Goal: Communication & Community: Answer question/provide support

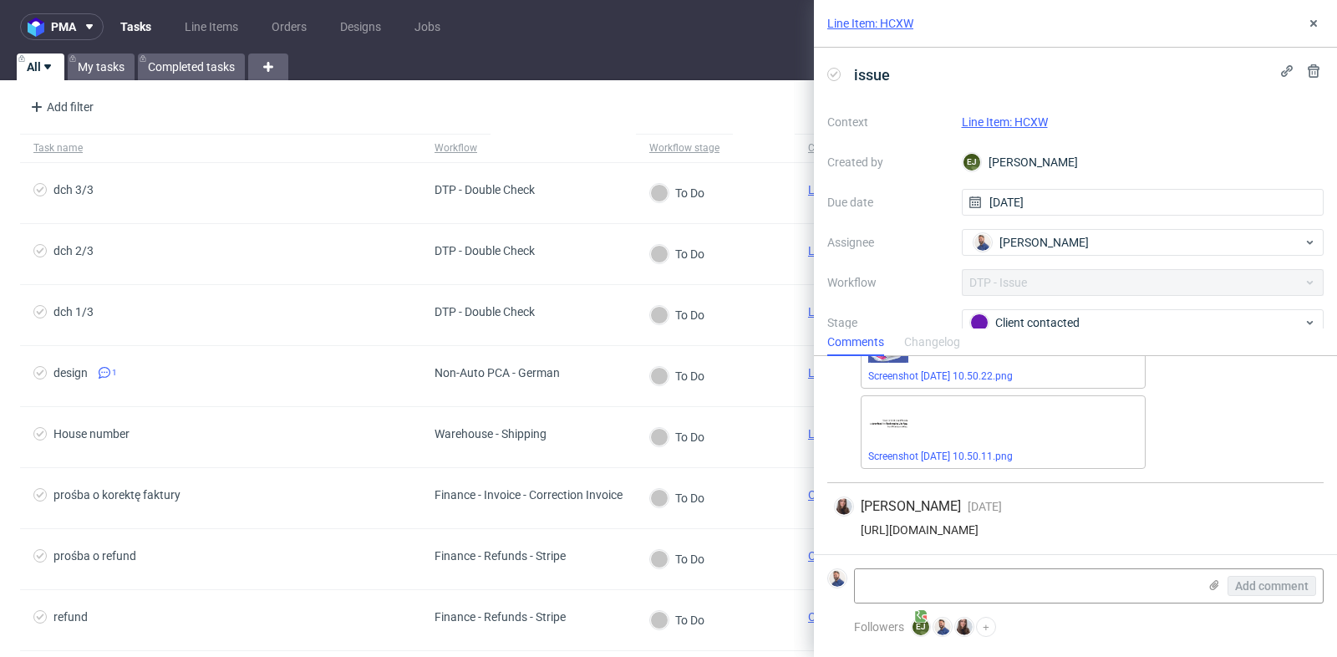
click at [1279, 484] on div "[PERSON_NAME] [DATE] [DATE] 13:01 [URL][DOMAIN_NAME]" at bounding box center [1075, 520] width 496 height 74
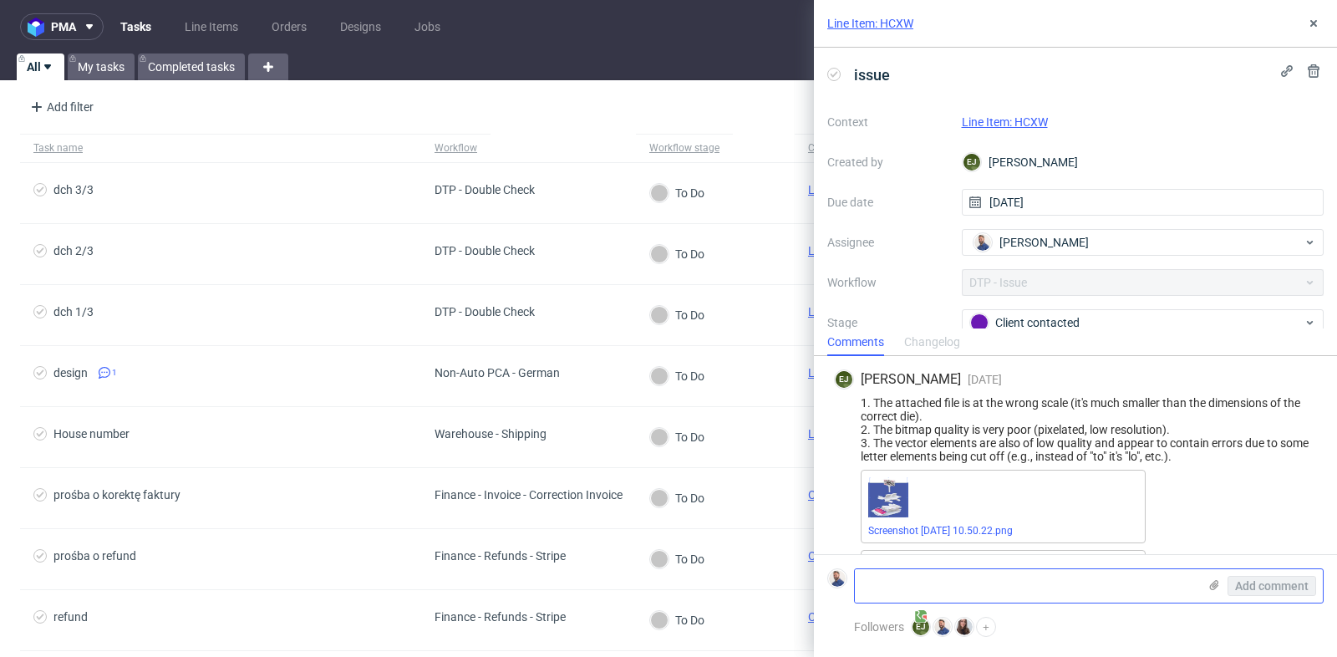
click at [1010, 573] on textarea at bounding box center [1026, 585] width 343 height 33
type textarea "K"
type textarea "The Client sent a new file"
click at [1216, 588] on icon at bounding box center [1214, 584] width 13 height 13
click at [0, 0] on input "file" at bounding box center [0, 0] width 0 height 0
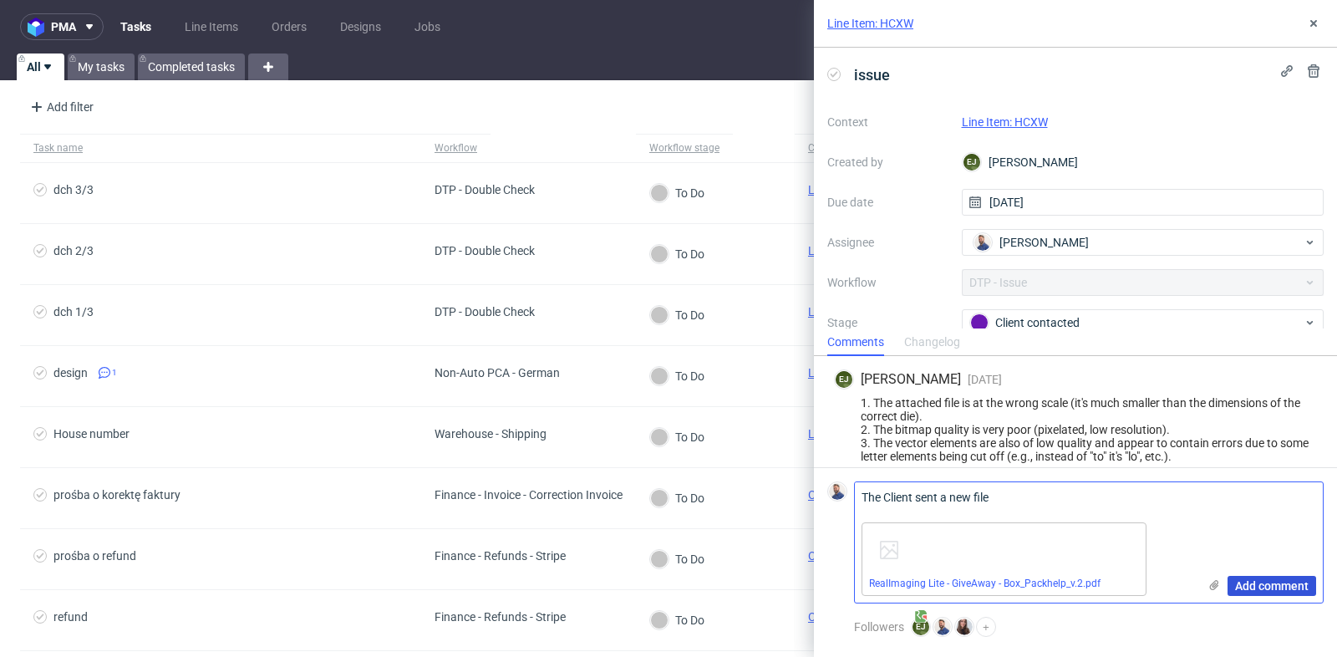
click at [1255, 587] on span "Add comment" at bounding box center [1272, 586] width 74 height 12
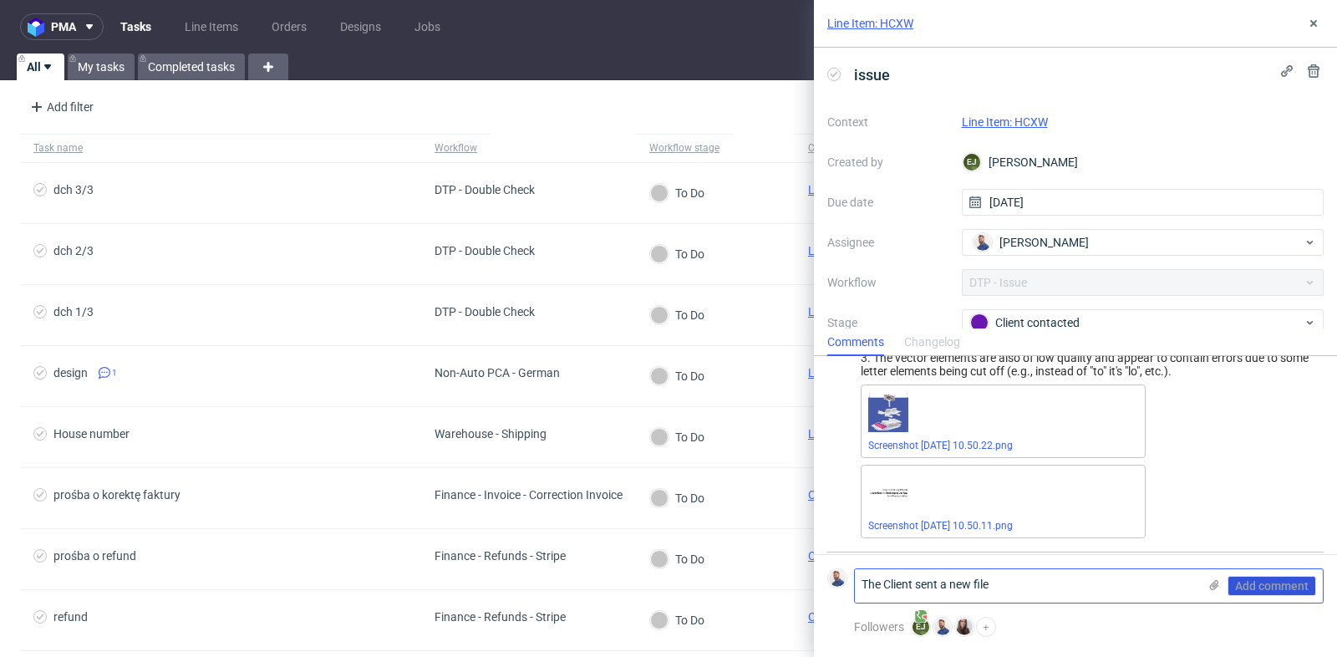
scroll to position [302, 0]
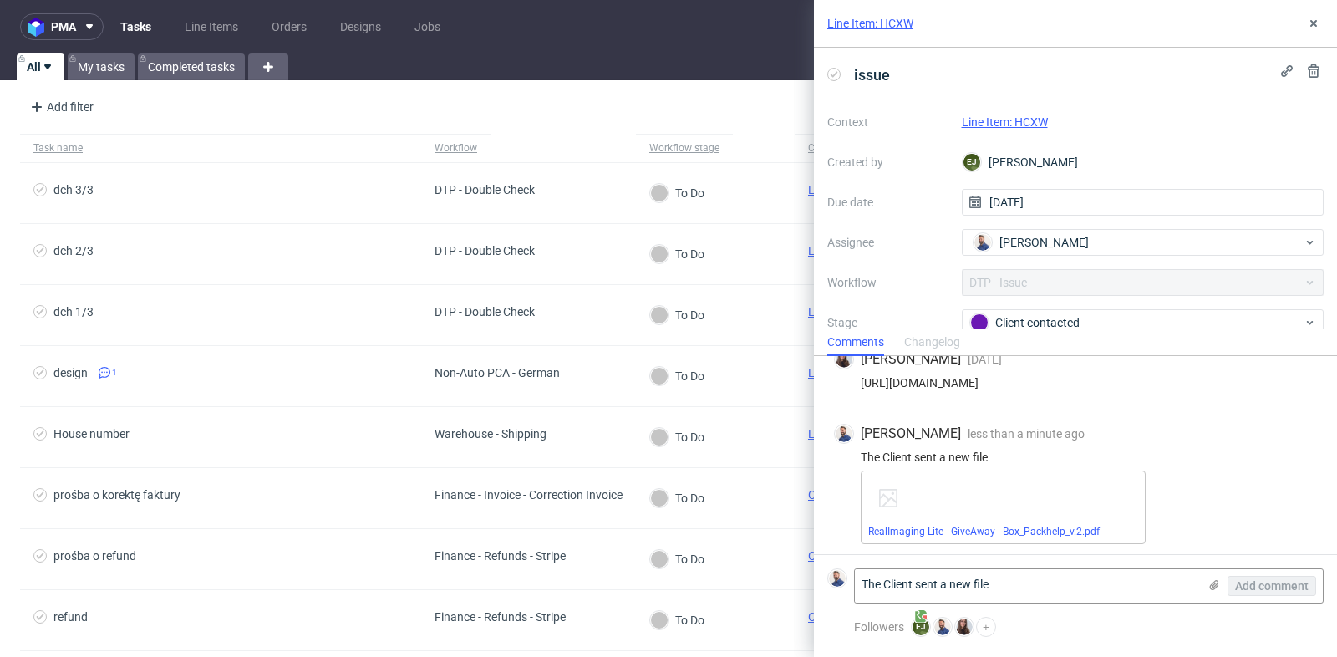
click at [985, 118] on link "Line Item: HCXW" at bounding box center [1005, 121] width 86 height 13
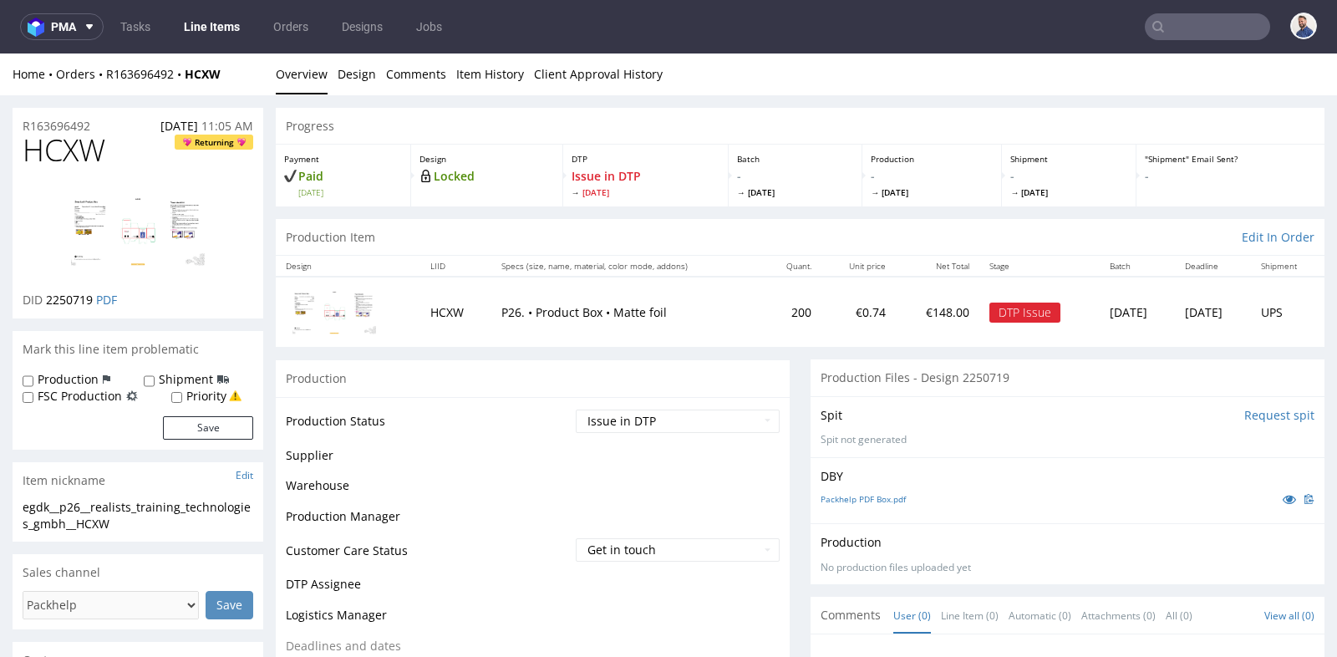
click at [731, 417] on select "Waiting for Artwork Waiting for Diecut Waiting for Mockup Waiting for DTP Waiti…" at bounding box center [678, 421] width 204 height 23
select select "back_for_dtp"
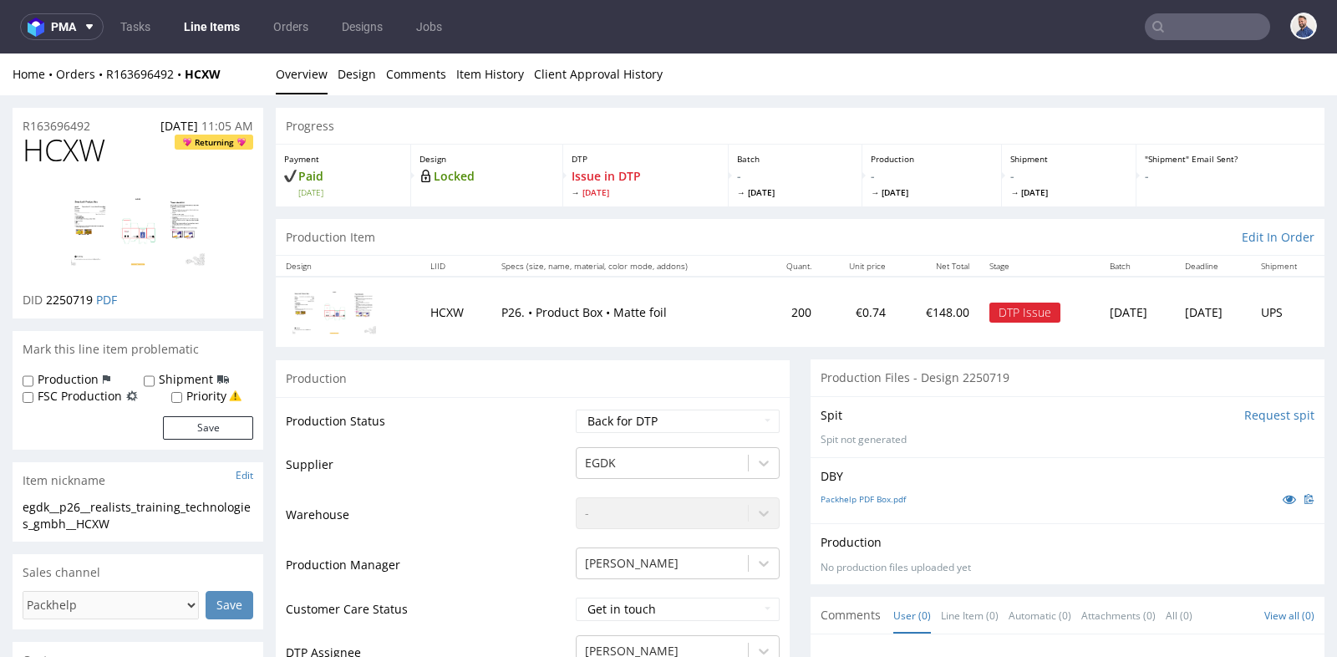
click at [811, 457] on div "DBY Packhelp PDF Box.pdf" at bounding box center [1068, 490] width 514 height 66
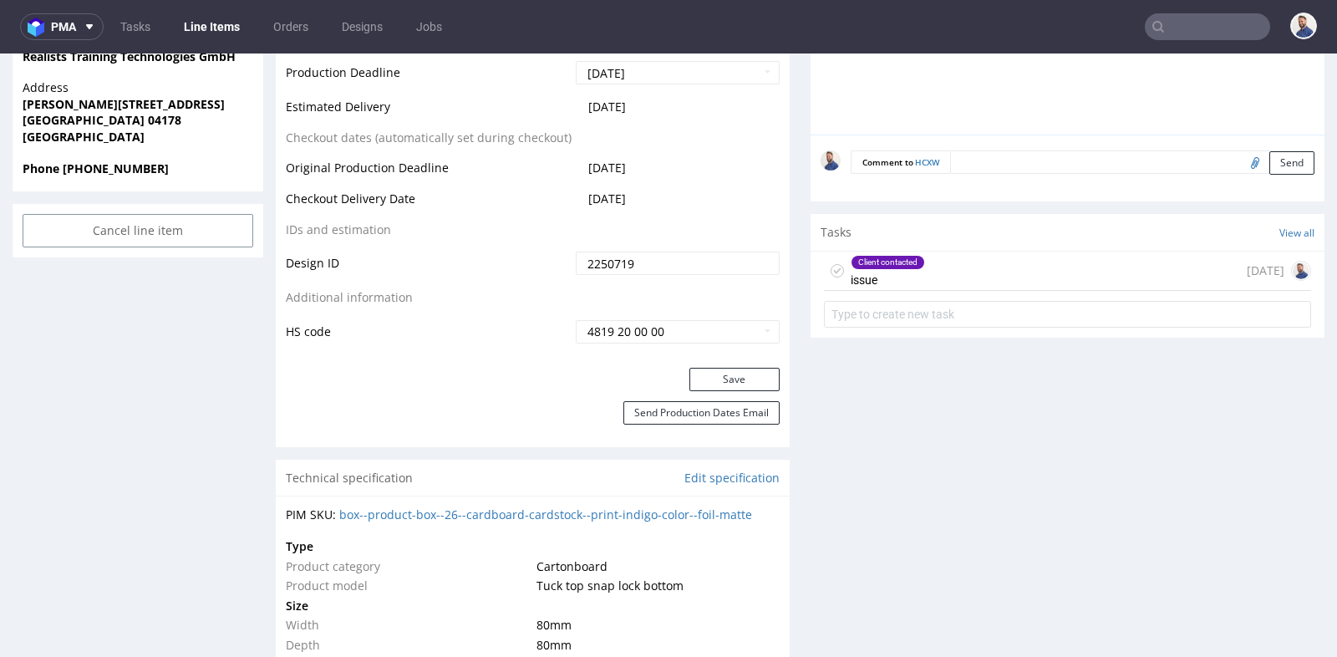
scroll to position [854, 0]
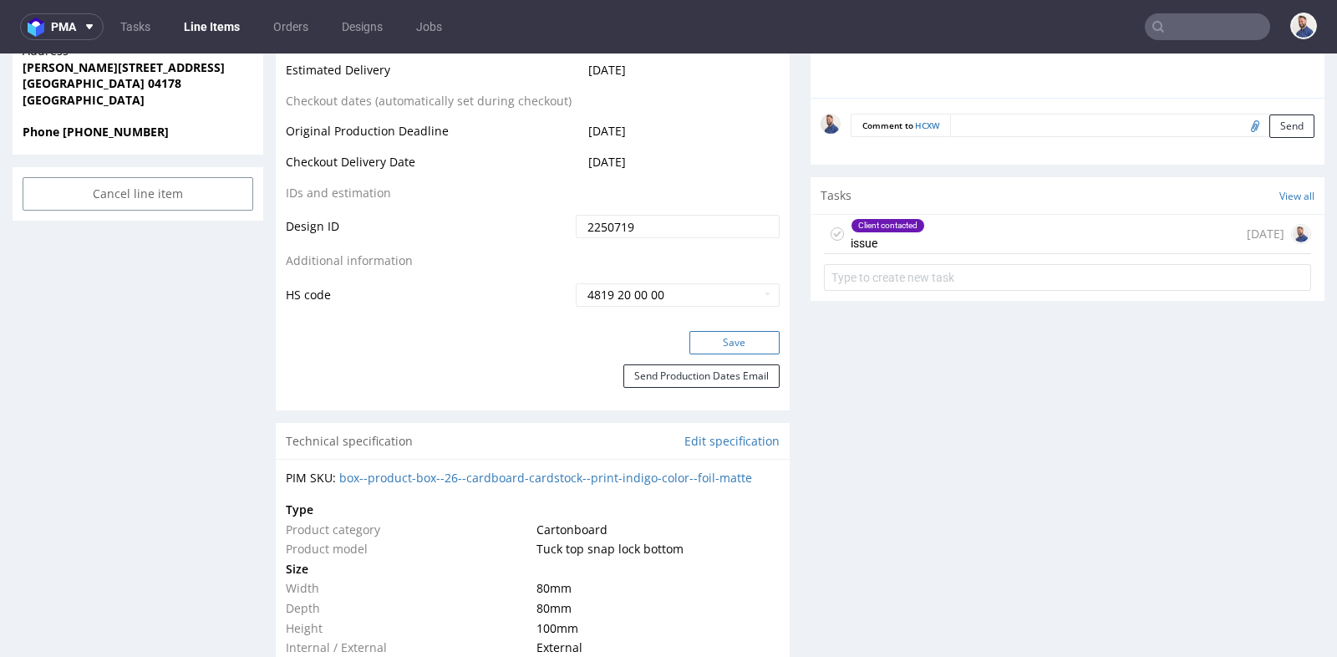
click at [743, 344] on button "Save" at bounding box center [735, 342] width 90 height 23
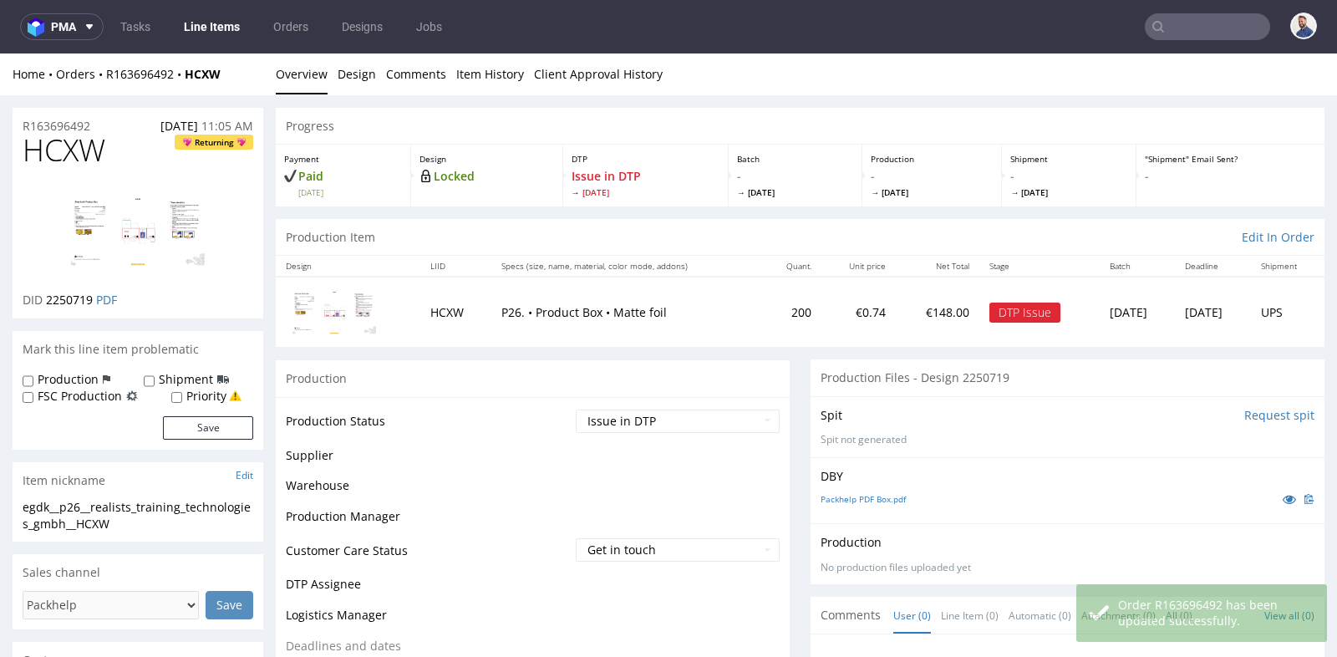
scroll to position [853, 0]
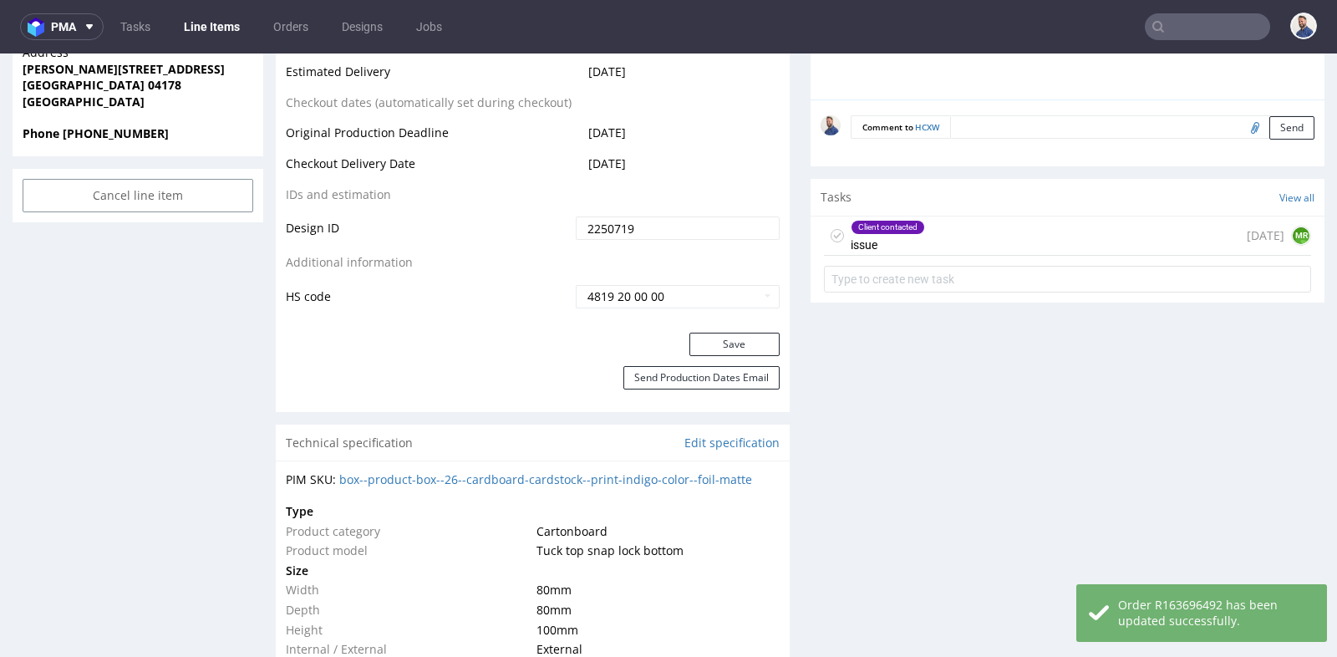
click at [792, 316] on div "Progress Payment Paid Tue 19 Aug Design Locked DTP Issue in DTP Thu 21 Aug Batc…" at bounding box center [800, 544] width 1049 height 2578
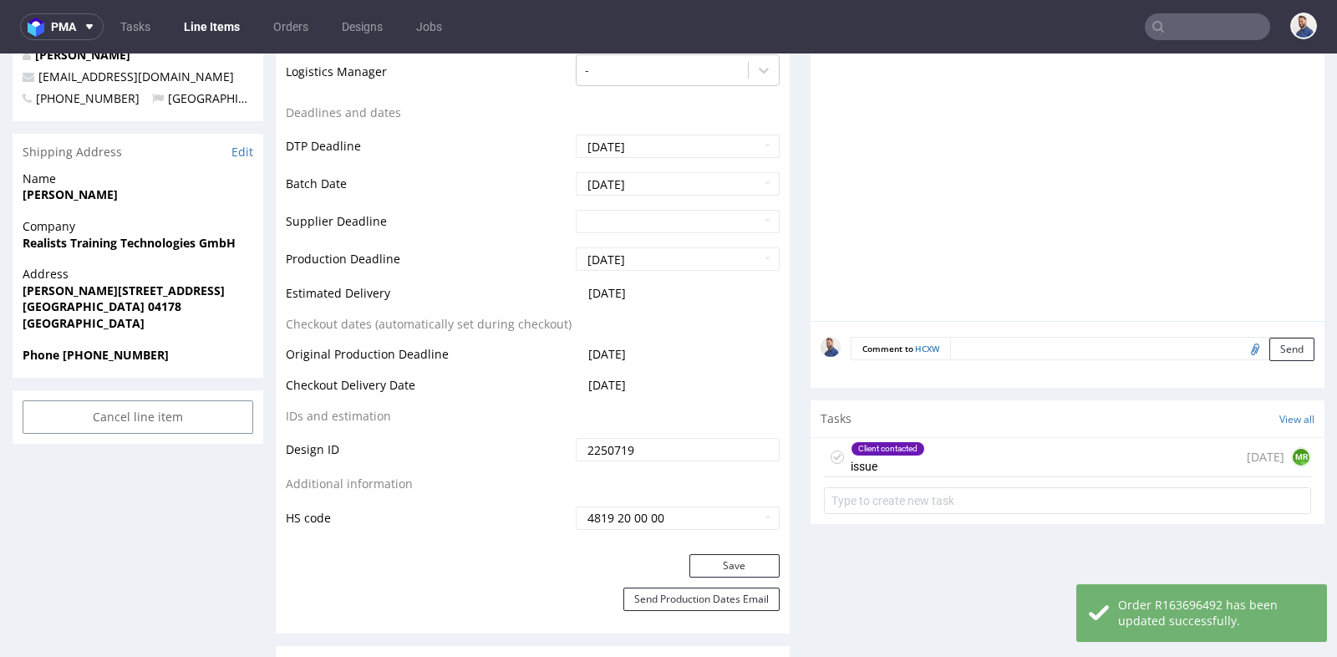
scroll to position [629, 0]
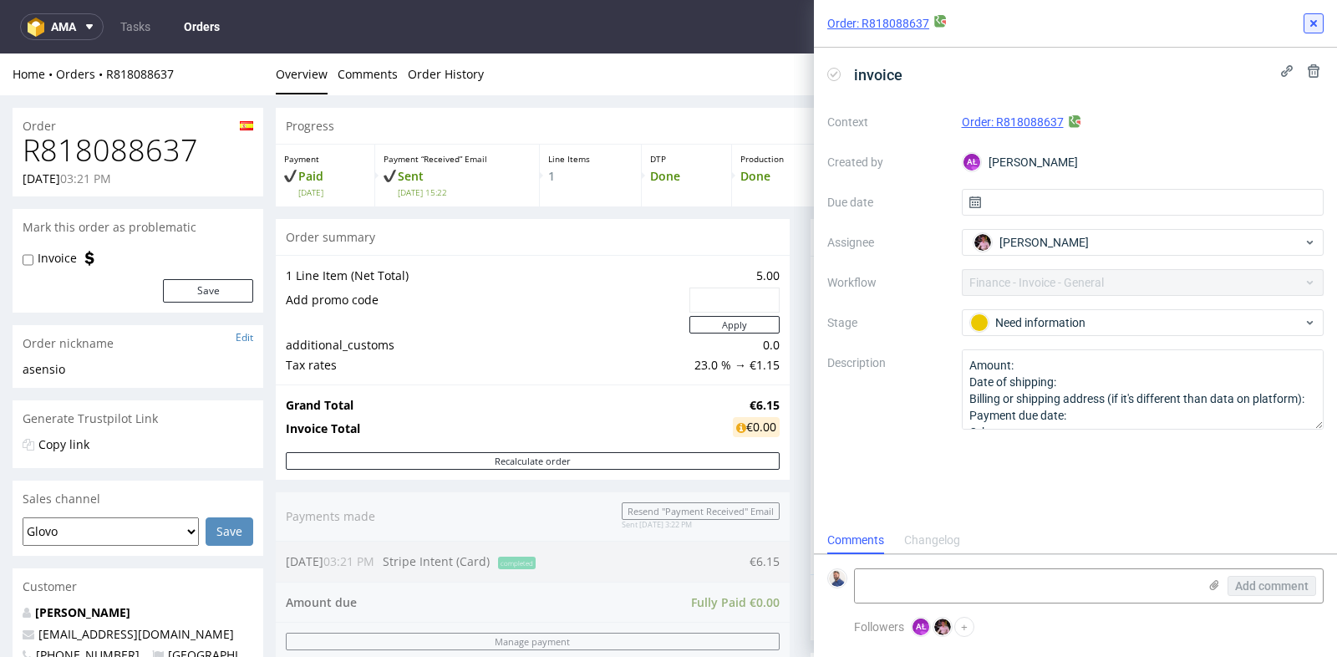
click at [1312, 28] on icon at bounding box center [1313, 23] width 13 height 13
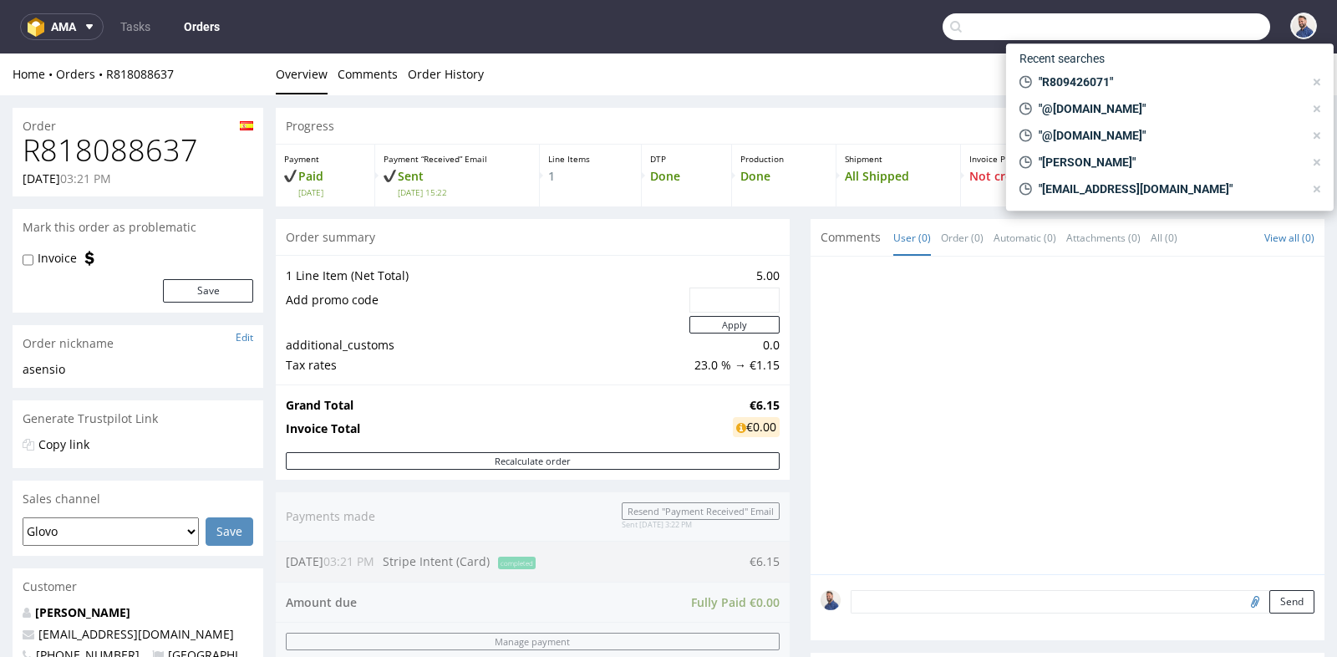
click at [1199, 23] on input "text" at bounding box center [1107, 26] width 328 height 27
paste input "R111224250"
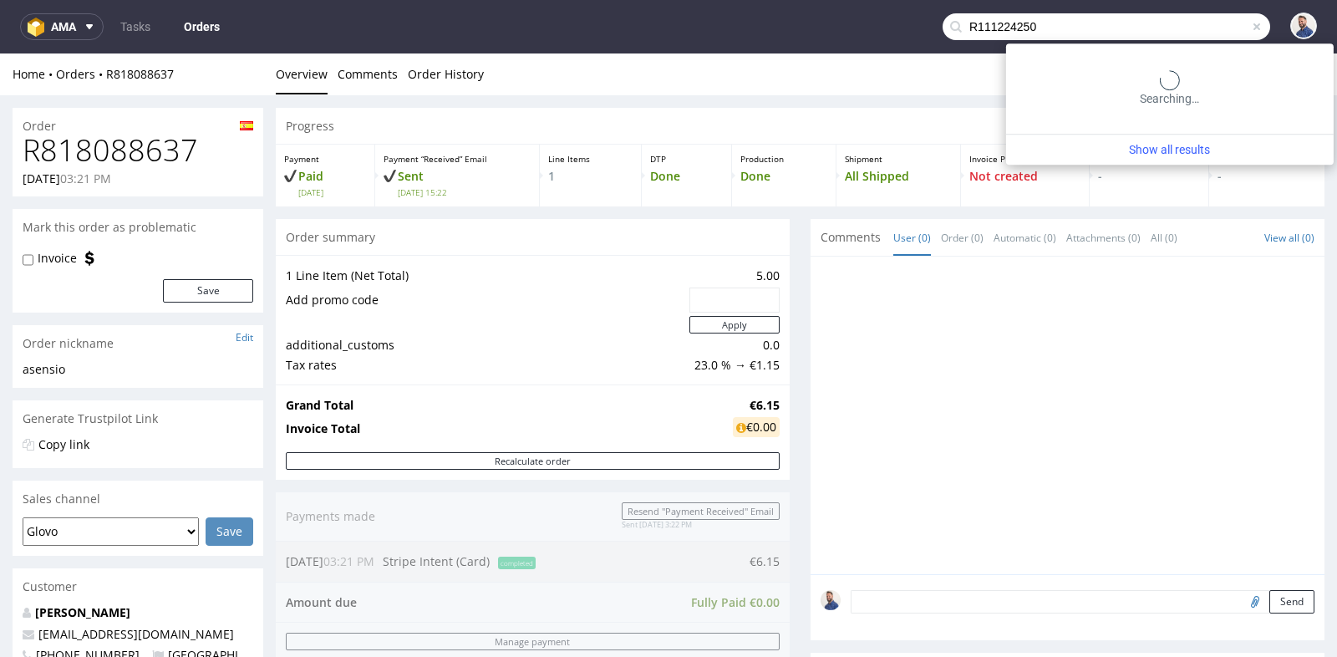
type input "R111224250"
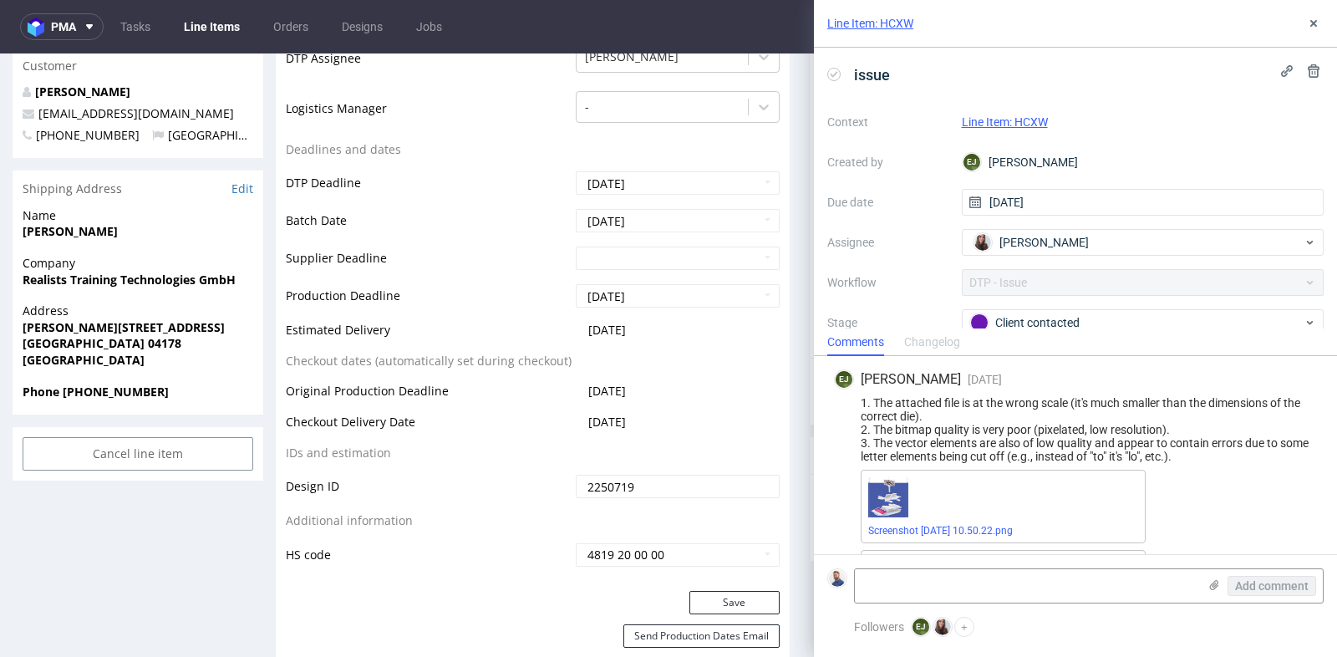
scroll to position [155, 0]
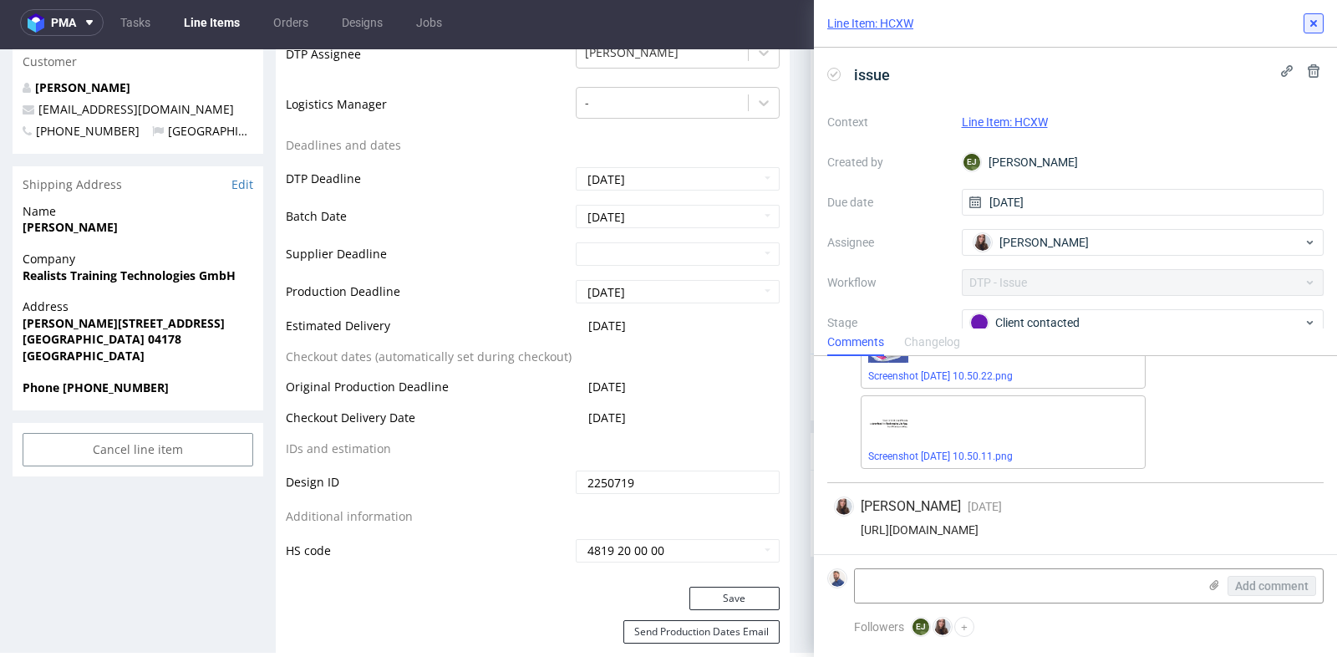
click at [1312, 24] on use at bounding box center [1314, 23] width 7 height 7
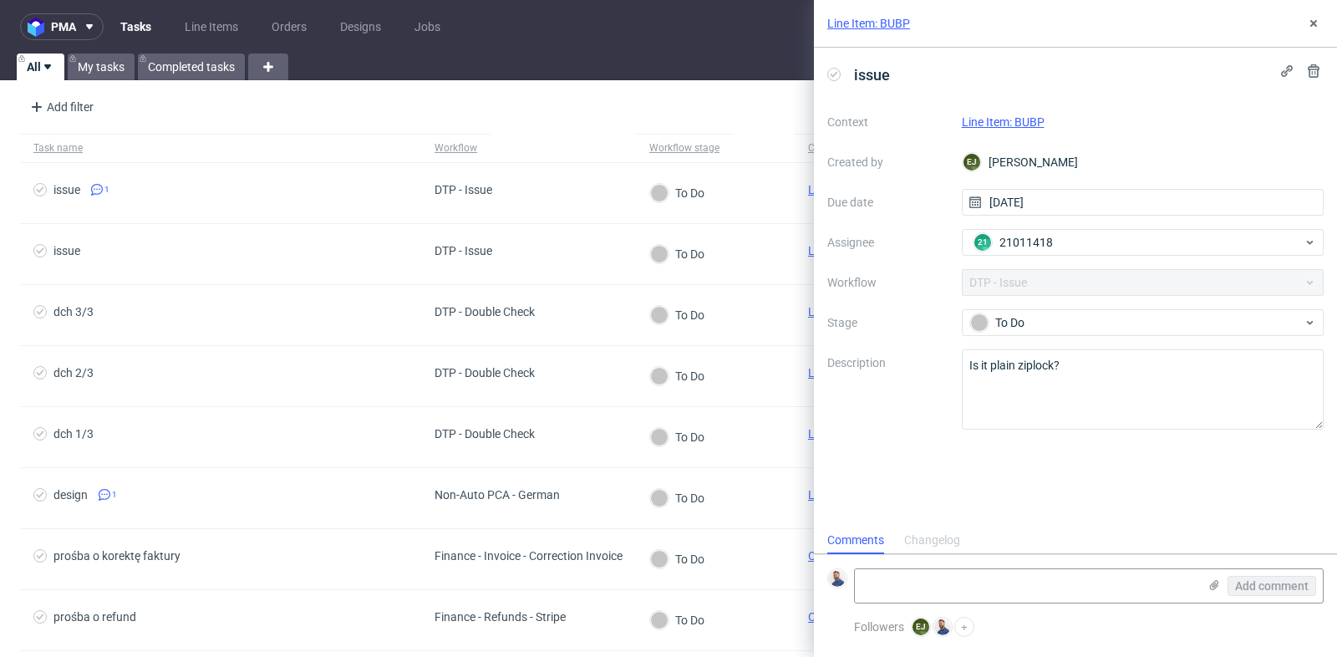
scroll to position [13, 0]
click at [1316, 17] on icon at bounding box center [1313, 23] width 13 height 13
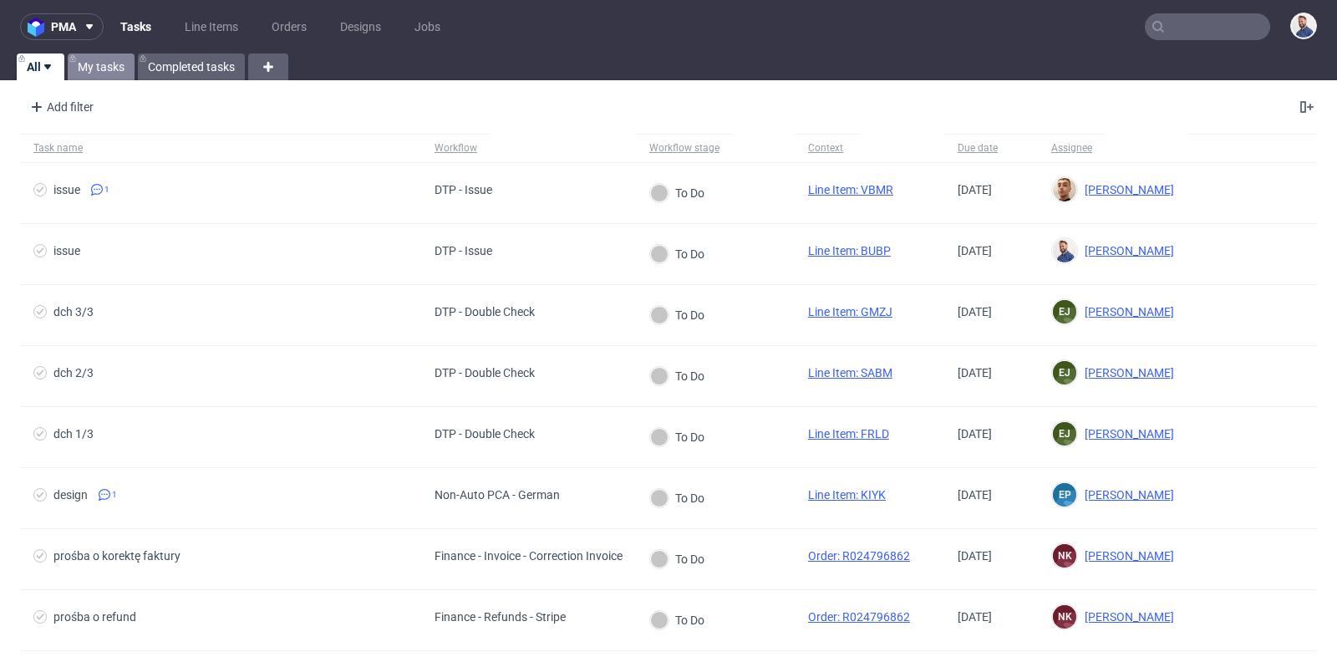
click at [109, 68] on link "My tasks" at bounding box center [101, 66] width 67 height 27
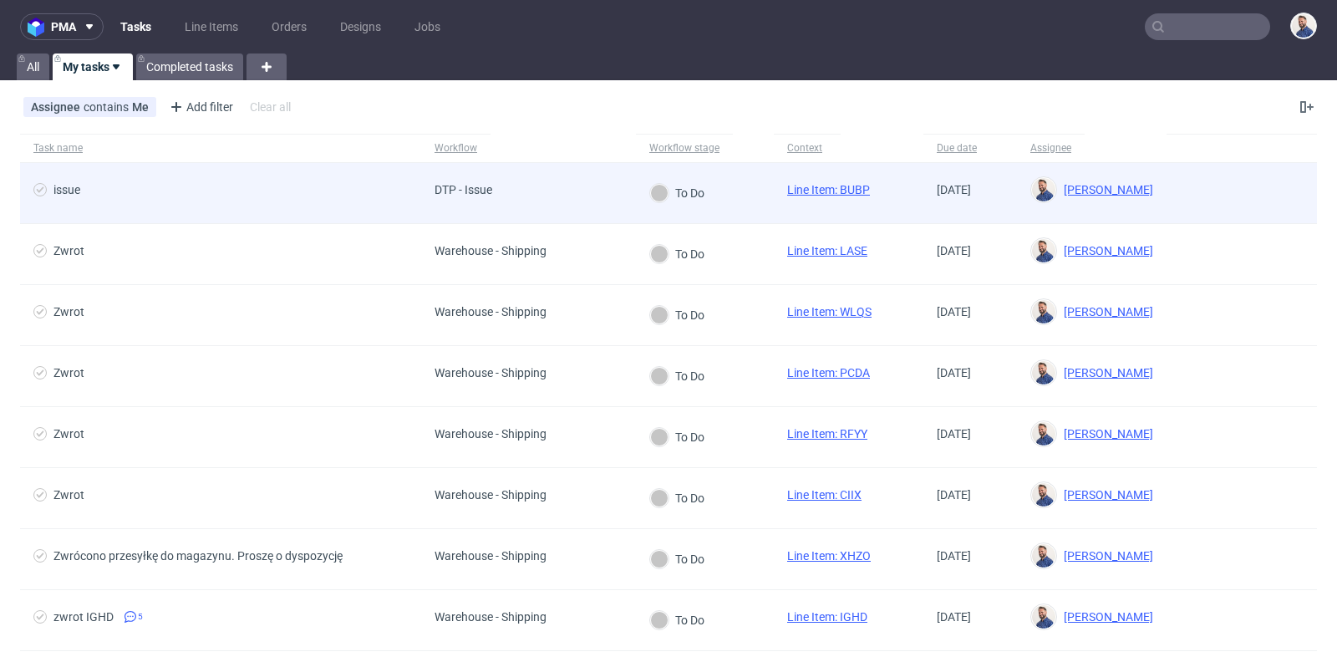
click at [541, 190] on div "DTP - Issue" at bounding box center [528, 193] width 215 height 61
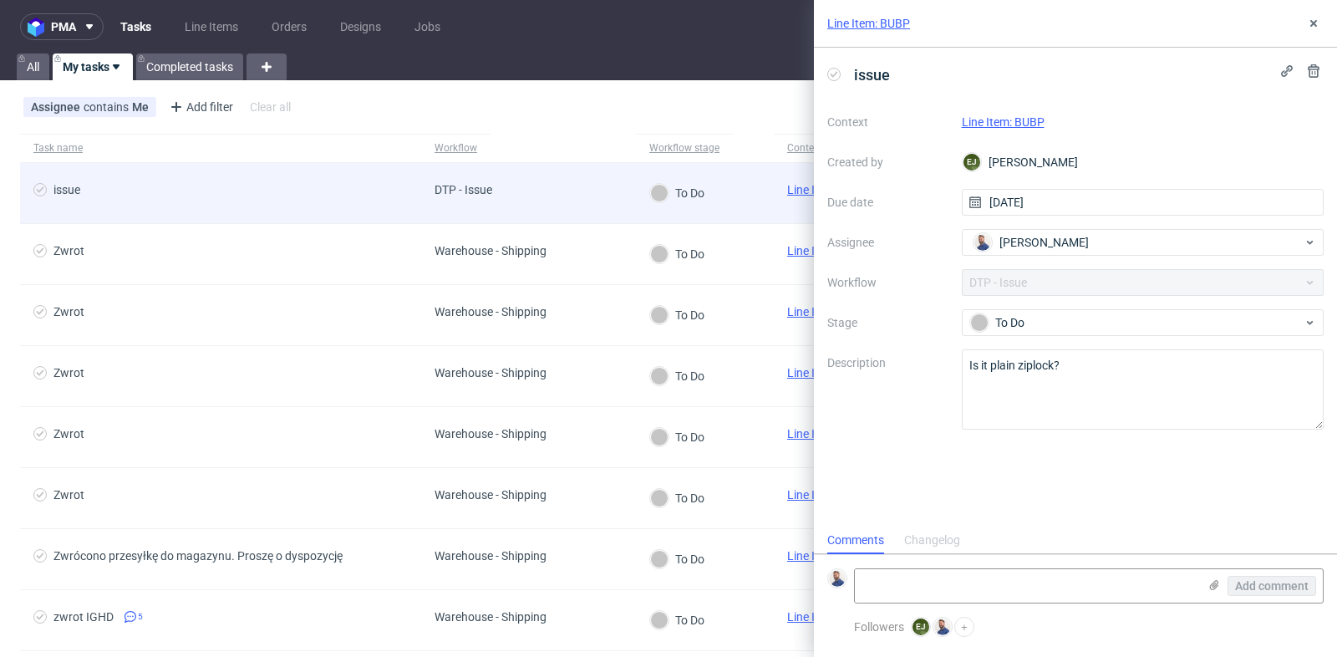
scroll to position [13, 0]
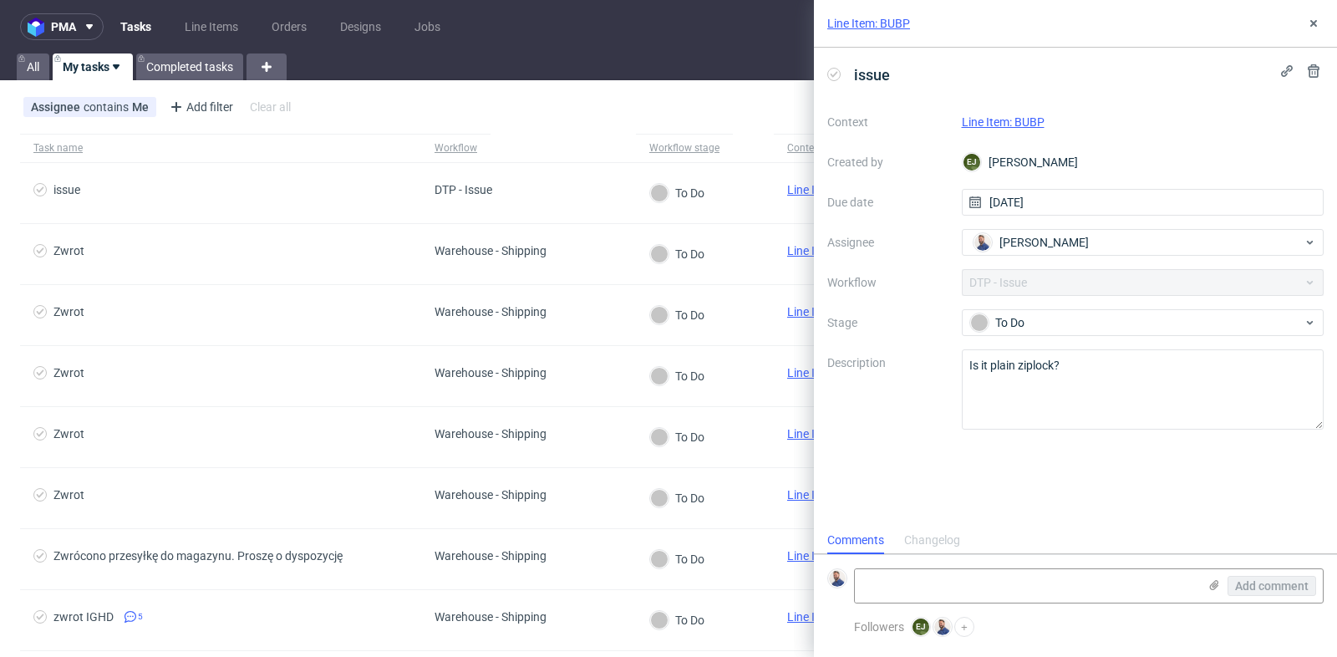
click at [1009, 120] on link "Line Item: BUBP" at bounding box center [1003, 121] width 83 height 13
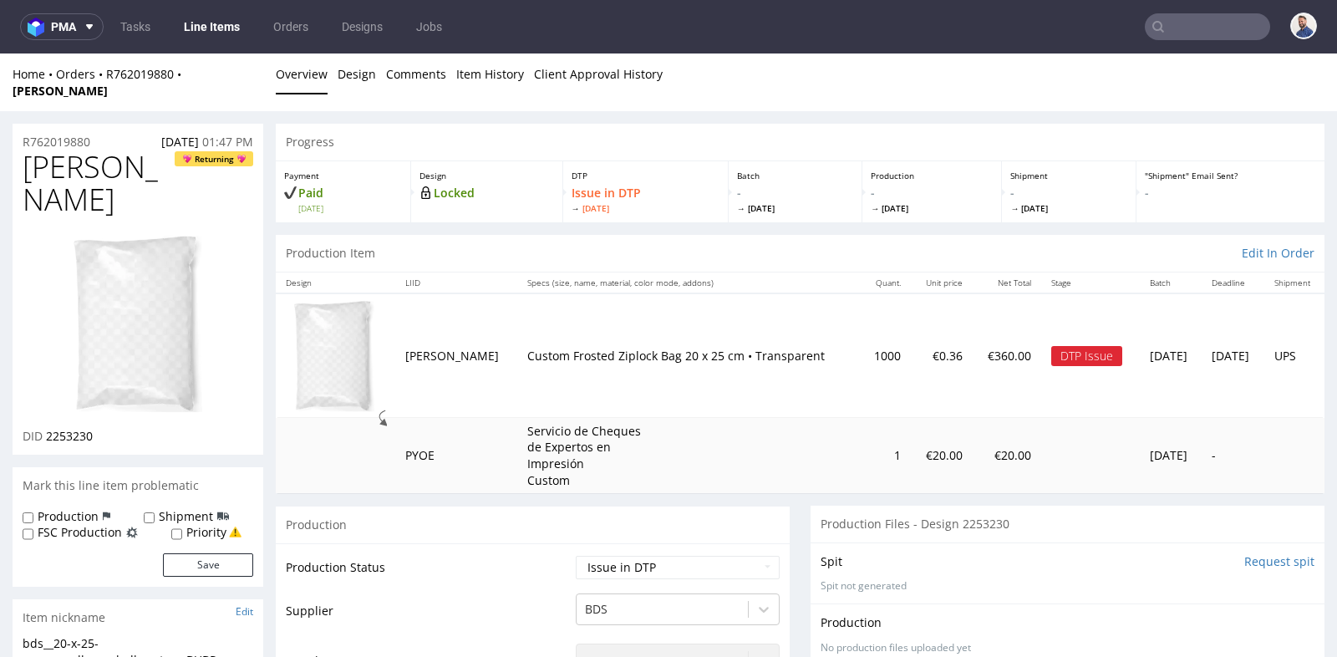
click at [772, 468] on td "Servicio de Cheques de Expertos en Impresión Custom" at bounding box center [688, 455] width 343 height 75
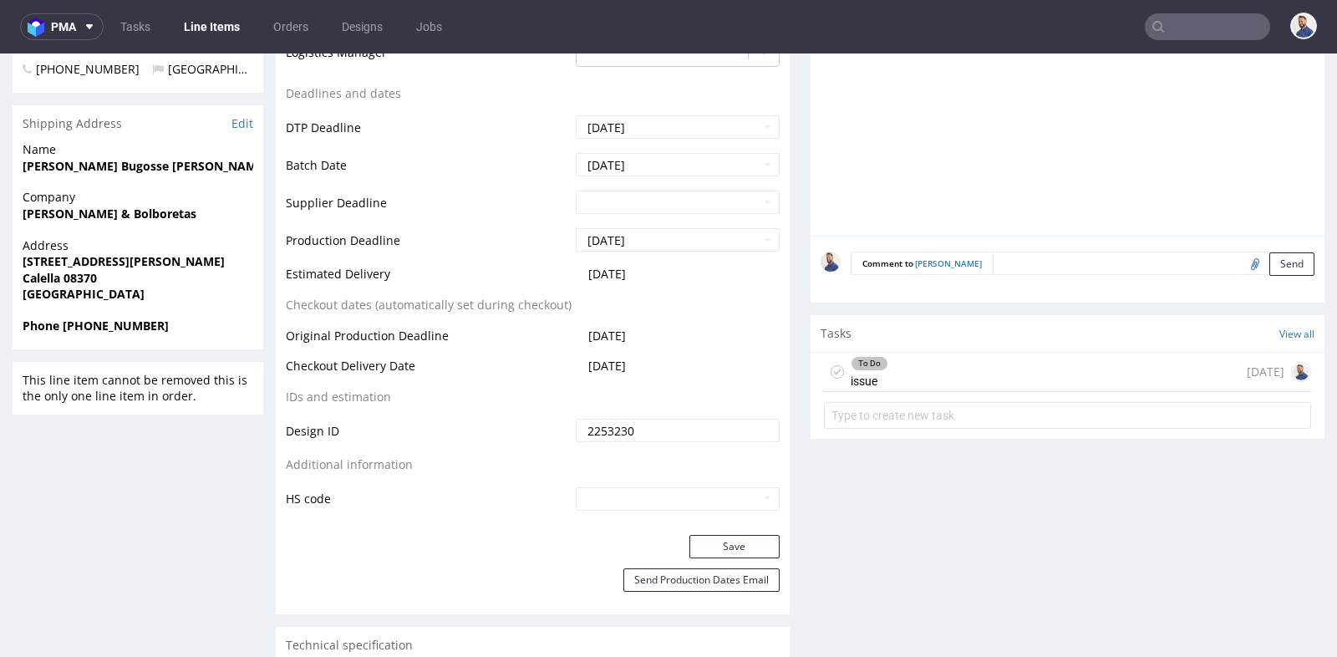
scroll to position [817, 0]
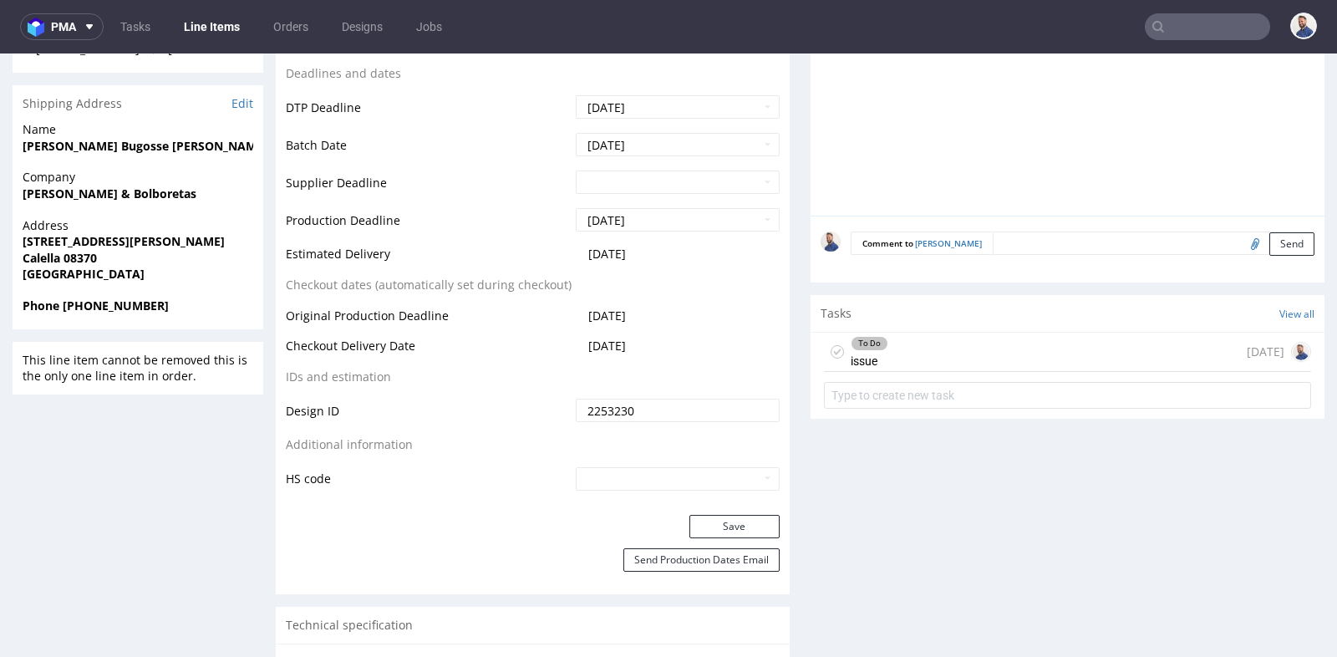
click at [935, 333] on div "To Do issue today" at bounding box center [1067, 352] width 487 height 39
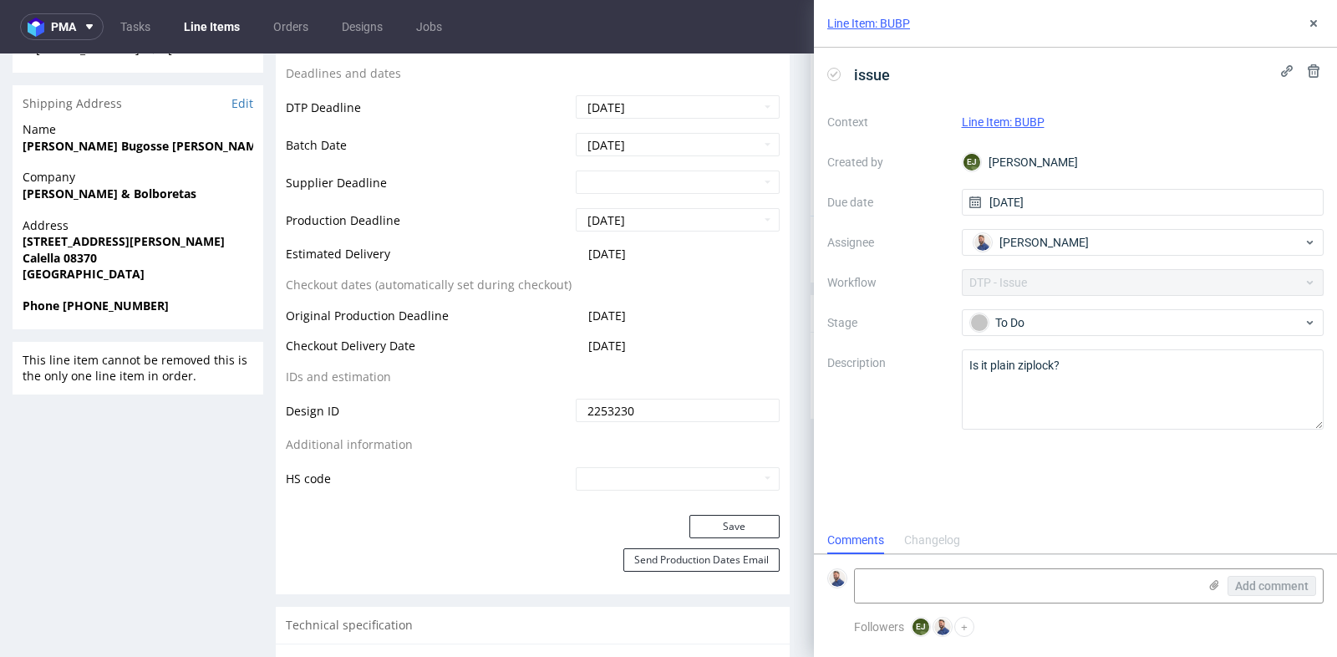
scroll to position [13, 0]
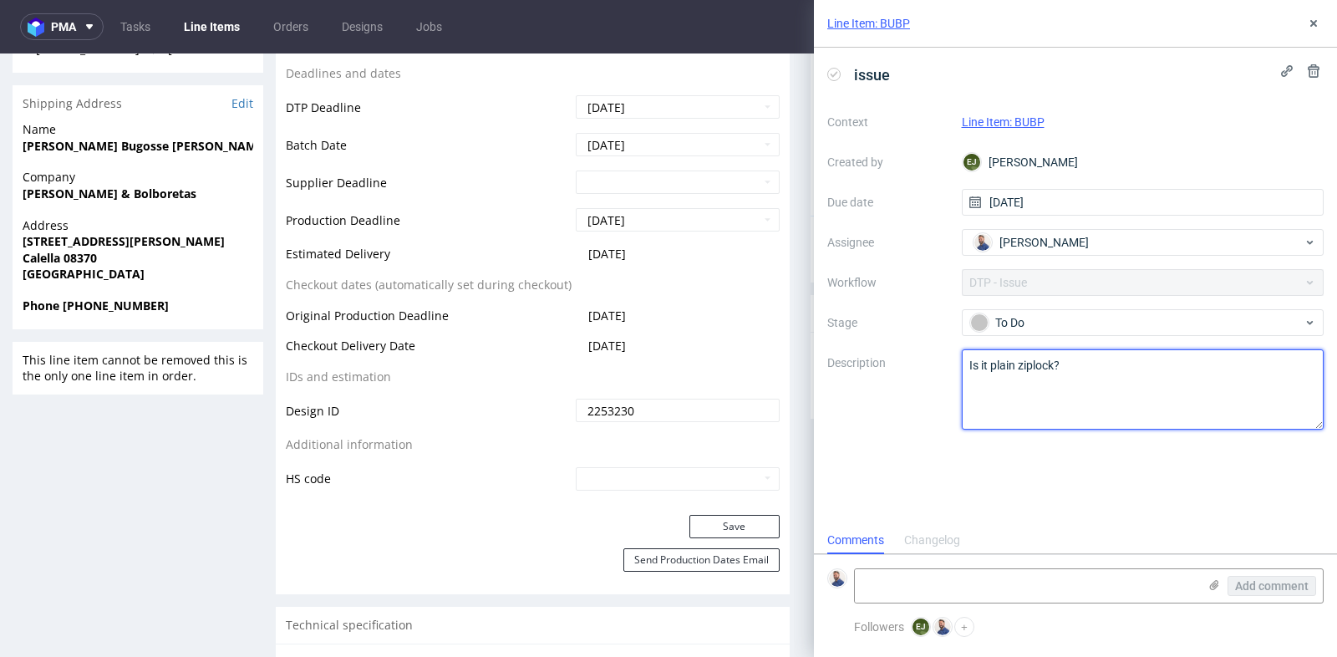
click at [1047, 367] on textarea "Is it plain ziplock?" at bounding box center [1143, 389] width 363 height 80
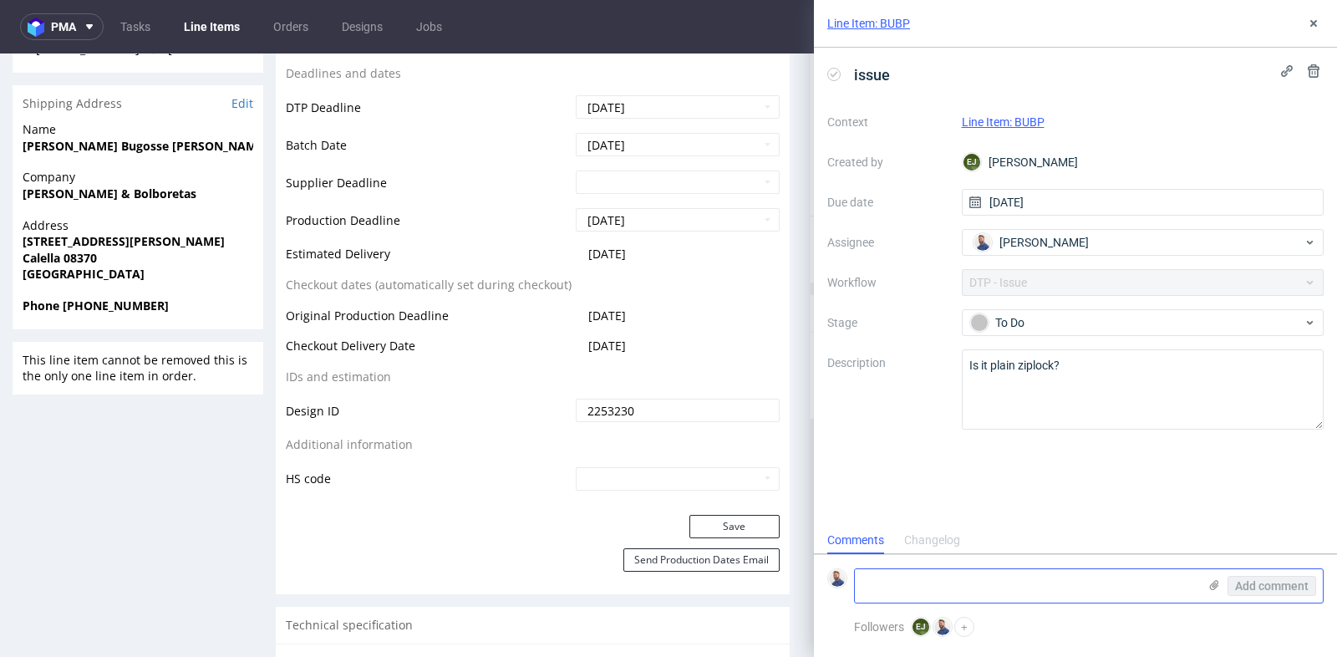
click at [1090, 580] on textarea at bounding box center [1026, 585] width 343 height 33
paste textarea "https://app-eu1.hubspot.com/contacts/25600958/record/0-5/216477437142/"
type textarea "https://app-eu1.hubspot.com/contacts/25600958/record/0-5/216477437142/"
click at [1276, 583] on span "Add comment" at bounding box center [1272, 586] width 74 height 12
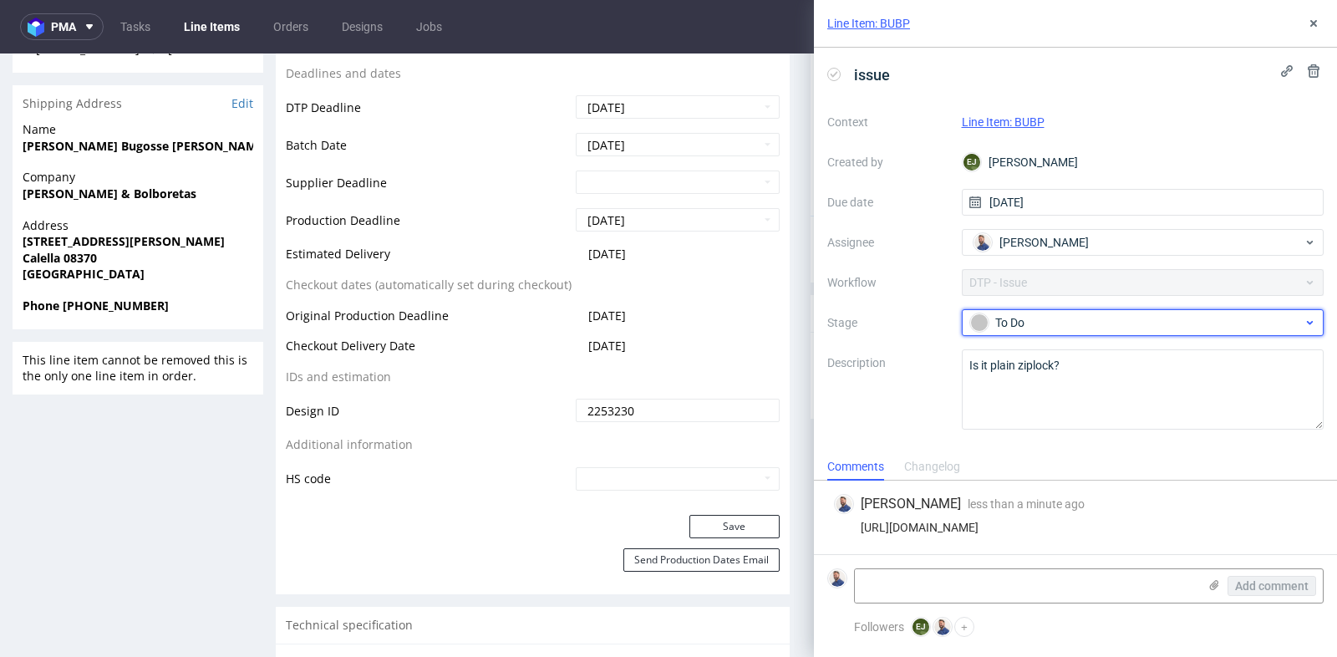
click at [1152, 332] on div "To Do" at bounding box center [1143, 322] width 363 height 27
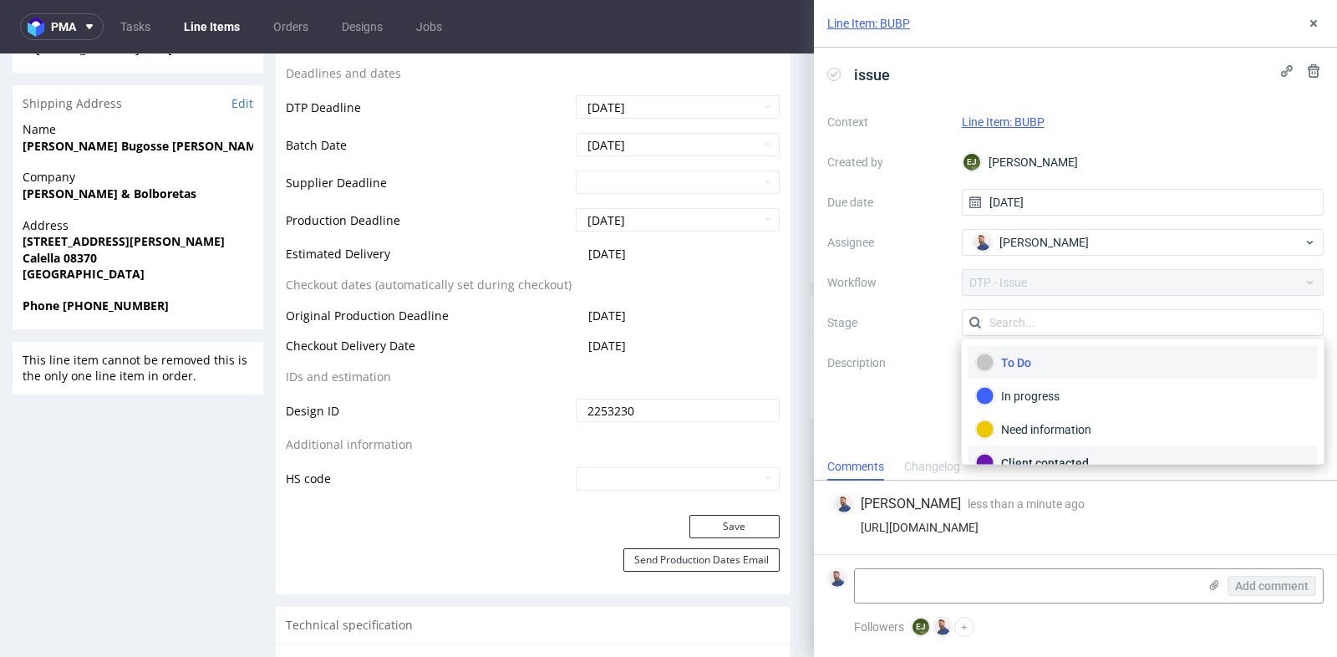
click at [1127, 454] on div "Client contacted" at bounding box center [1143, 463] width 334 height 18
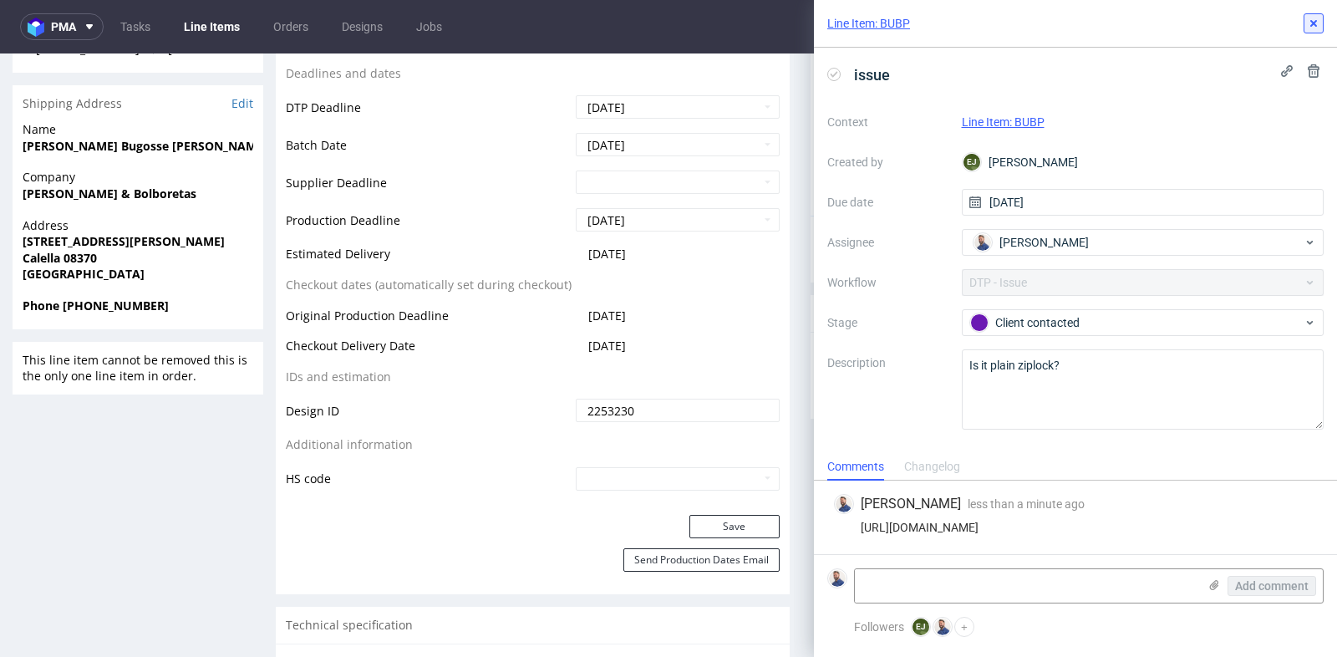
click at [1311, 23] on icon at bounding box center [1313, 23] width 13 height 13
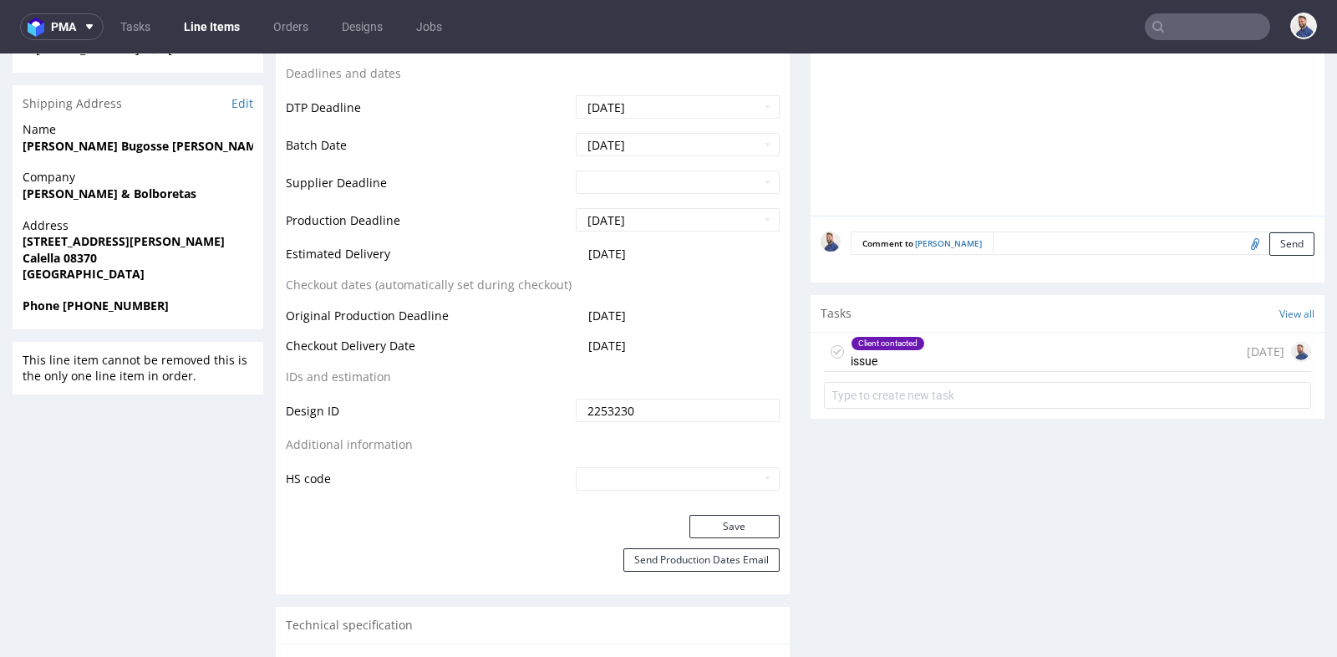
click at [811, 176] on div at bounding box center [1068, 57] width 514 height 318
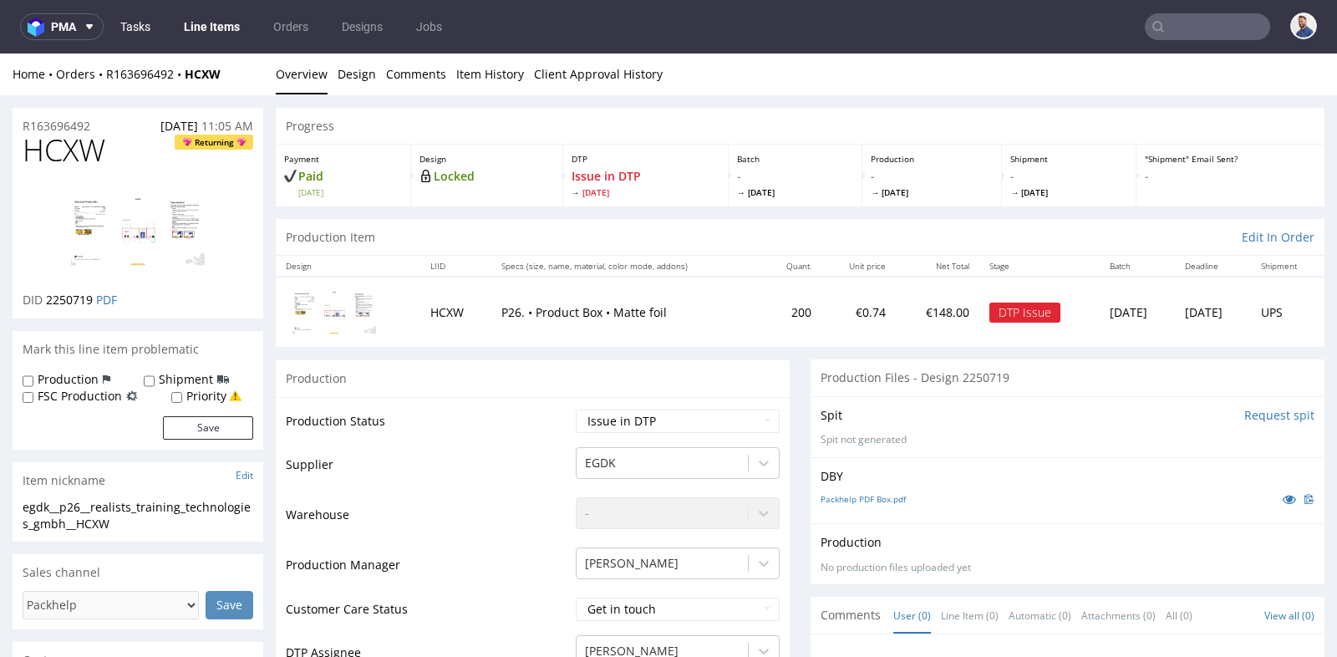
scroll to position [629, 0]
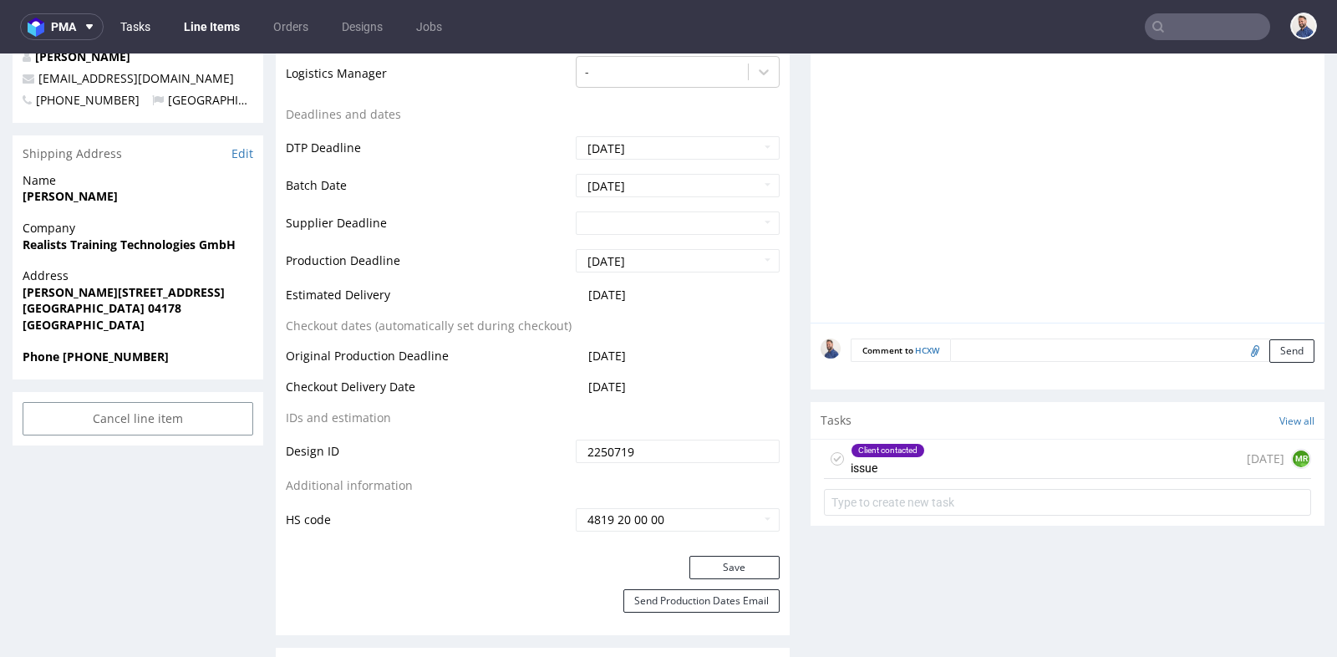
click at [144, 31] on link "Tasks" at bounding box center [135, 26] width 50 height 27
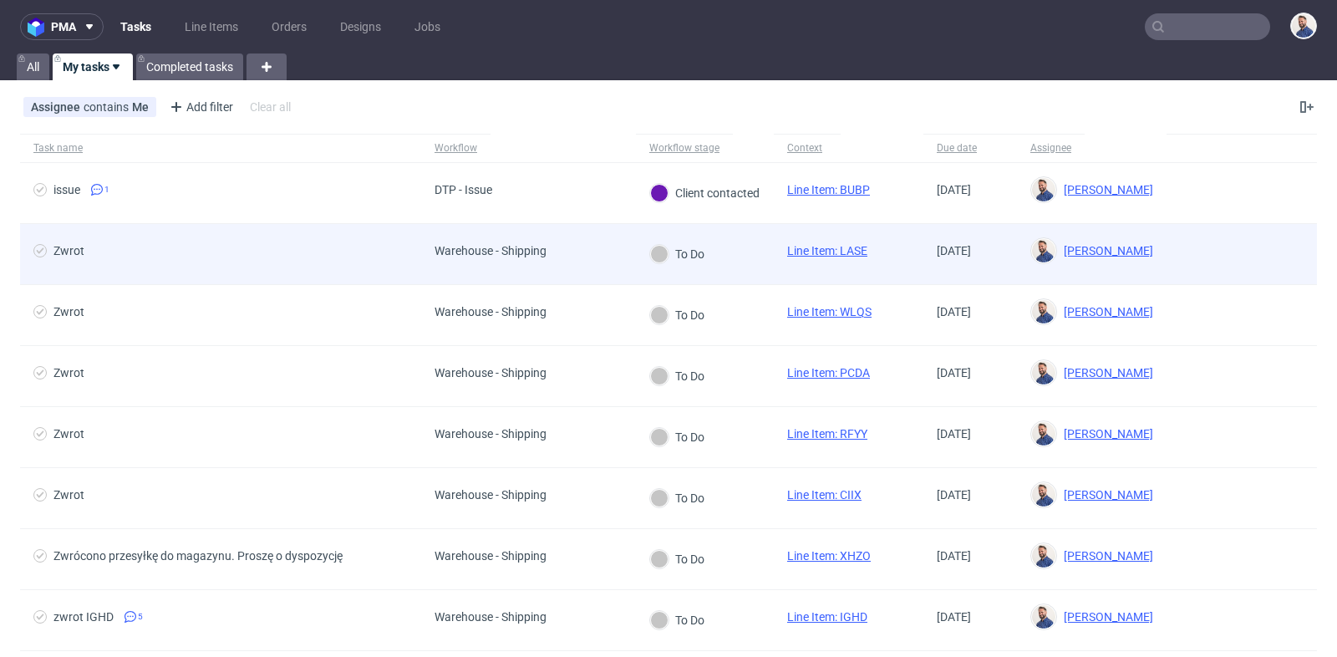
click at [73, 248] on div "Zwrot" at bounding box center [68, 250] width 31 height 13
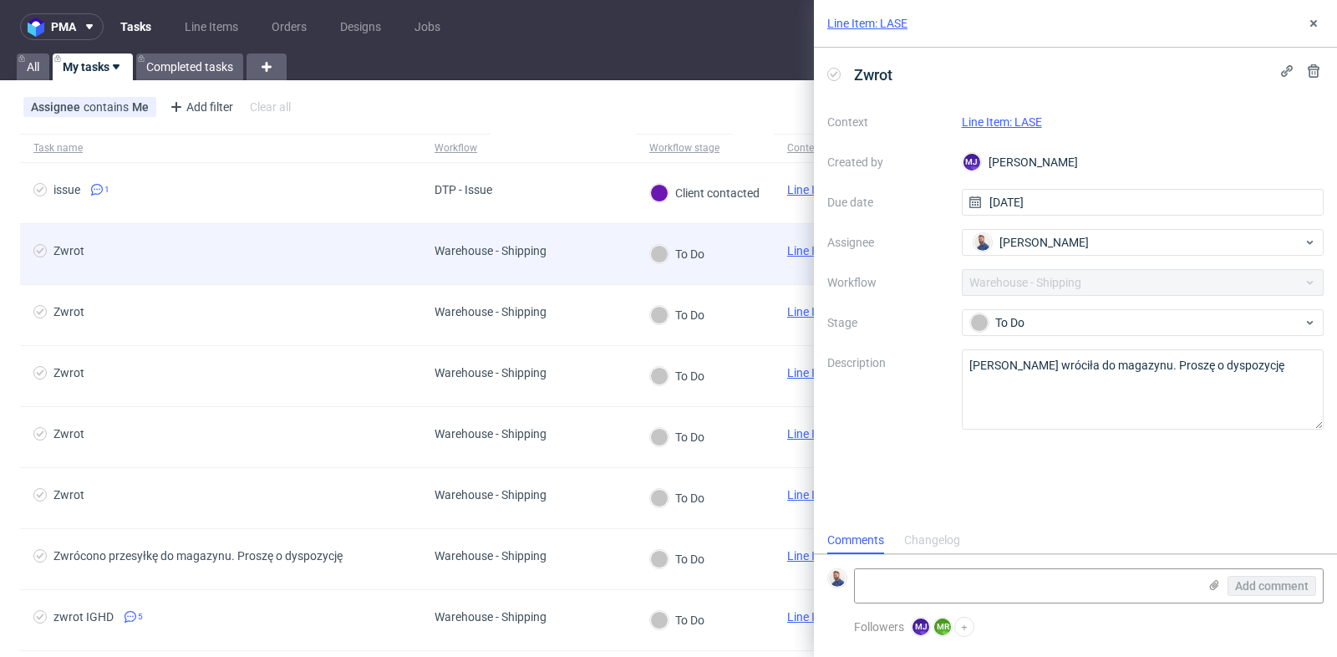
scroll to position [13, 0]
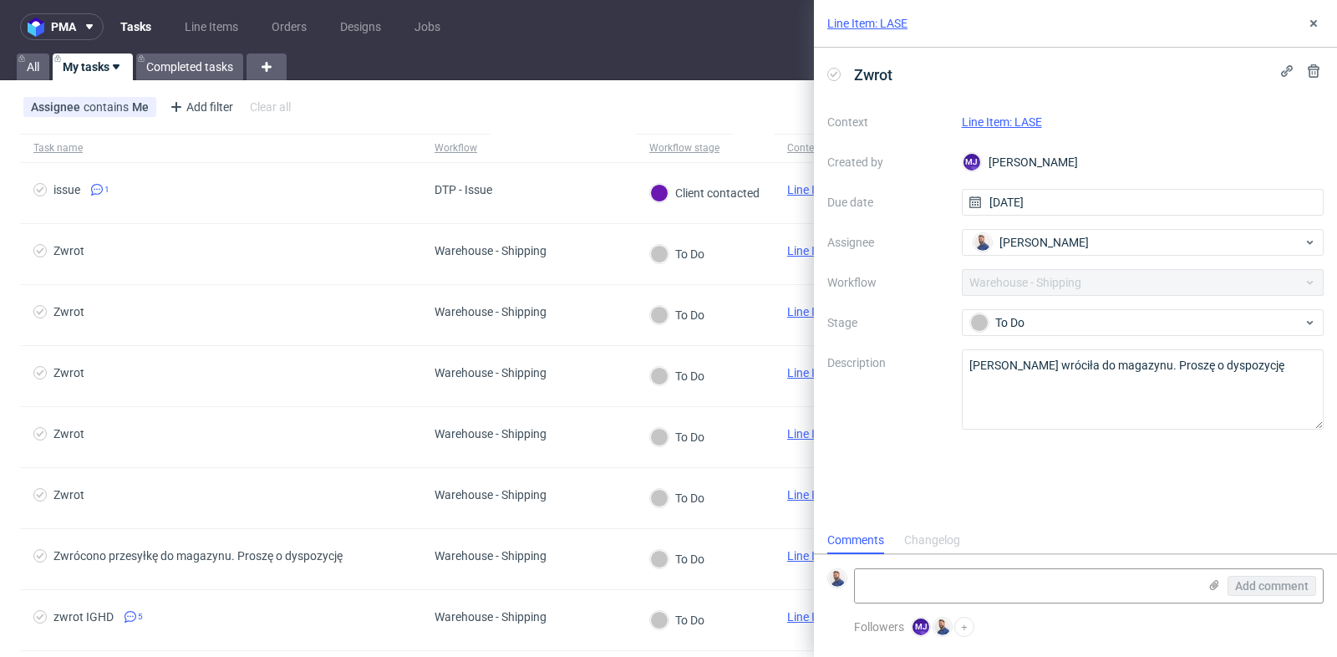
click at [1021, 118] on link "Line Item: LASE" at bounding box center [1002, 121] width 80 height 13
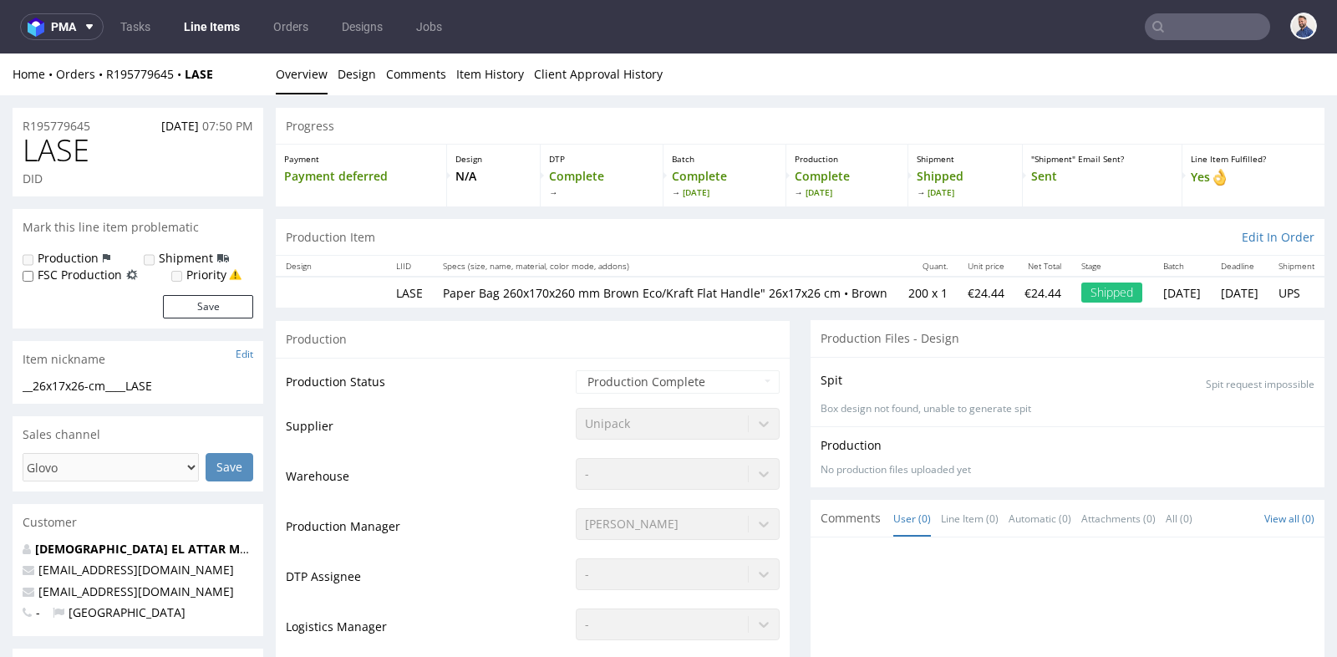
click at [788, 308] on td "Paper Bag 260x170x260 mm Brown Eco/Kraft Flat Handle" 26x17x26 cm • Brown" at bounding box center [666, 292] width 466 height 31
drag, startPoint x: 196, startPoint y: 593, endPoint x: 50, endPoint y: 533, distance: 157.4
click at [41, 592] on p "hexpressdiana@gmail.com" at bounding box center [138, 591] width 231 height 17
click at [136, 25] on link "Tasks" at bounding box center [135, 26] width 50 height 27
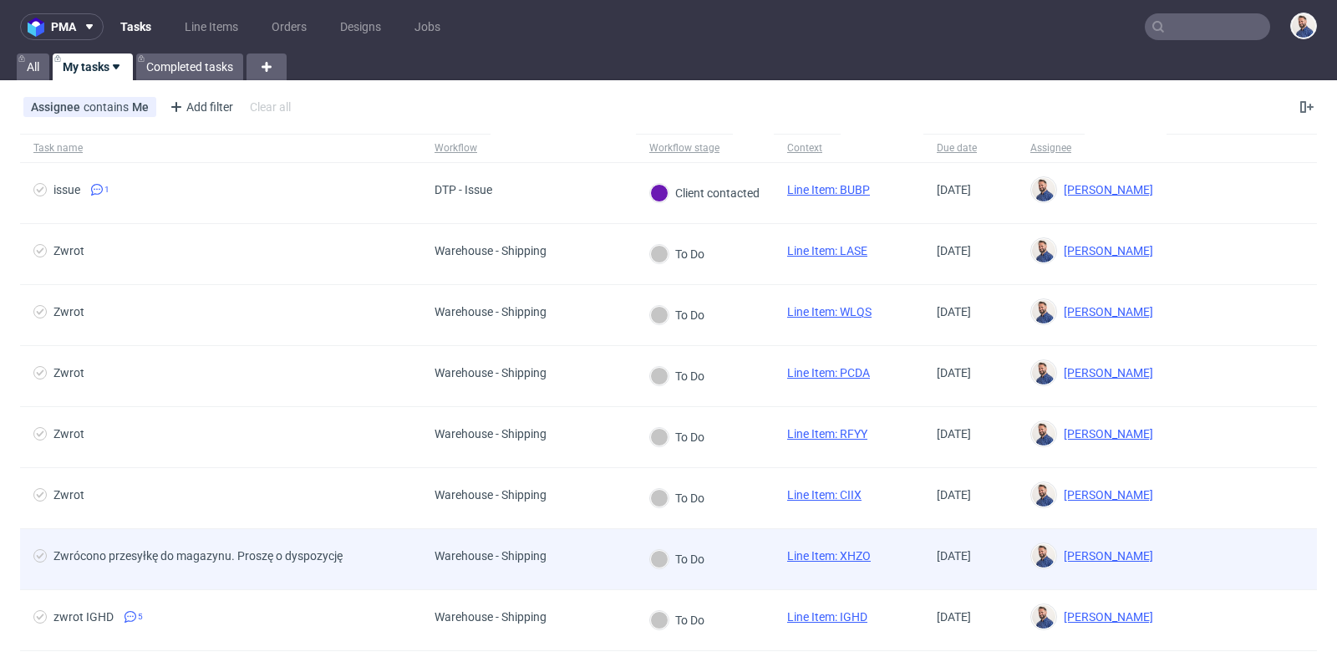
click at [158, 549] on div "Zwrócono przesyłkę do magazynu. Proszę o dyspozycję" at bounding box center [197, 555] width 289 height 13
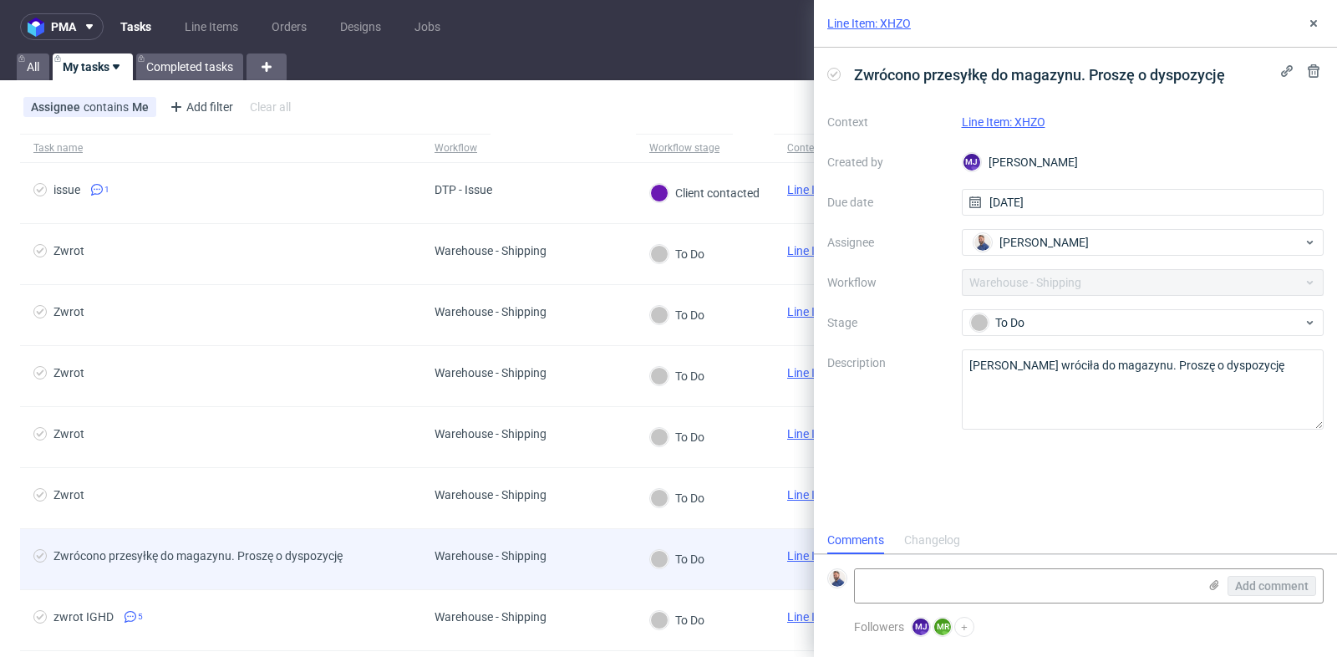
scroll to position [13, 0]
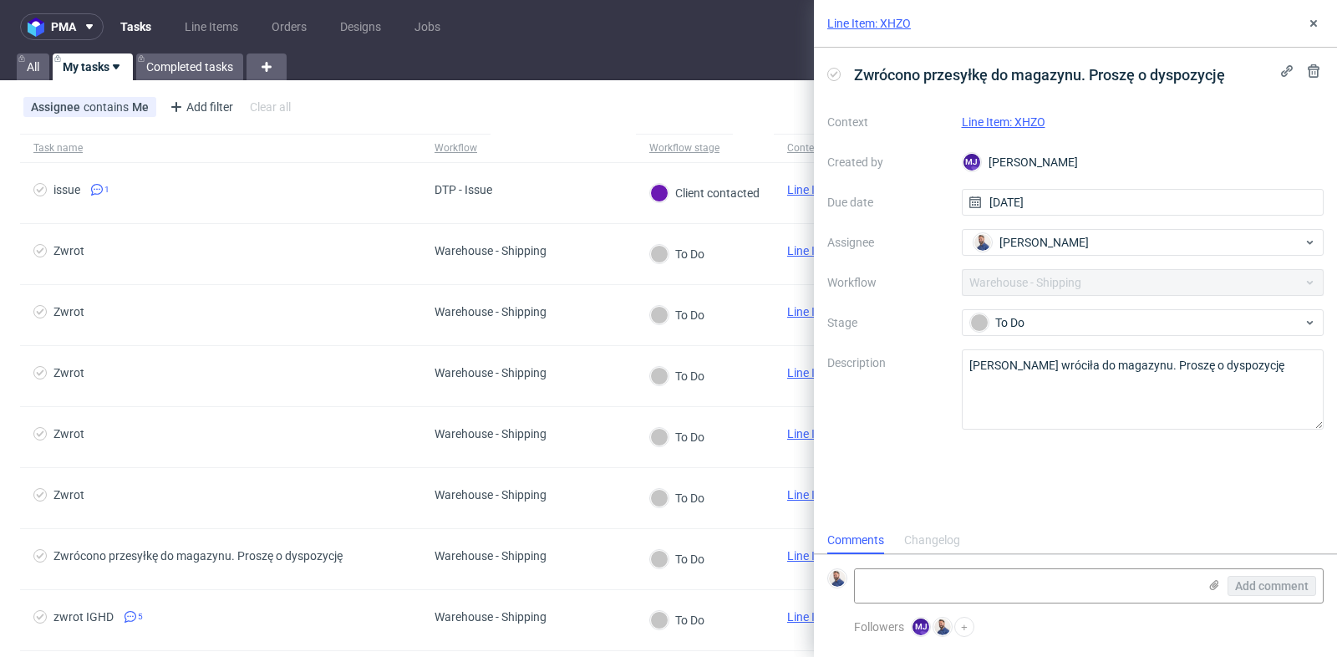
click at [982, 120] on link "Line Item: XHZO" at bounding box center [1004, 121] width 84 height 13
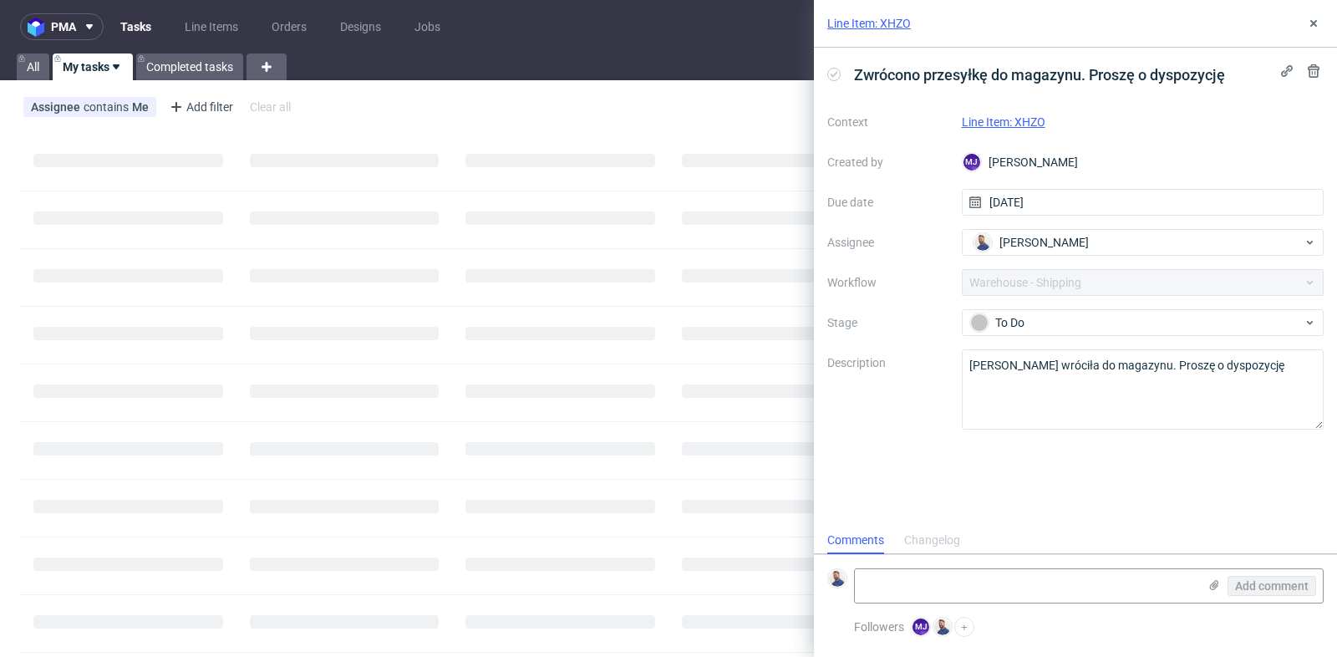
scroll to position [13, 0]
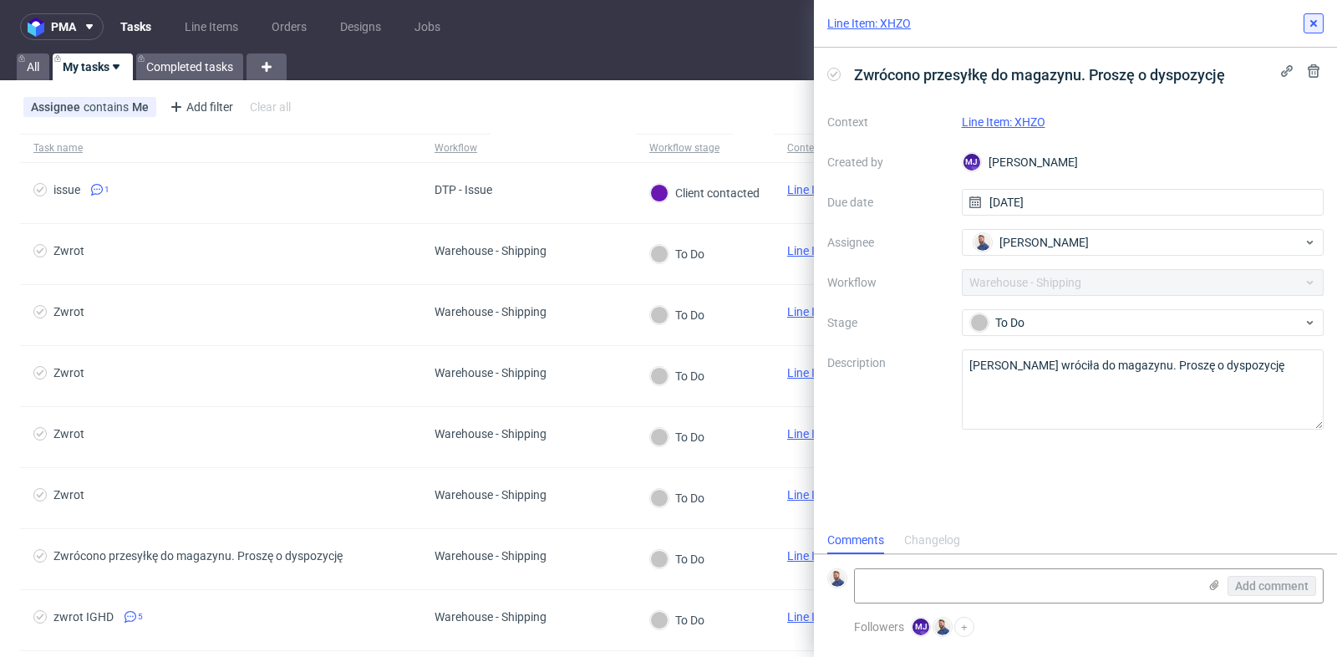
click at [1312, 22] on use at bounding box center [1314, 23] width 7 height 7
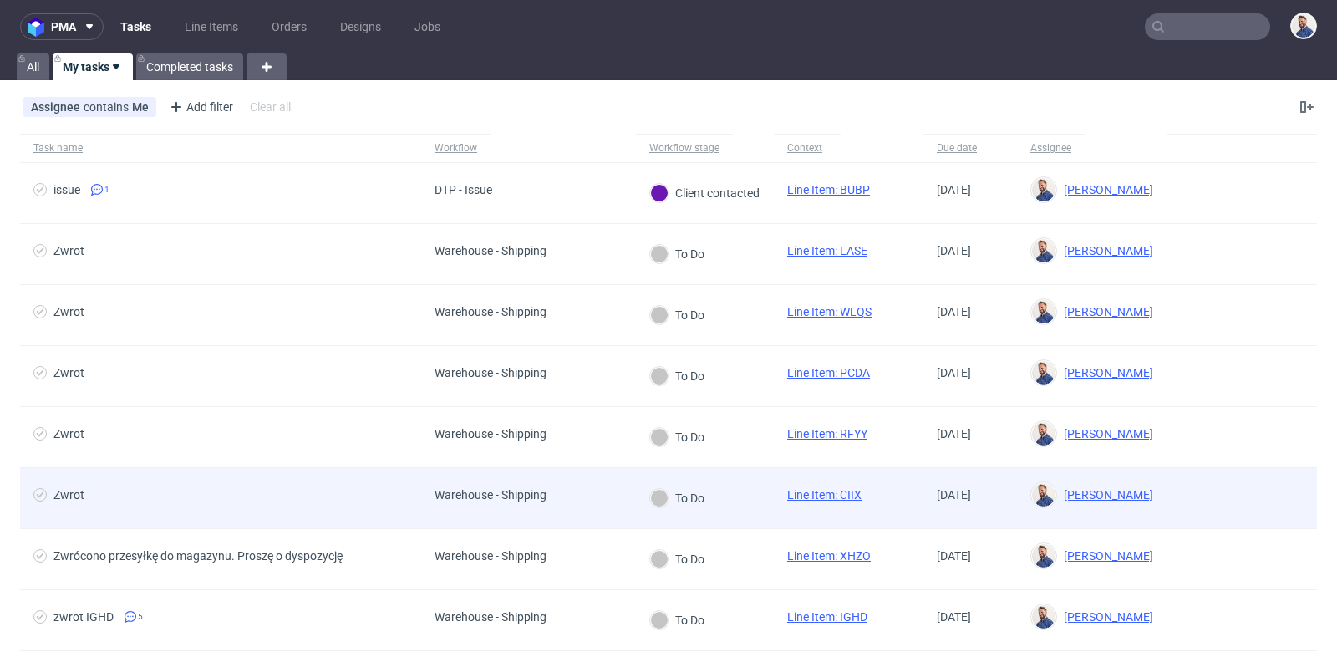
click at [121, 488] on span "Zwrot" at bounding box center [220, 498] width 374 height 20
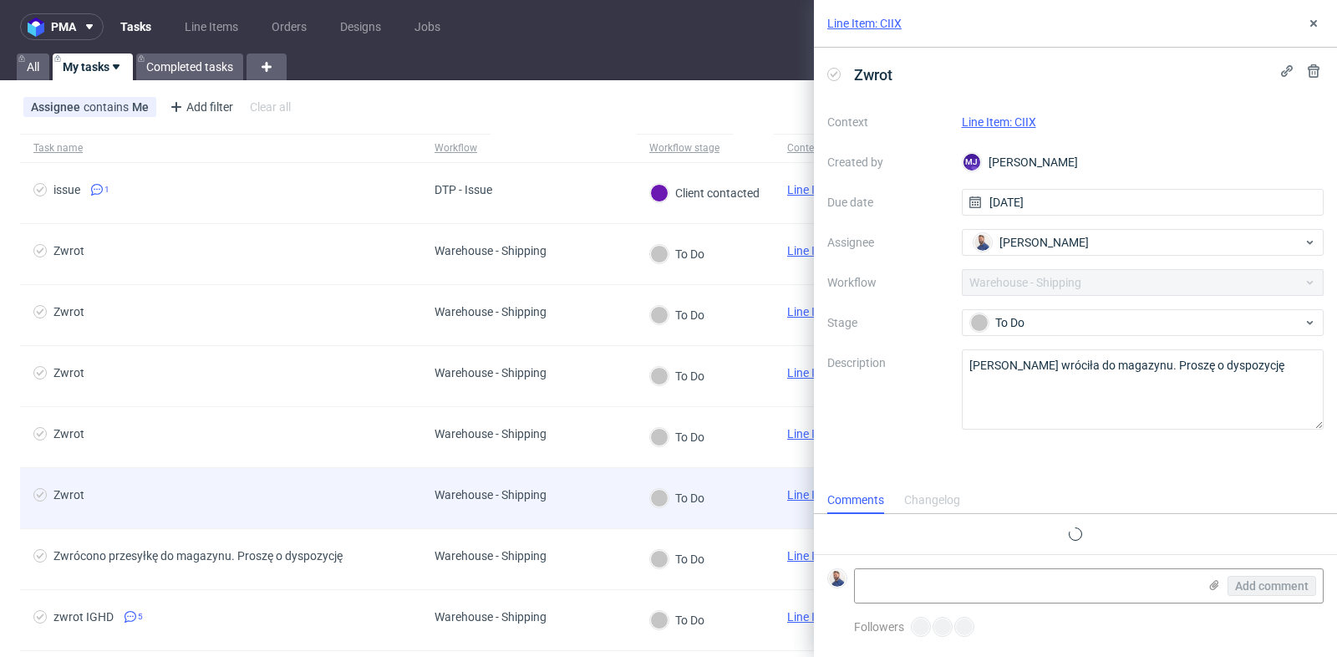
scroll to position [13, 0]
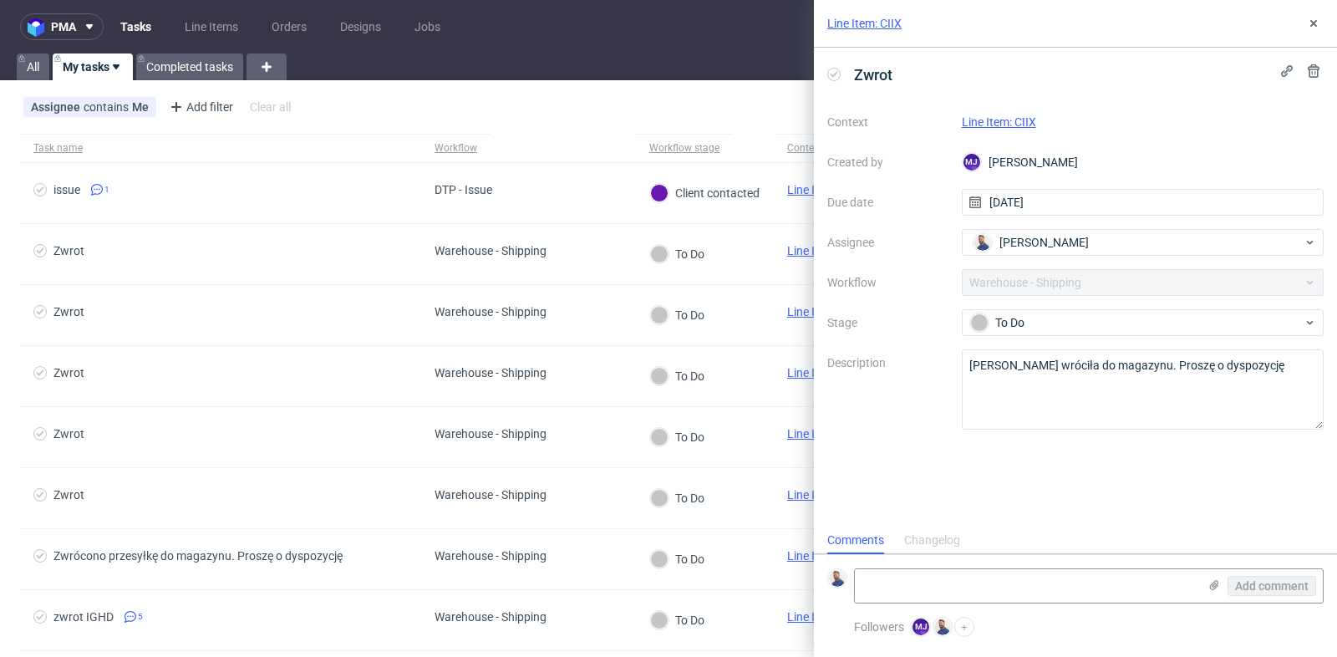
click at [1021, 115] on link "Line Item: CIIX" at bounding box center [999, 121] width 74 height 13
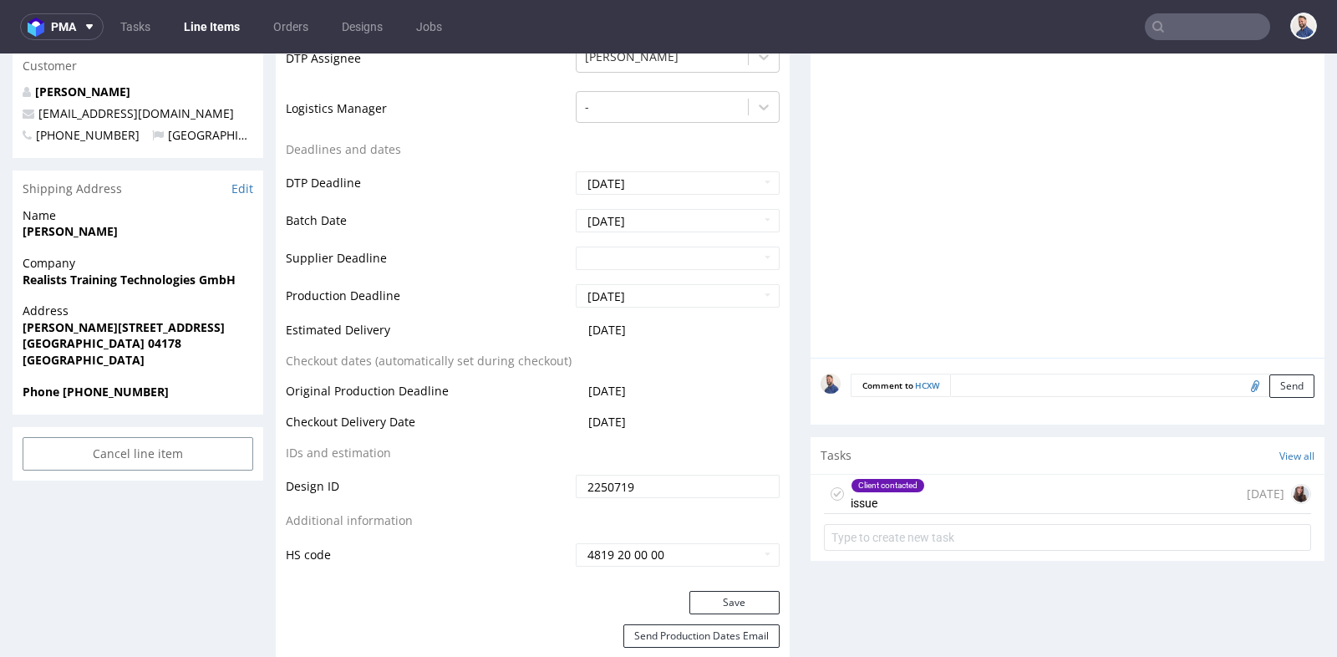
scroll to position [155, 0]
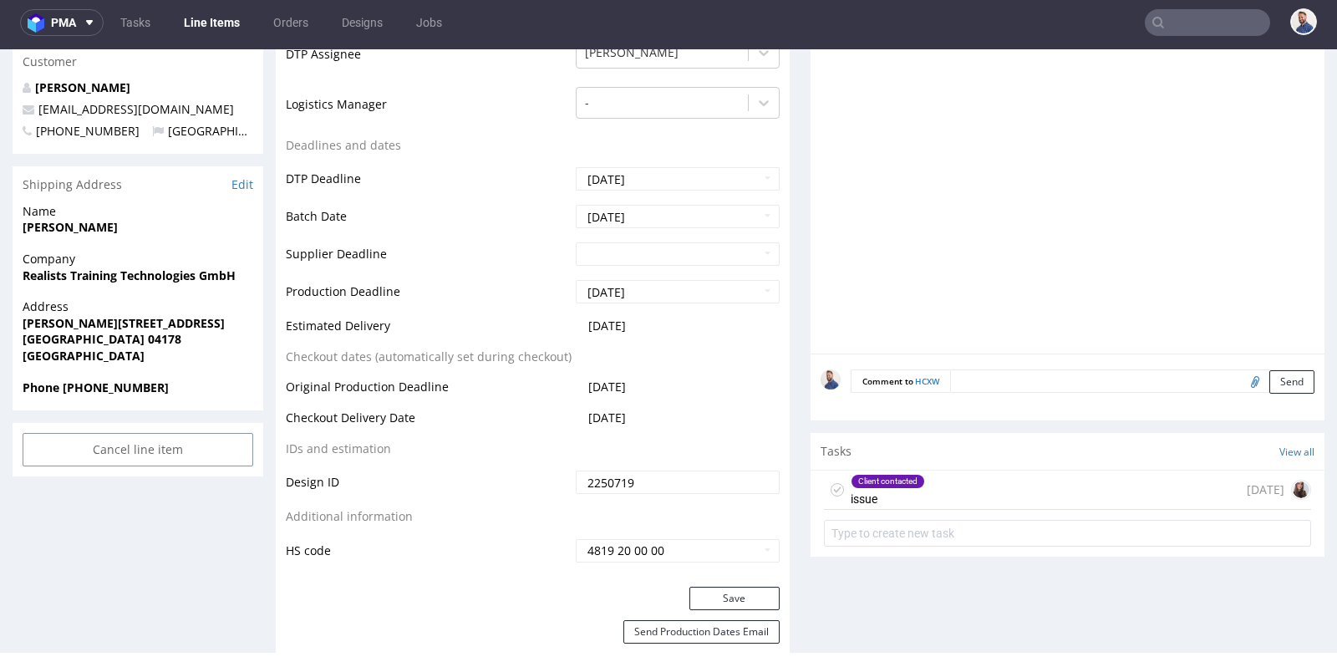
click at [1165, 32] on input "text" at bounding box center [1207, 22] width 125 height 27
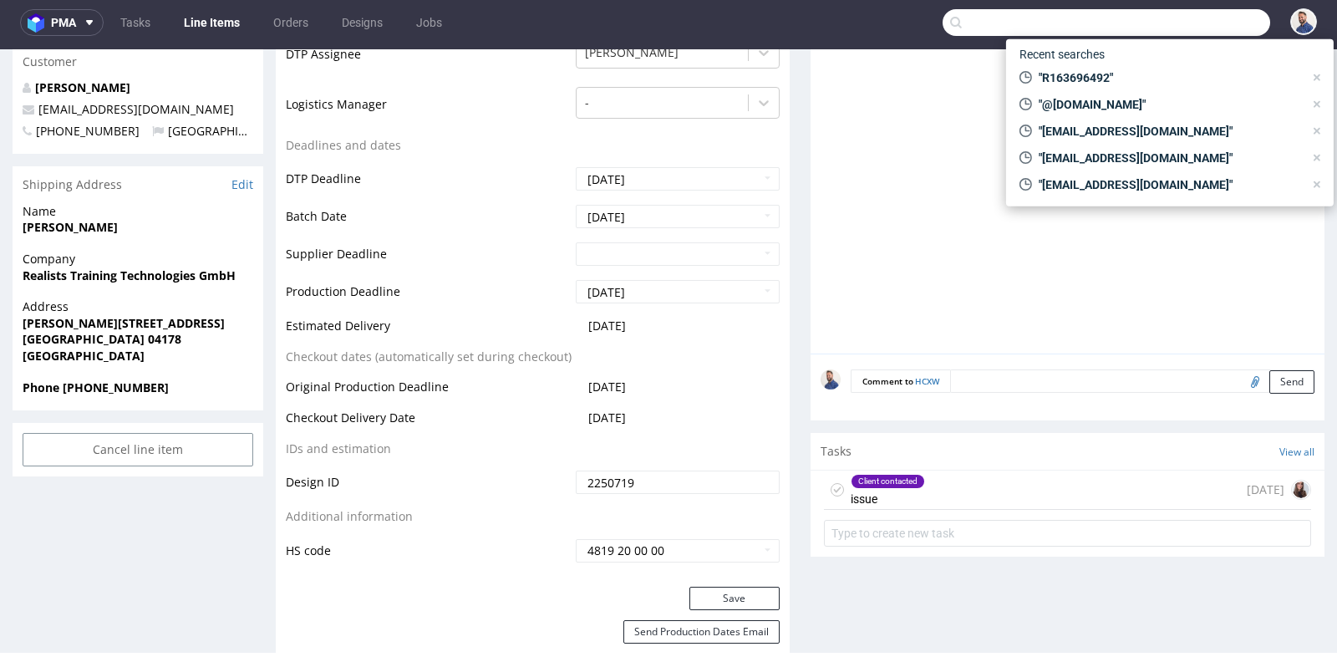
paste input "R195779645"
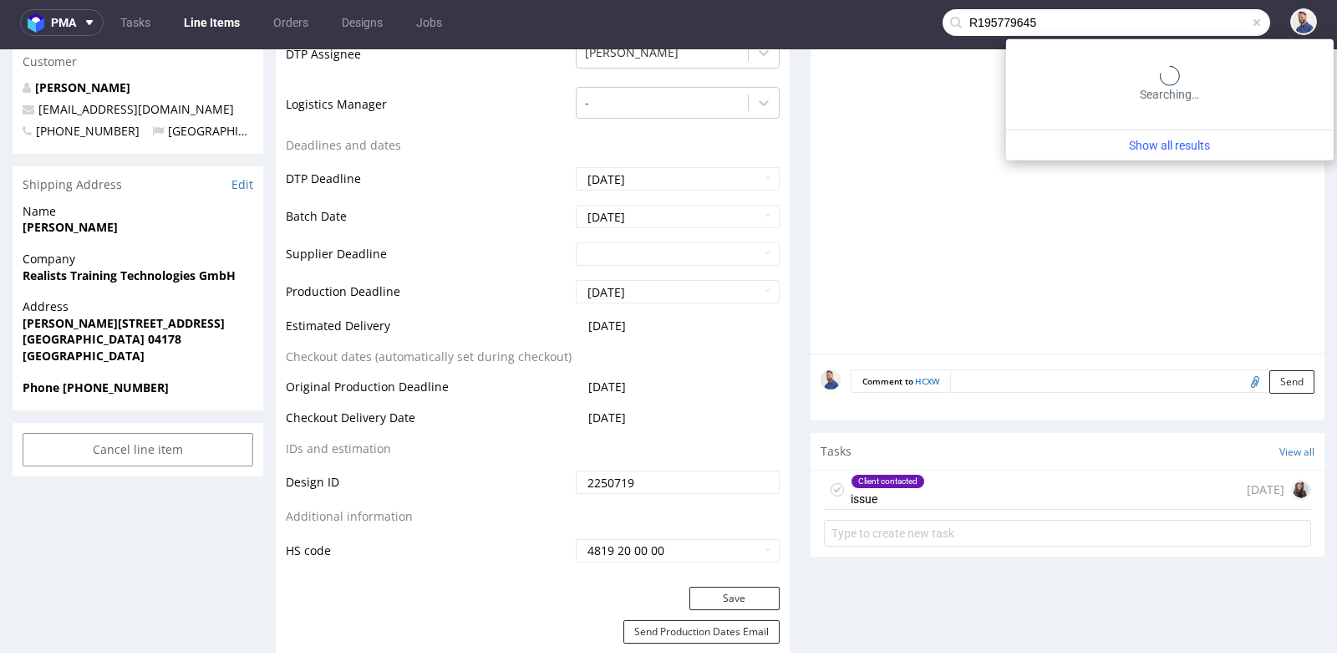
type input "R195779645"
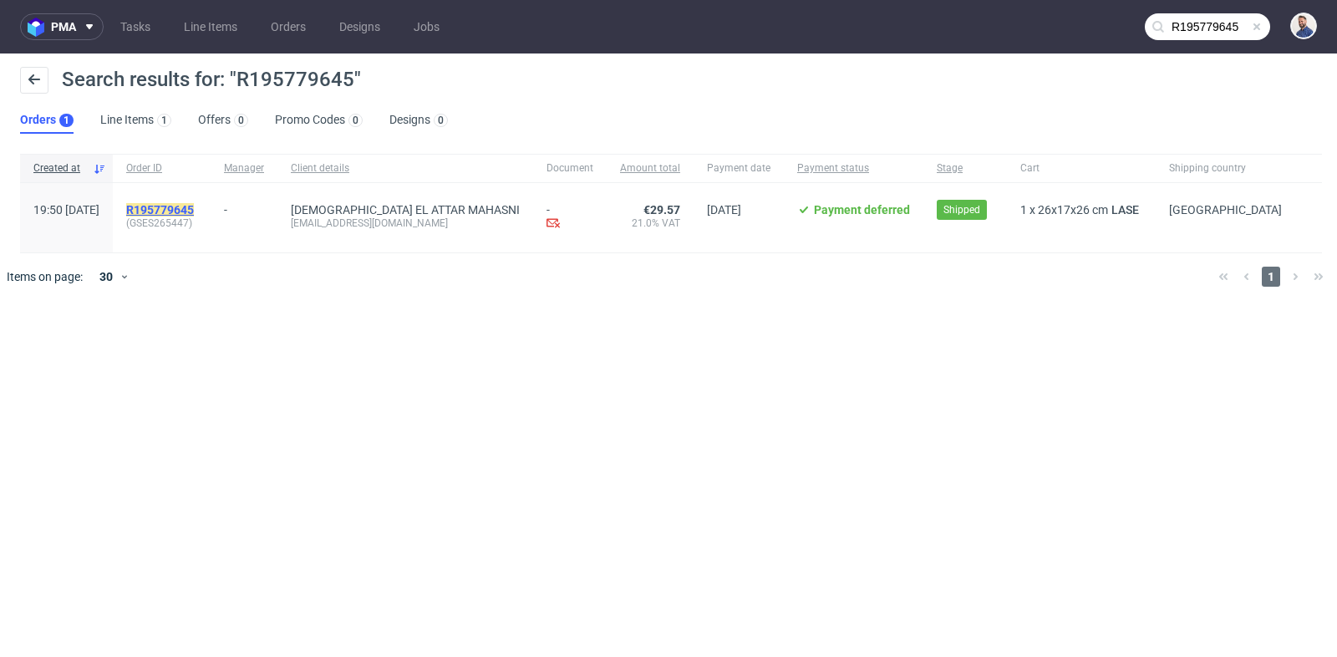
click at [194, 206] on mark "R195779645" at bounding box center [160, 209] width 68 height 13
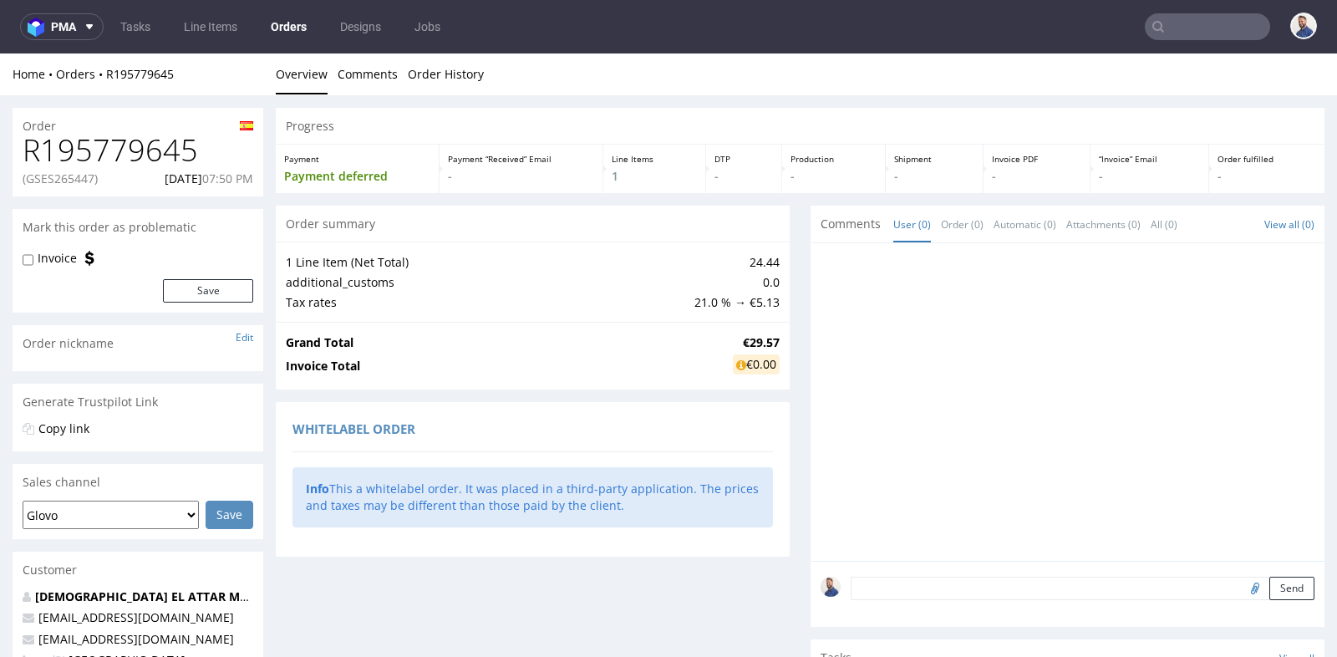
click at [902, 369] on div at bounding box center [1073, 407] width 504 height 308
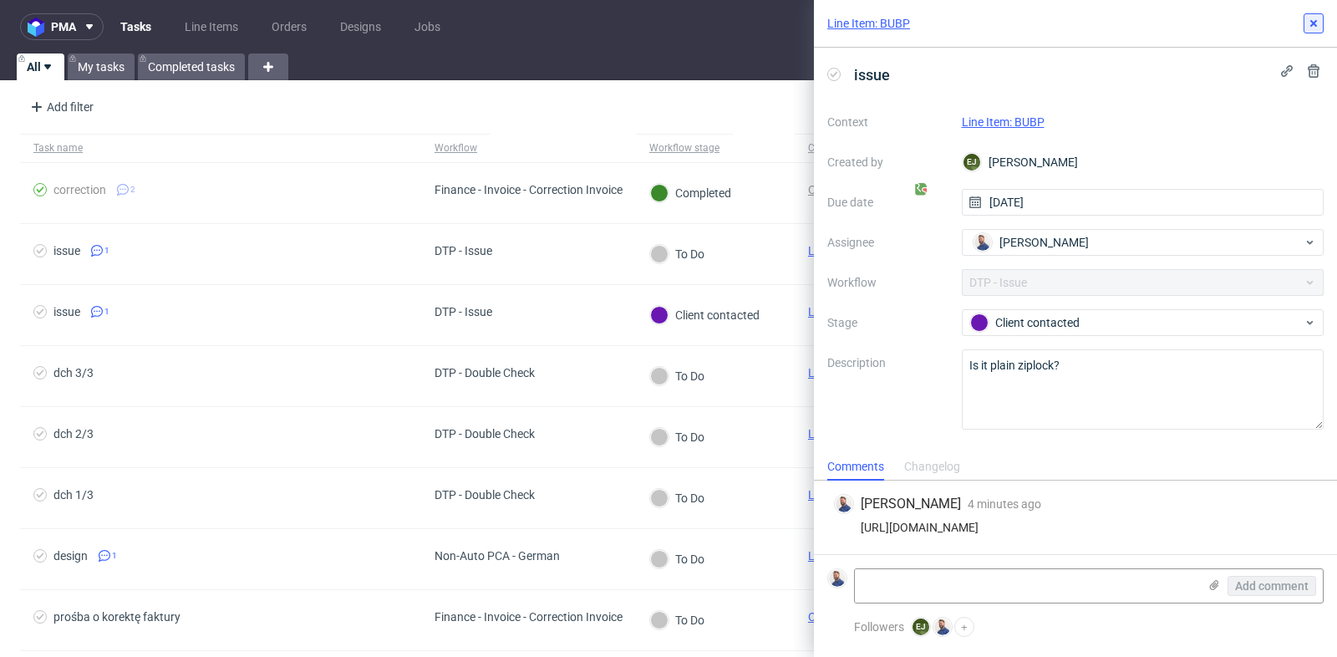
click at [1310, 25] on icon at bounding box center [1313, 23] width 13 height 13
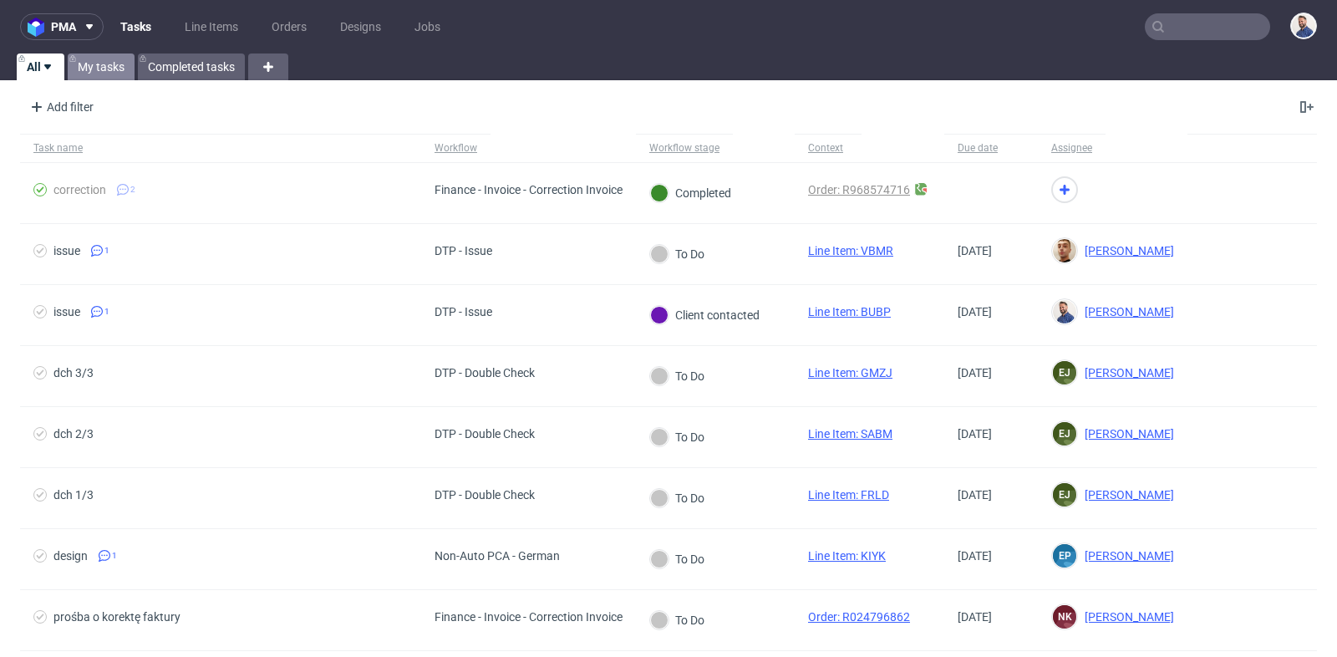
click at [88, 70] on link "My tasks" at bounding box center [101, 66] width 67 height 27
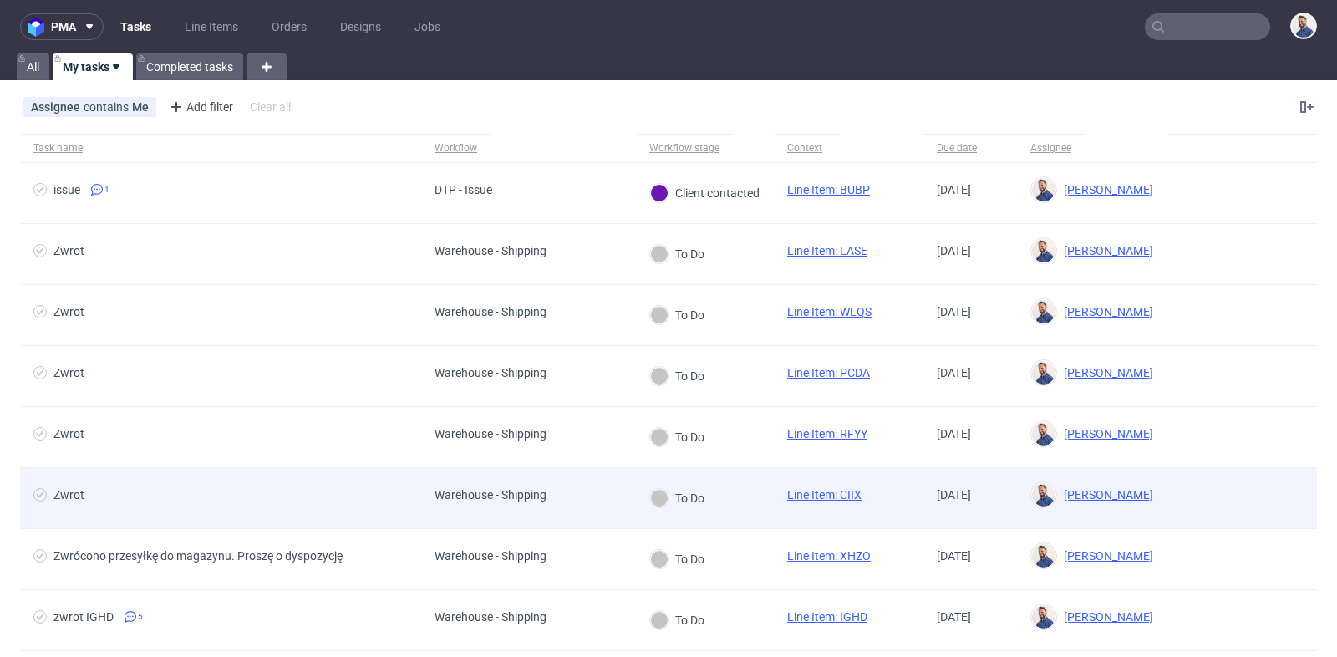
click at [74, 489] on div "Zwrot" at bounding box center [68, 494] width 31 height 13
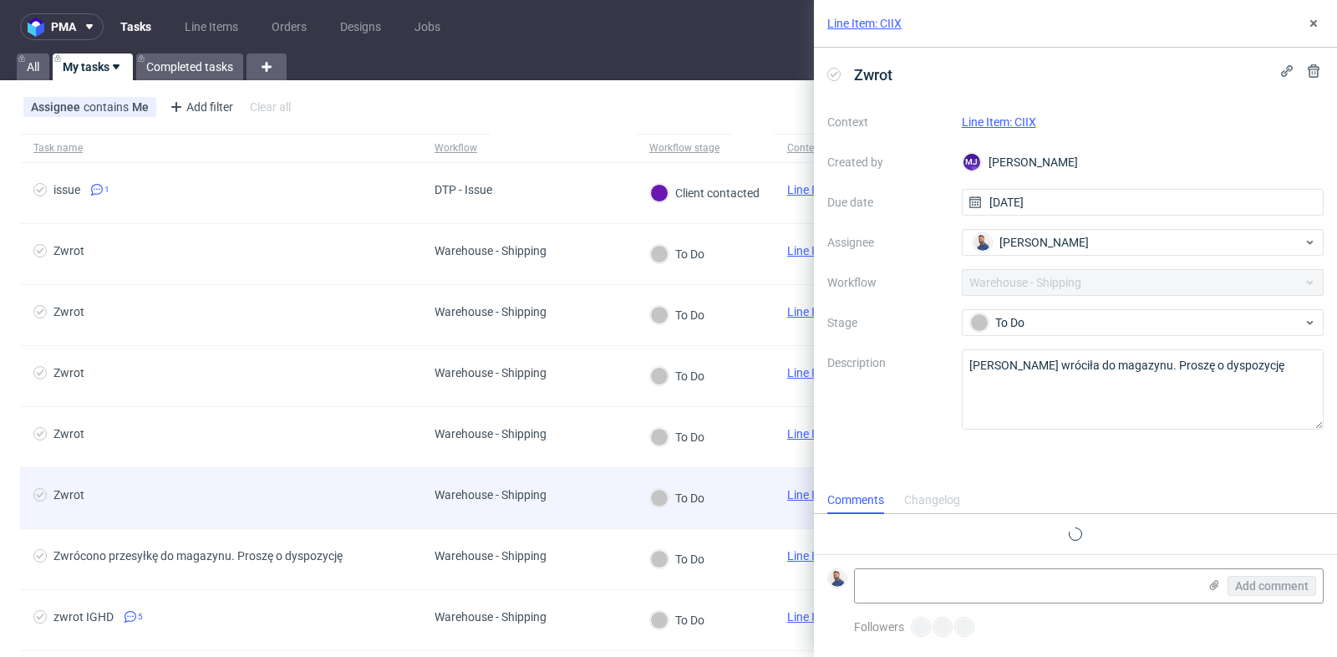
scroll to position [13, 0]
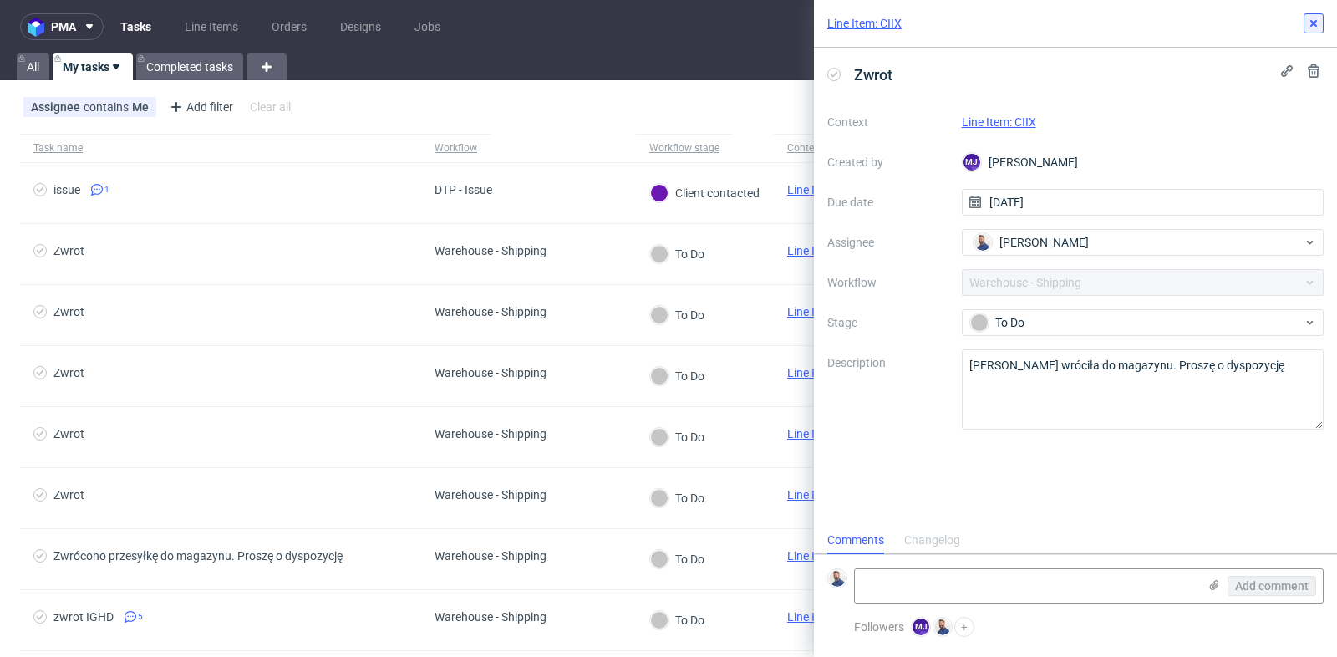
click at [1310, 23] on icon at bounding box center [1313, 23] width 13 height 13
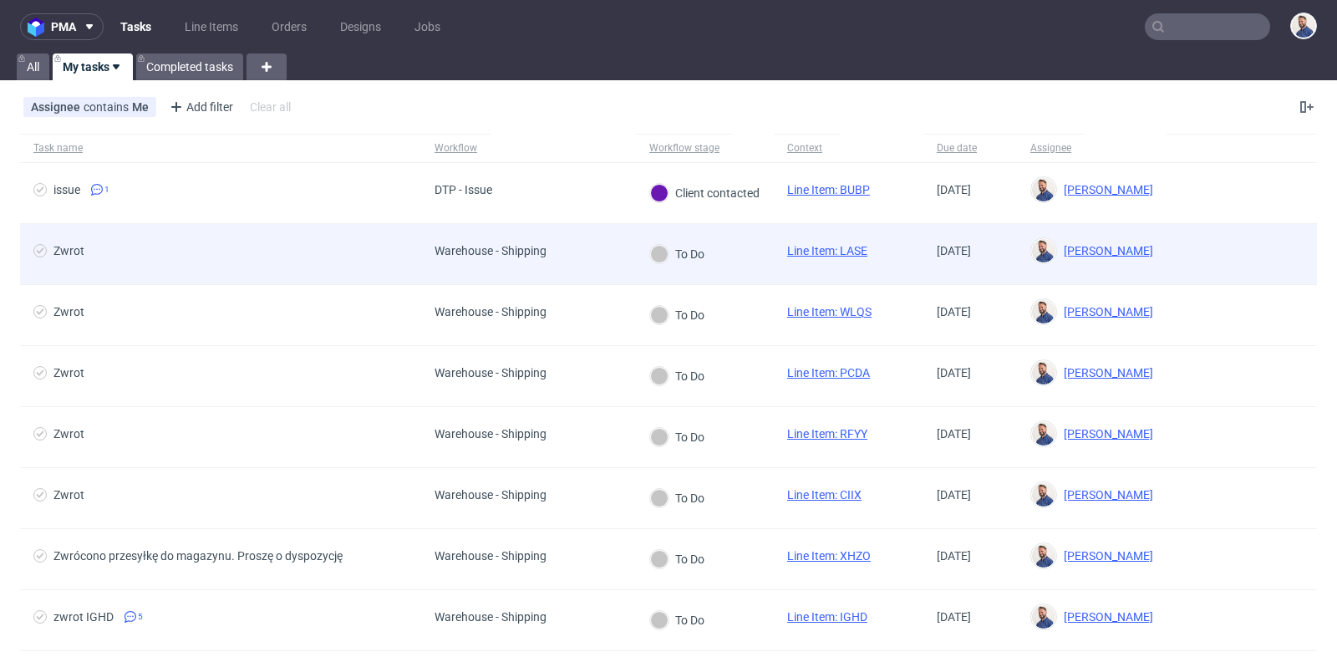
click at [132, 247] on span "Zwrot" at bounding box center [220, 254] width 374 height 20
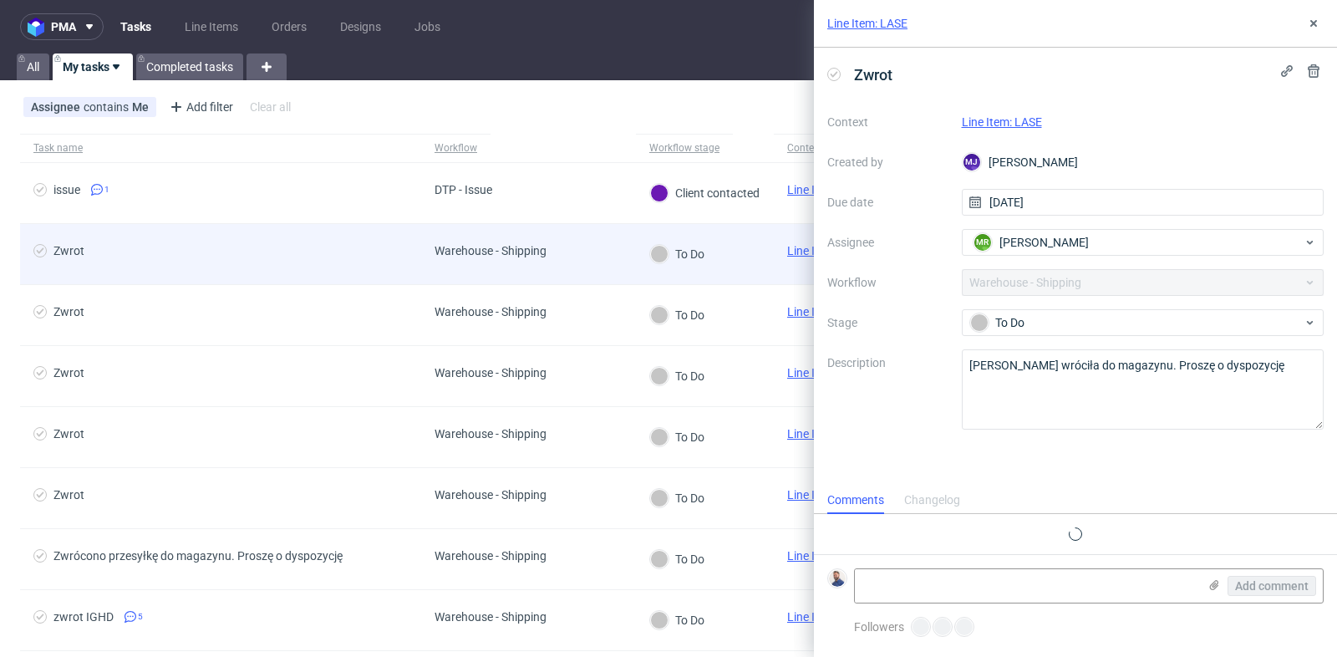
scroll to position [13, 0]
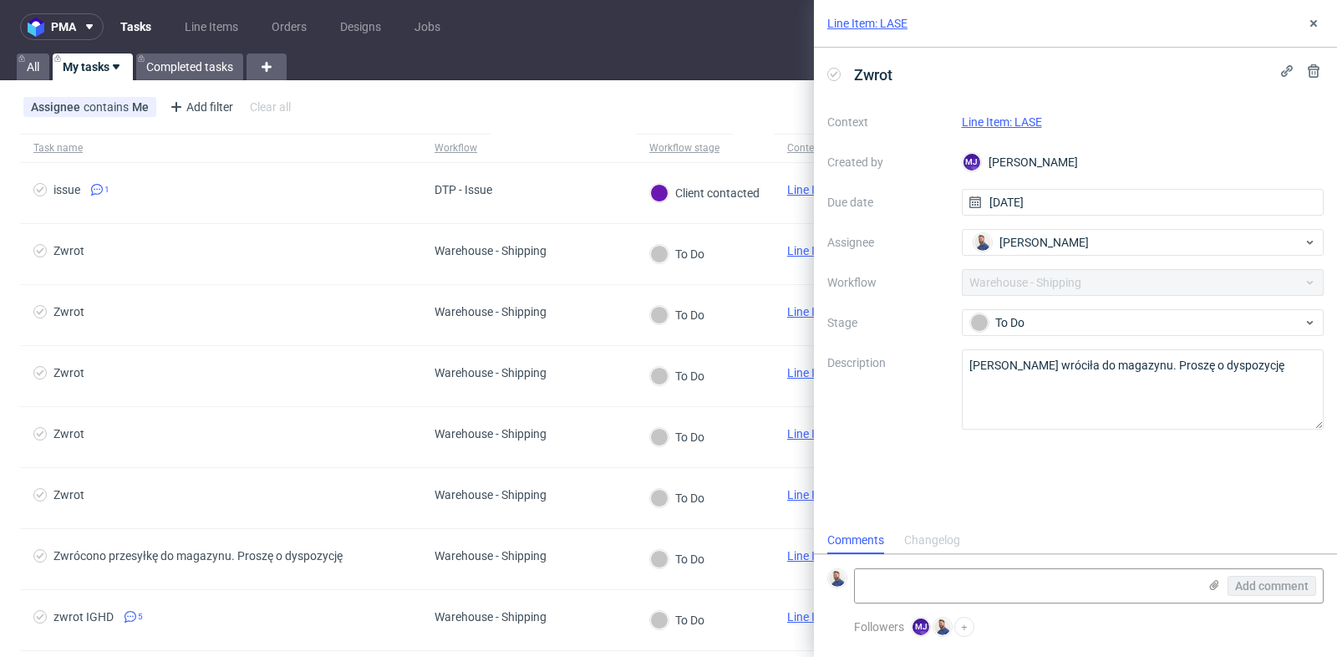
click at [1008, 109] on div "Context Line Item: LASE Created by MJ Maciej Jankowski Due date 29/08/2025 Assi…" at bounding box center [1075, 269] width 496 height 321
click at [1000, 120] on link "Line Item: LASE" at bounding box center [1002, 121] width 80 height 13
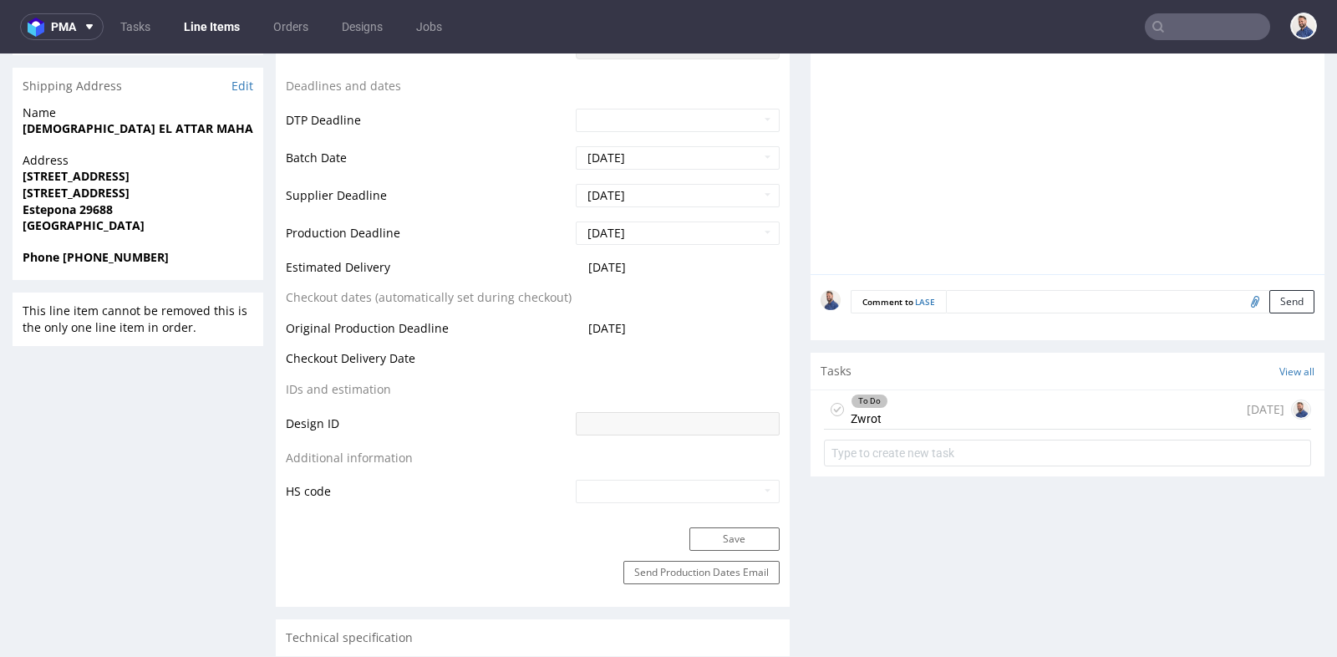
scroll to position [631, 0]
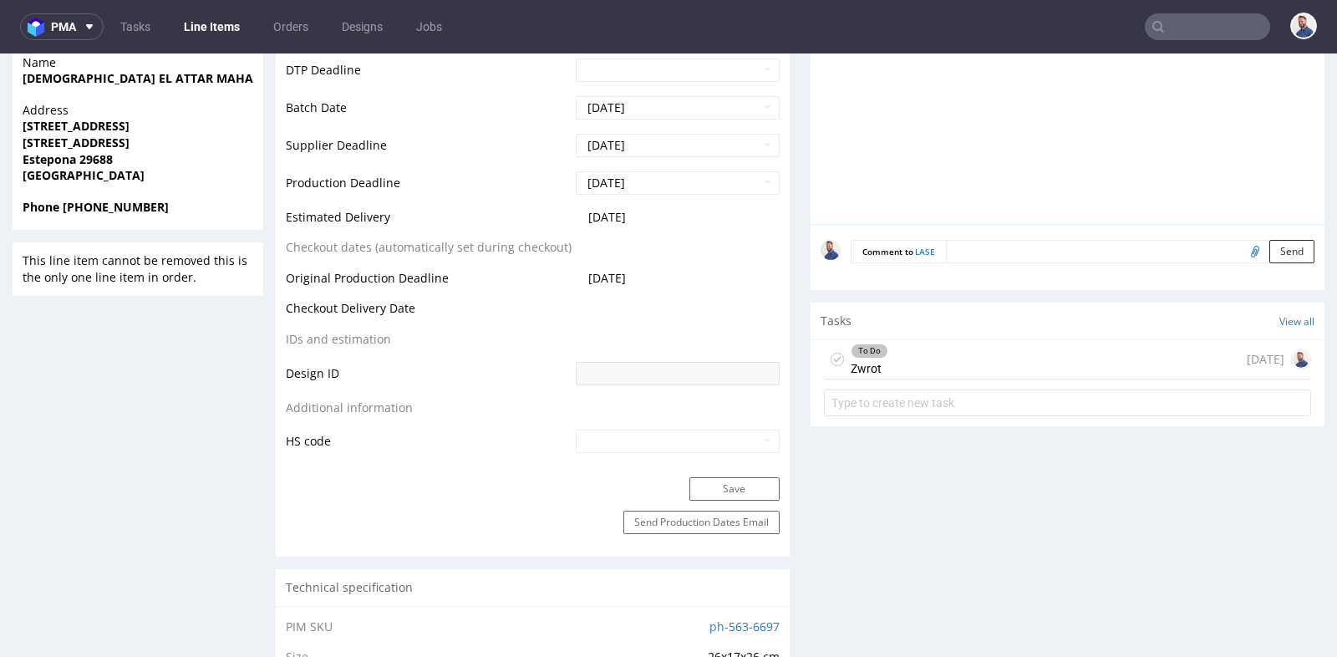
click at [1121, 369] on div "To Do Zwrot [DATE]" at bounding box center [1067, 359] width 487 height 39
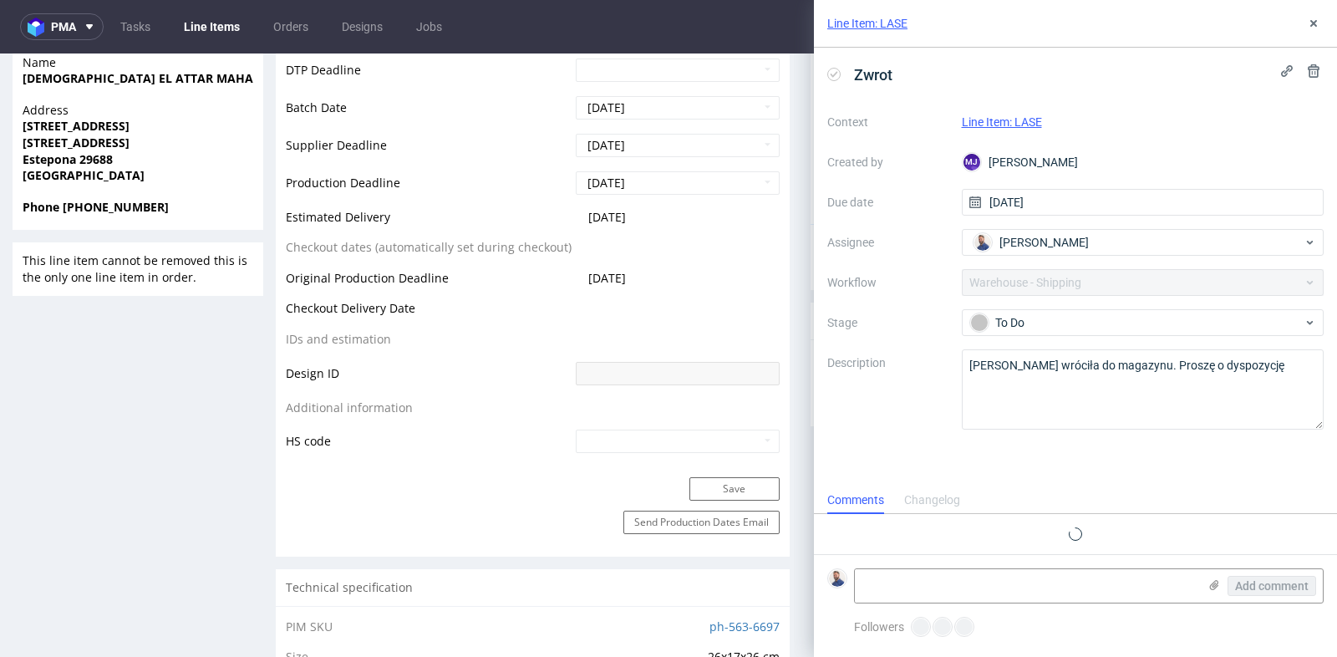
scroll to position [13, 0]
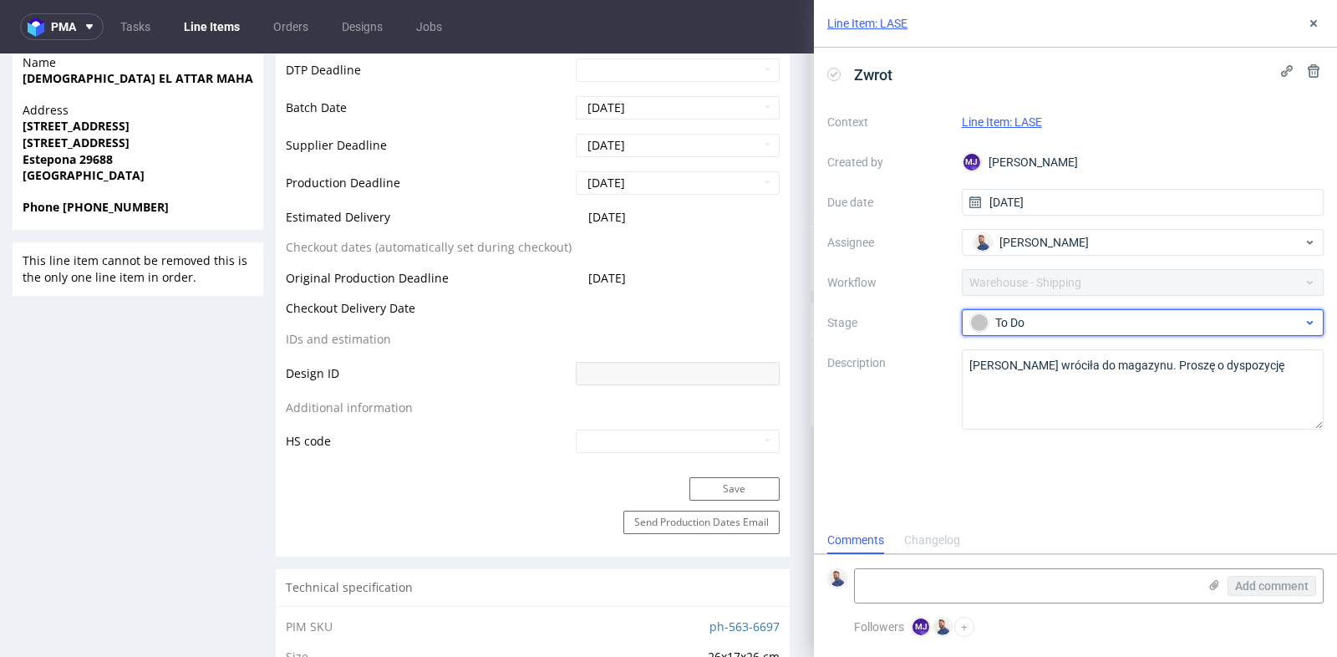
click at [1046, 313] on div "To Do" at bounding box center [1136, 322] width 333 height 18
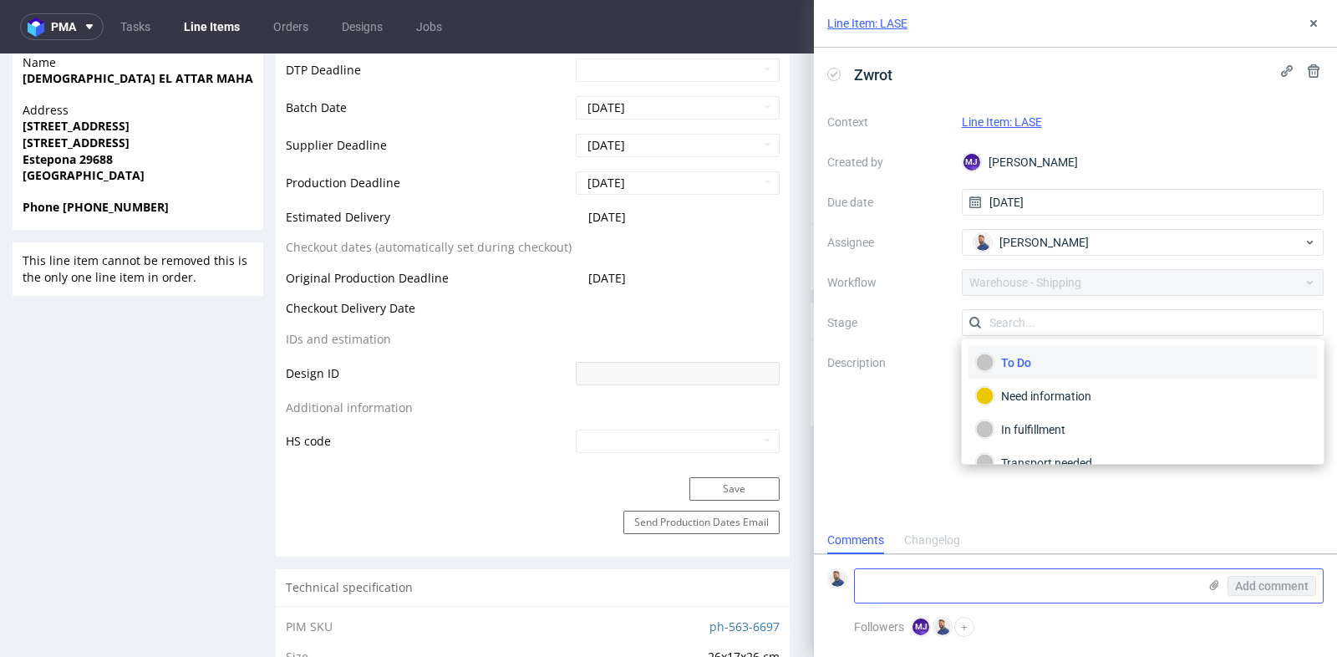
click at [985, 591] on textarea at bounding box center [1026, 585] width 343 height 33
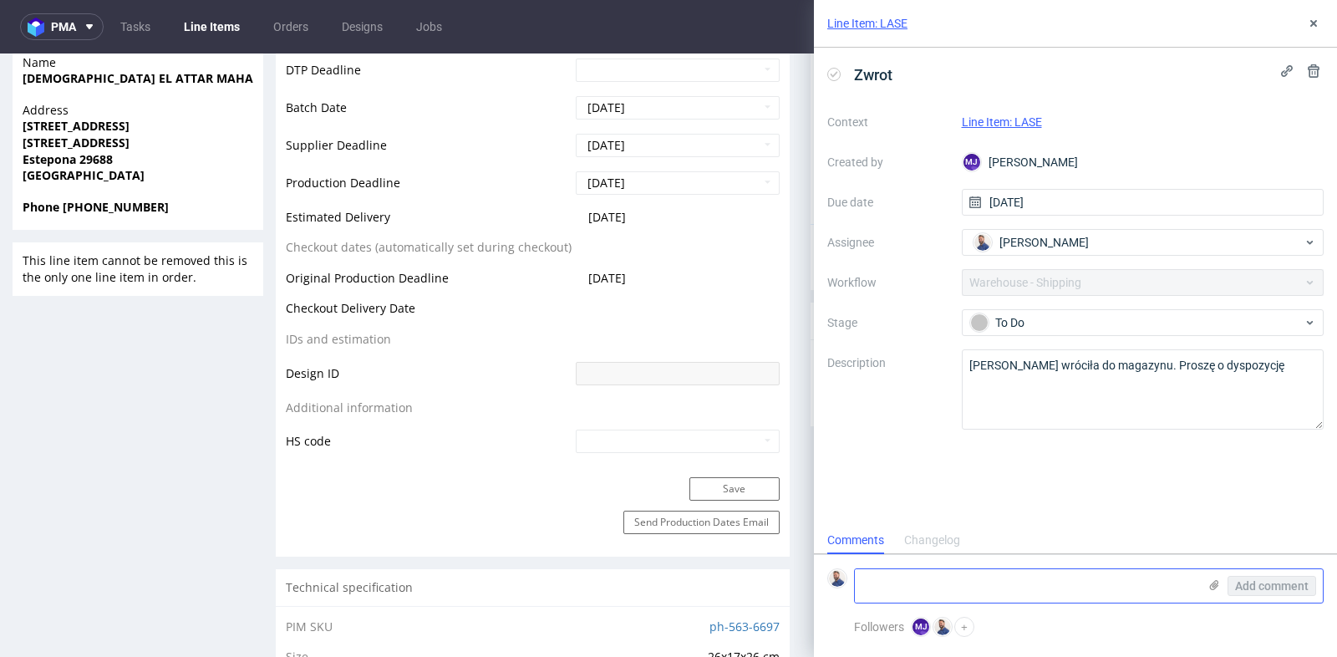
click at [985, 591] on textarea at bounding box center [1026, 585] width 343 height 33
paste textarea "R195779645"
type textarea "R"
paste textarea "https://app-eu1.hubspot.com/contacts/25600958/record/0-5/216526067909?eschref=%…"
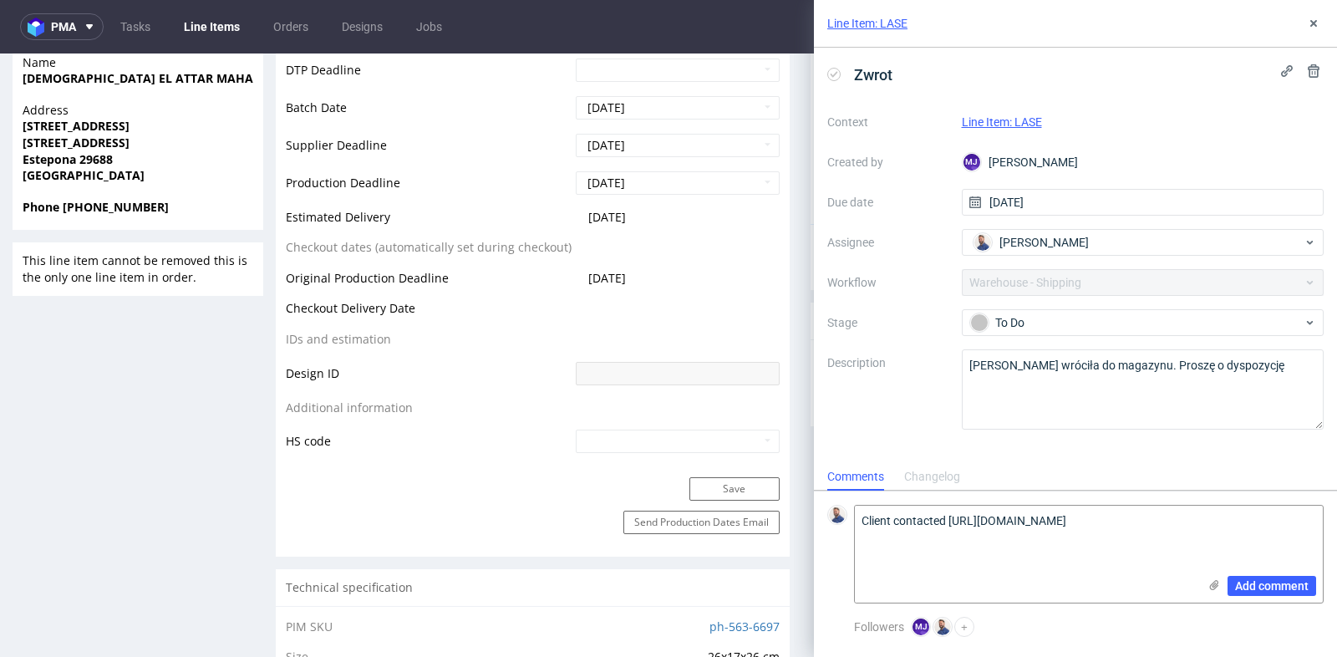
scroll to position [0, 0]
type textarea "Client contacted https://app-eu1.hubspot.com/contacts/25600958/record/0-5/21652…"
click at [1267, 593] on button "Add comment" at bounding box center [1272, 586] width 89 height 20
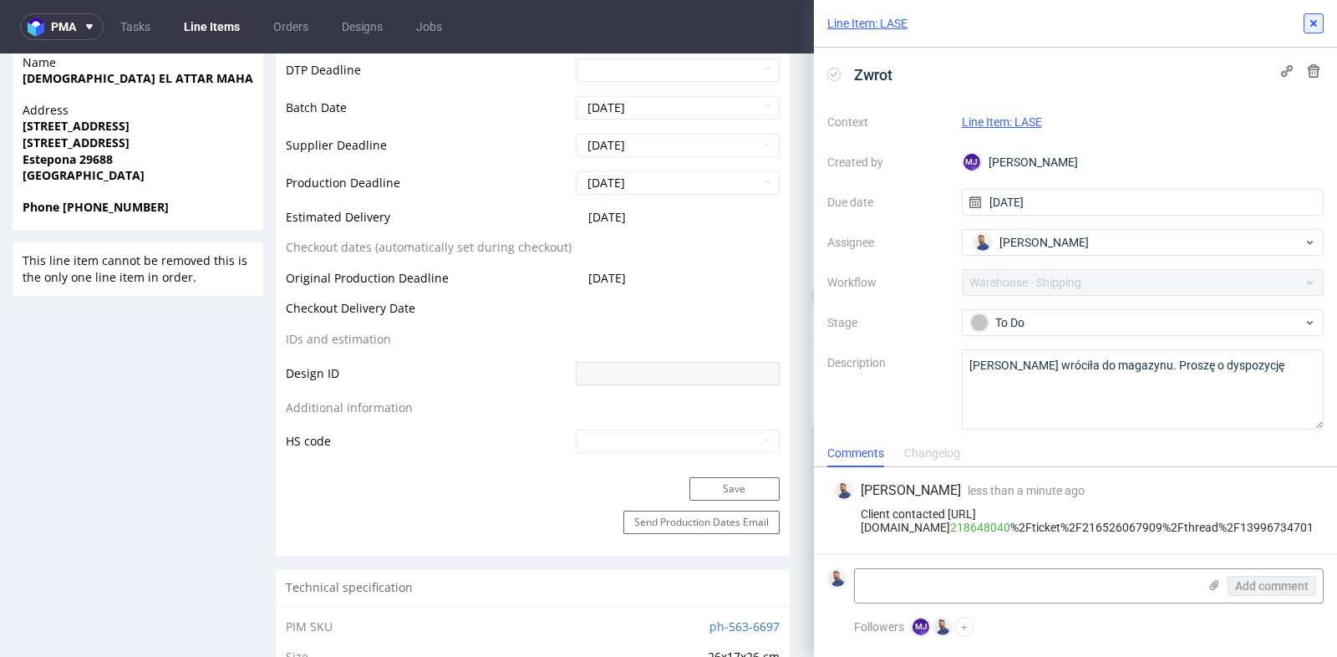
click at [1311, 18] on icon at bounding box center [1313, 23] width 13 height 13
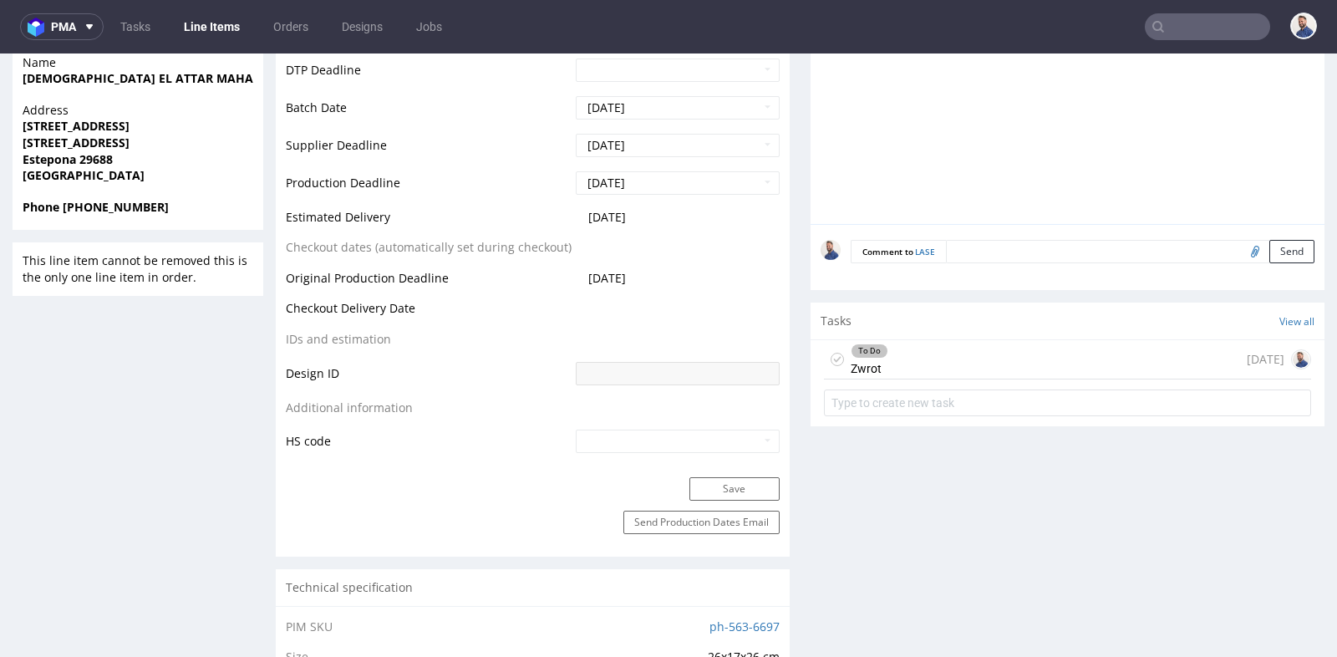
click at [766, 229] on td "2025-08-12" at bounding box center [676, 222] width 208 height 31
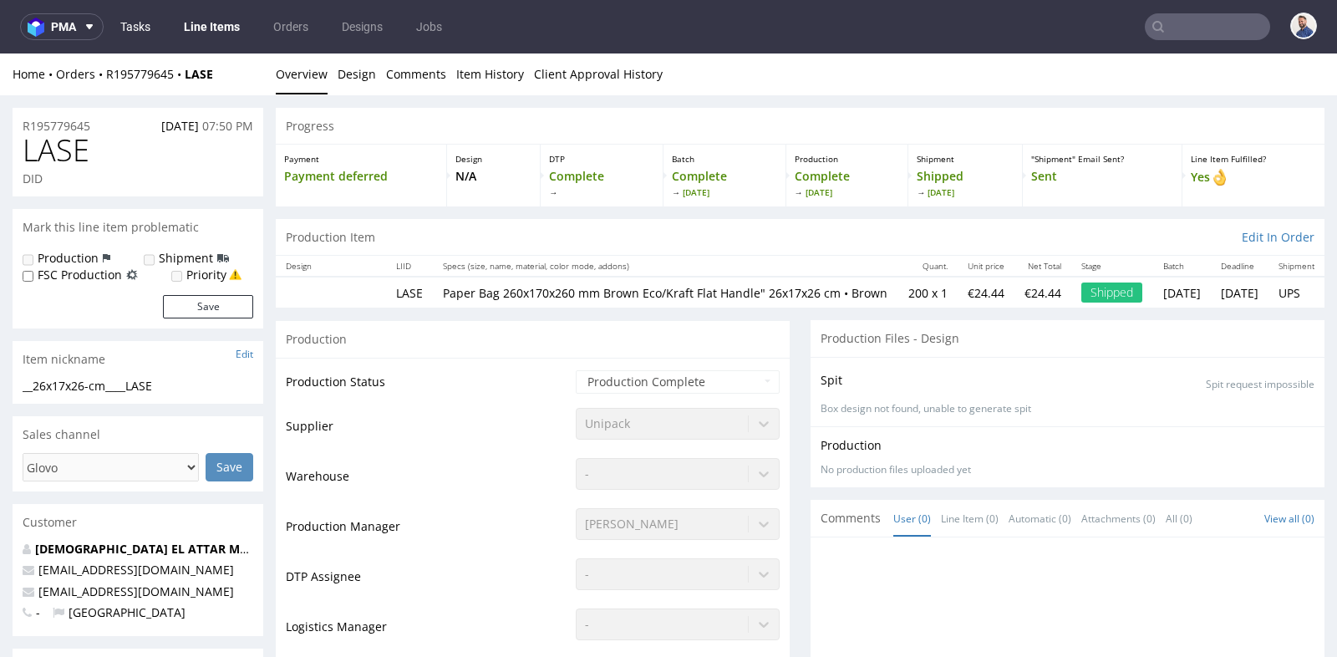
click at [139, 25] on link "Tasks" at bounding box center [135, 26] width 50 height 27
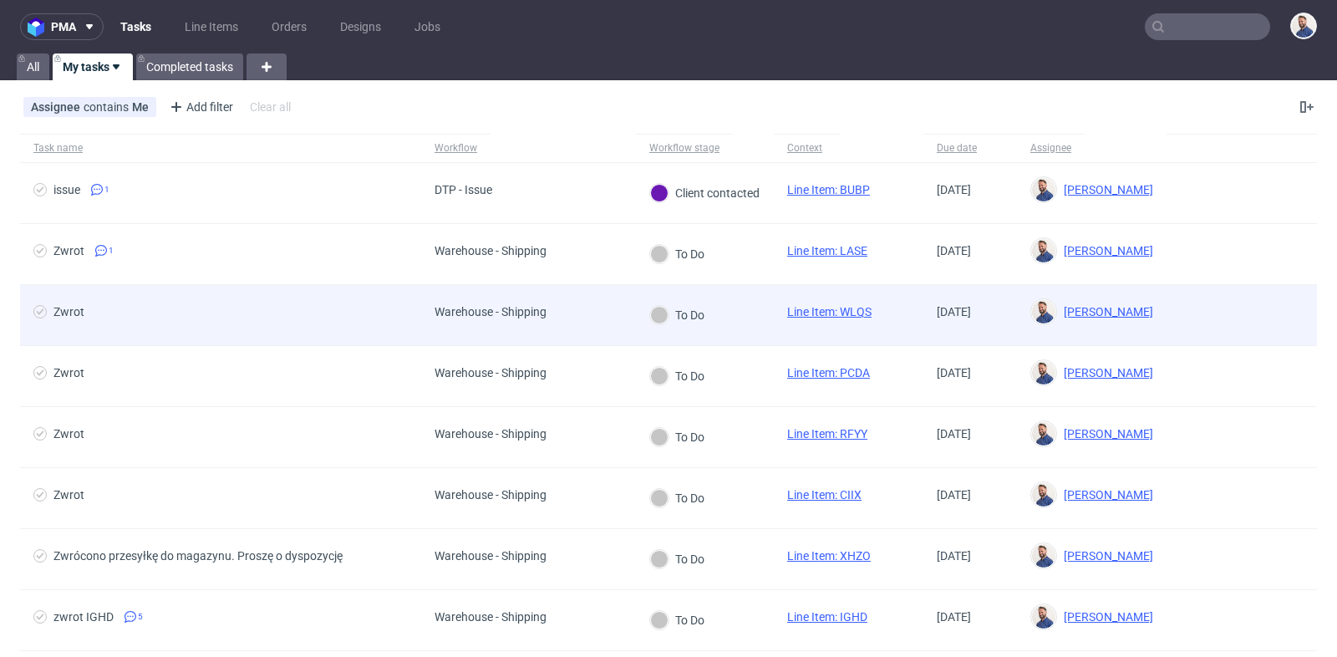
click at [65, 310] on div "Zwrot" at bounding box center [68, 311] width 31 height 13
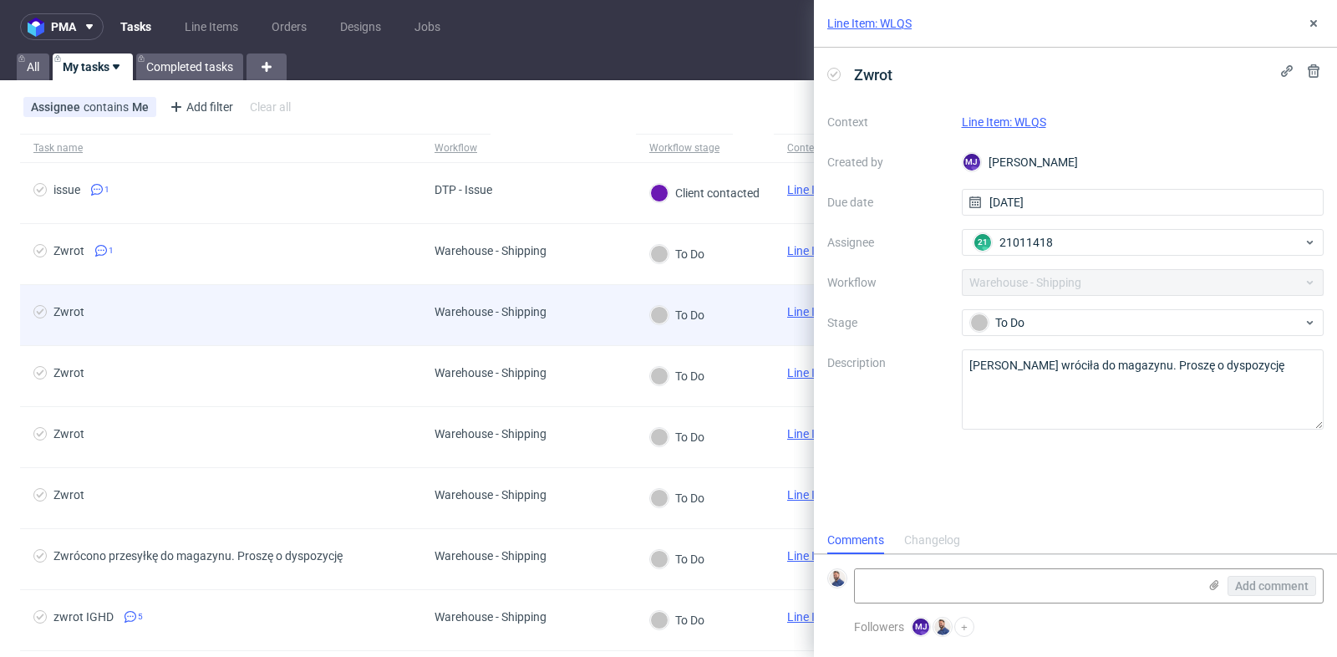
scroll to position [13, 0]
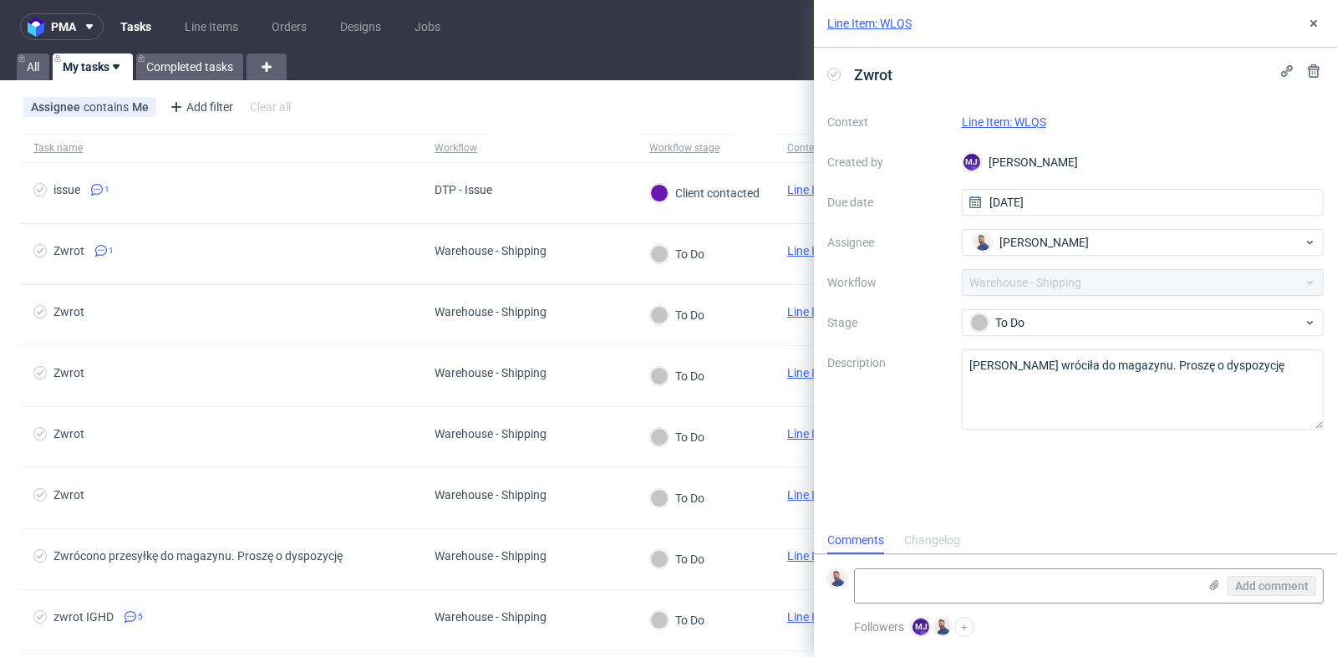
click at [1025, 116] on link "Line Item: WLQS" at bounding box center [1004, 121] width 84 height 13
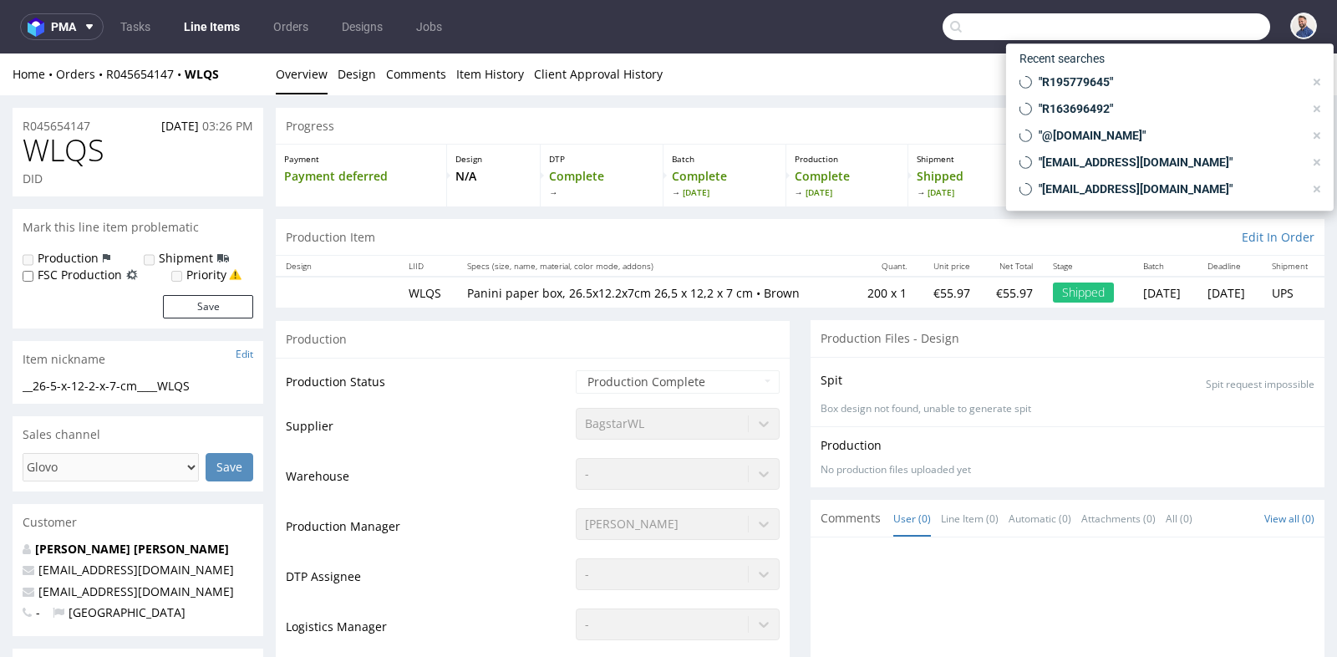
click at [1189, 23] on input "text" at bounding box center [1107, 26] width 328 height 27
paste input "R503646929"
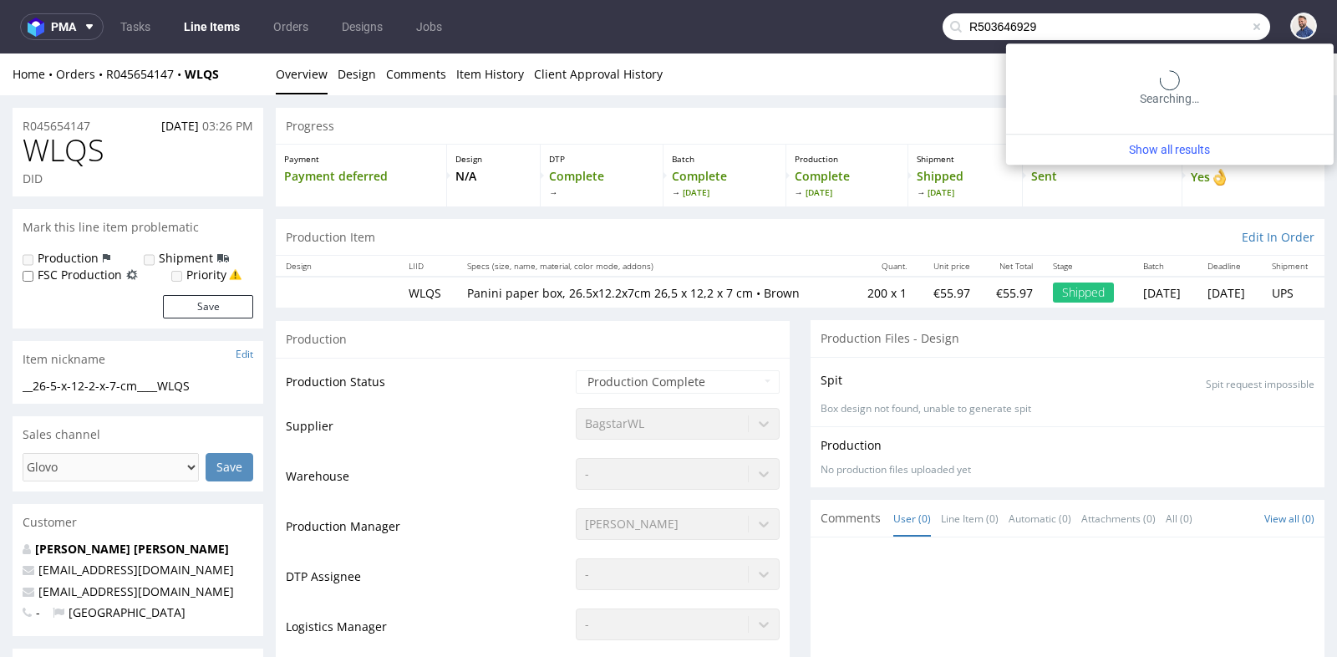
type input "R503646929"
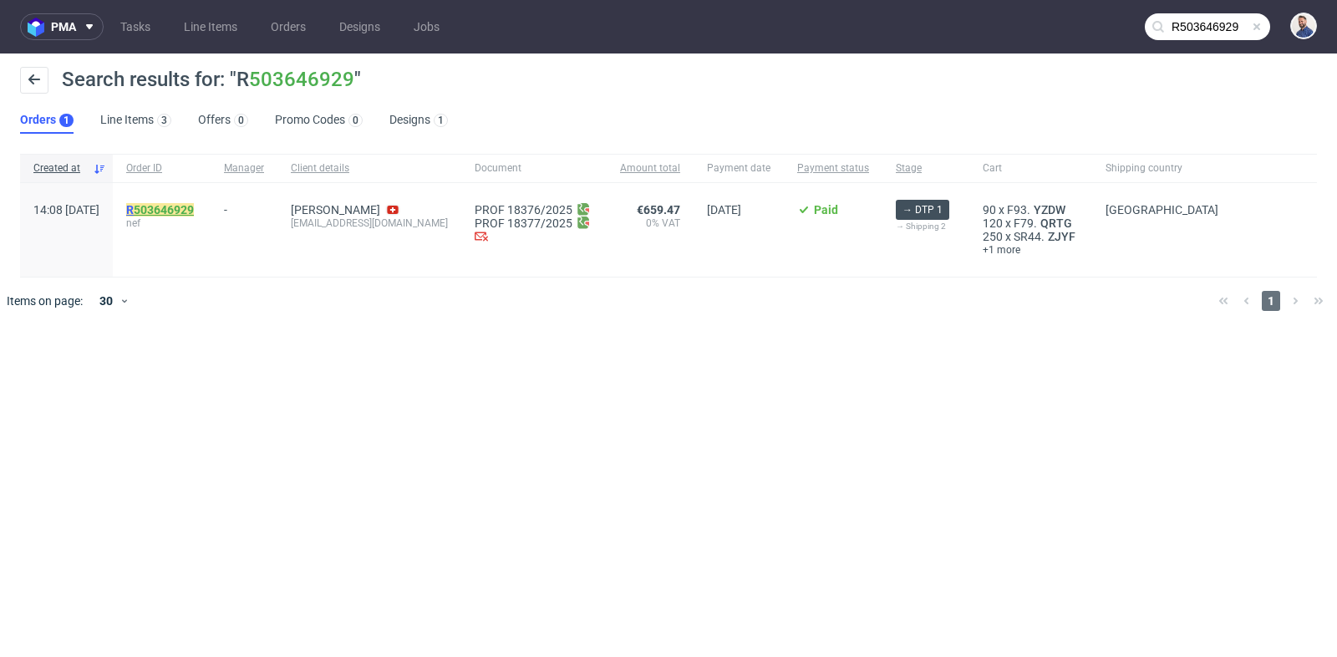
click at [194, 207] on link "503646929" at bounding box center [164, 209] width 60 height 13
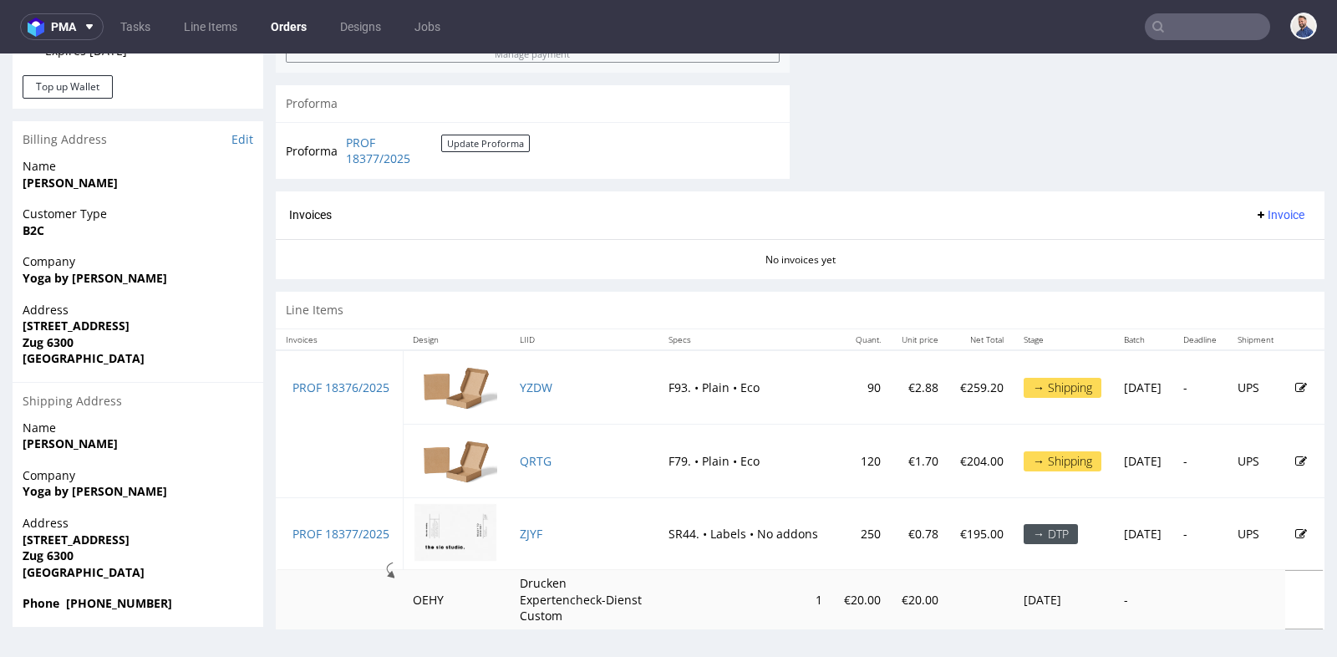
scroll to position [4, 0]
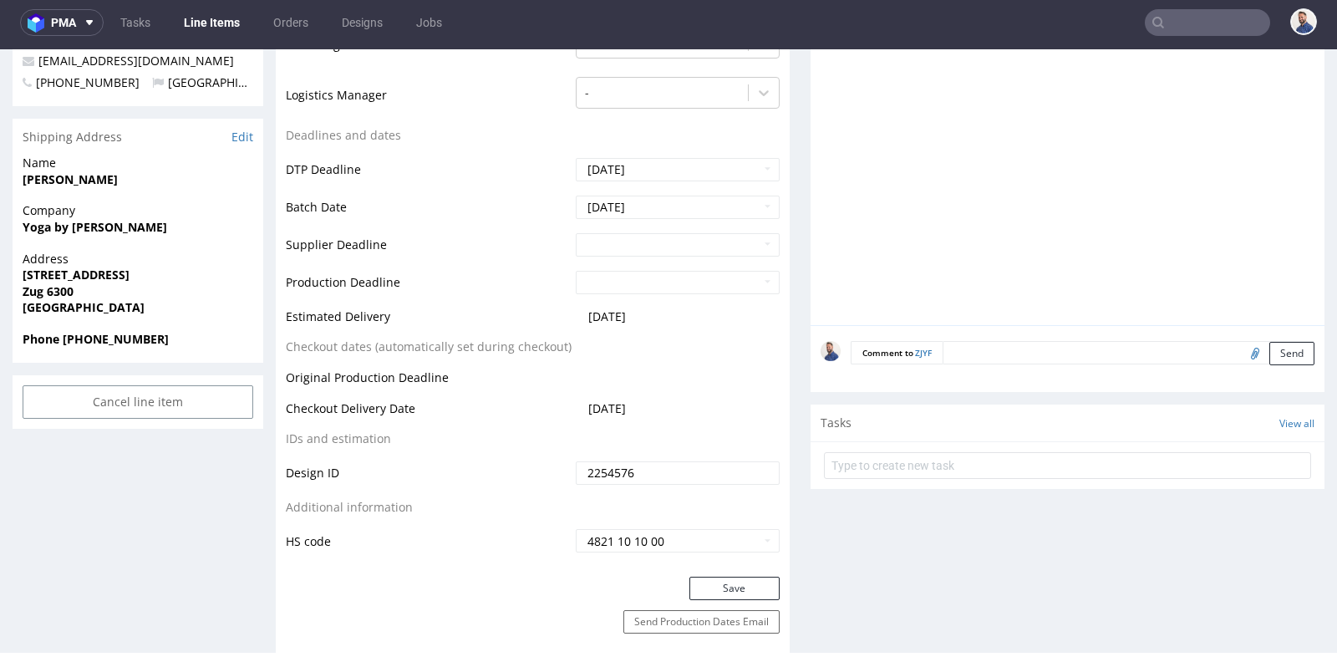
scroll to position [631, 0]
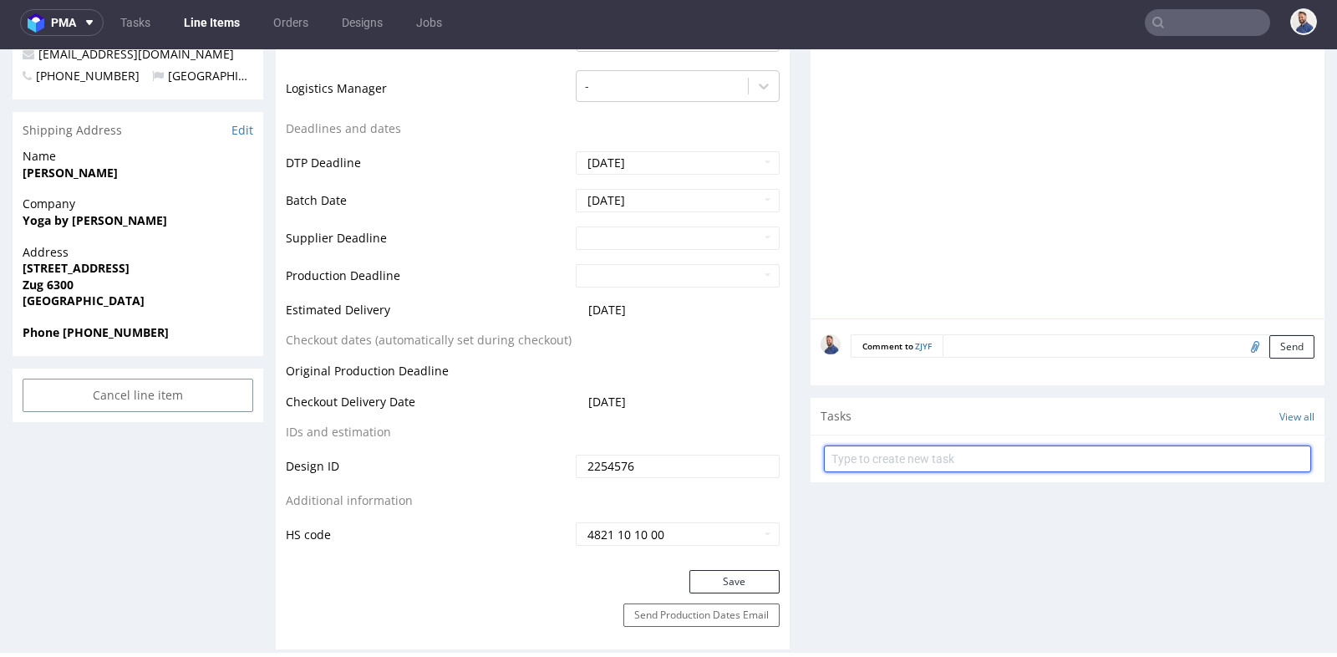
click at [946, 458] on input "text" at bounding box center [1067, 458] width 487 height 27
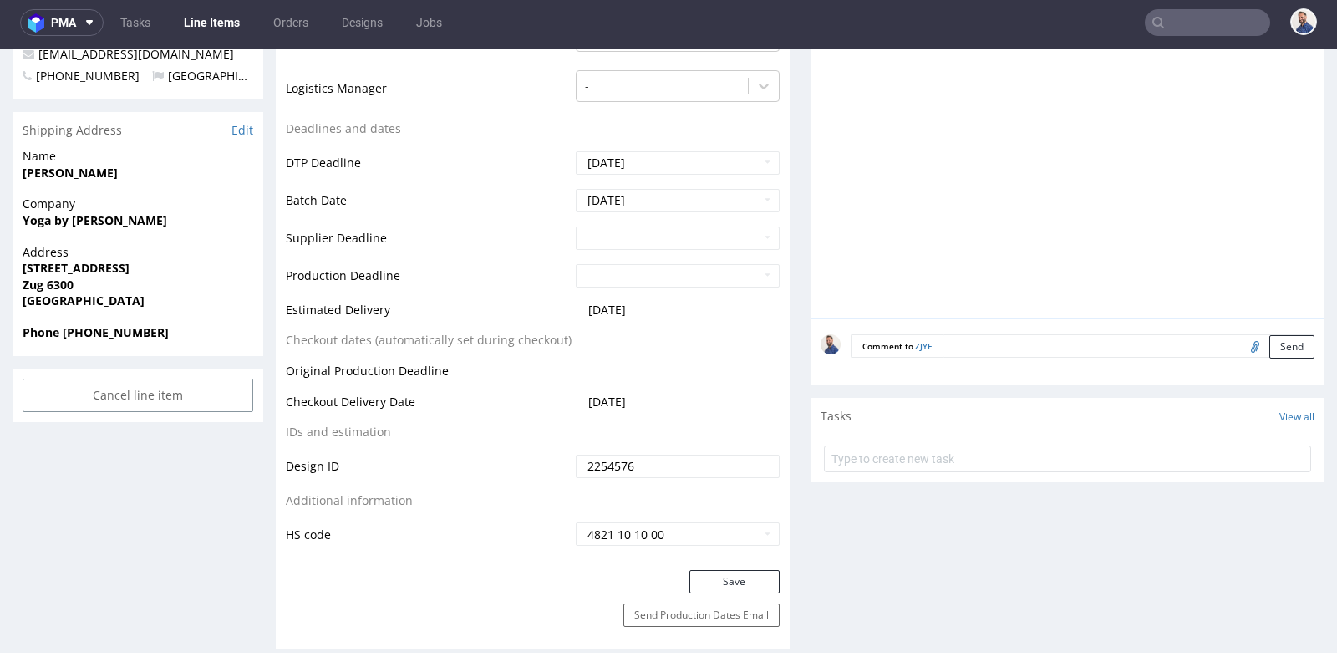
click at [1145, 341] on textarea at bounding box center [1129, 345] width 372 height 23
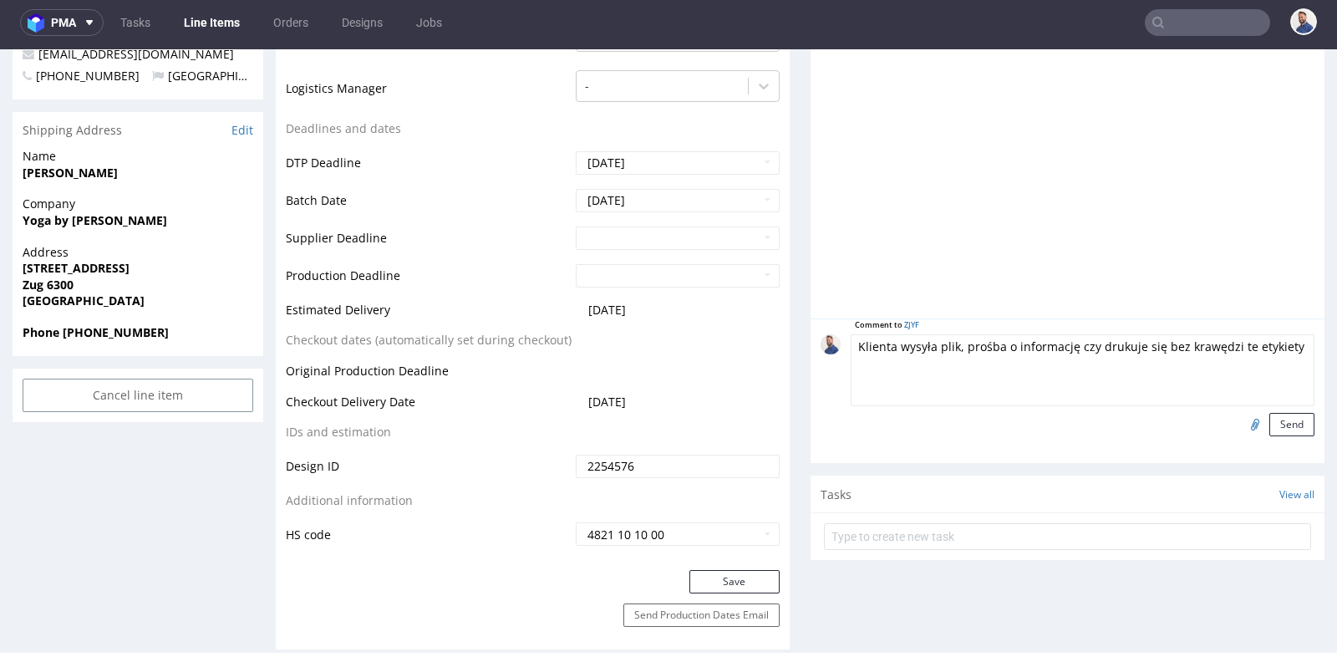
click at [883, 349] on textarea "Klienta wysyła plik, prośba o informację czy drukuje się bez krawędzi te etykie…" at bounding box center [1083, 370] width 464 height 72
click at [978, 370] on textarea "Klientka wysyła plik, prośba o informację czy drukuje się bez krawędzi te etyki…" at bounding box center [1083, 370] width 464 height 72
type textarea "Klientka wysyła plik, prośba o informację czy drukuje się bez krawędzi te etyki…"
click at [1242, 425] on input "file" at bounding box center [1252, 424] width 23 height 22
type input "C:\fakepath\Etikette Paket ohne Linie 16x28cm.pdf"
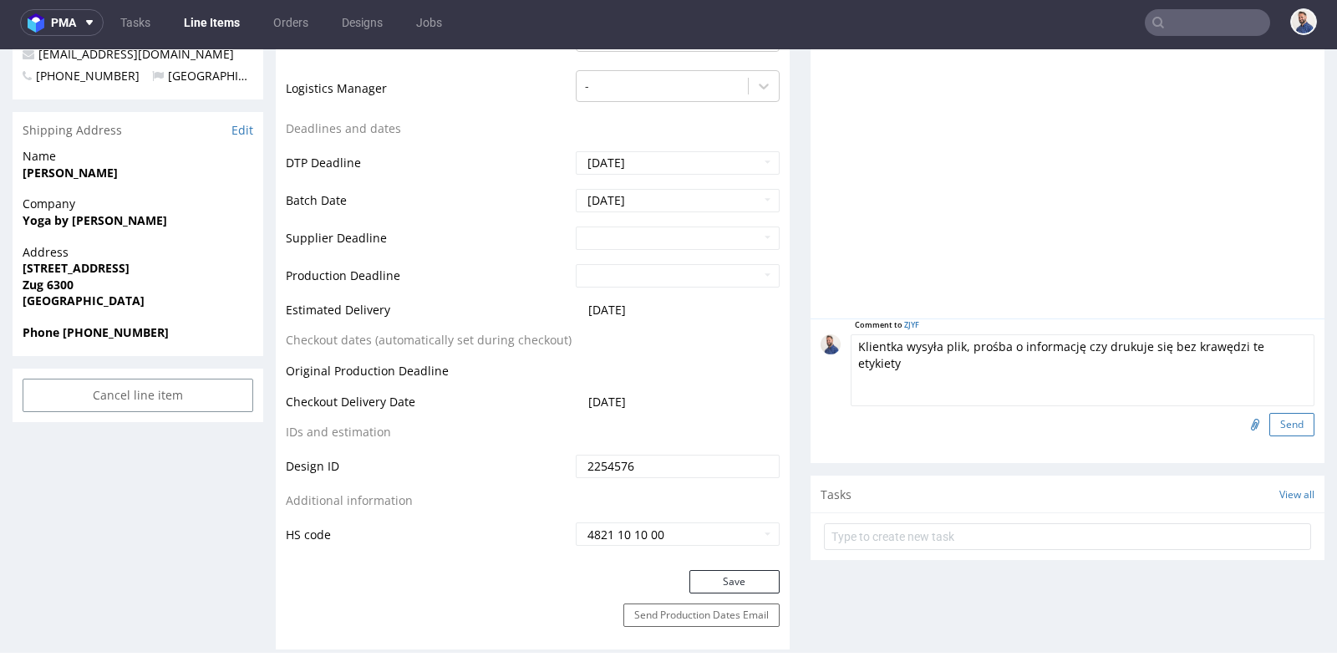
click at [1273, 425] on button "Send" at bounding box center [1292, 424] width 45 height 23
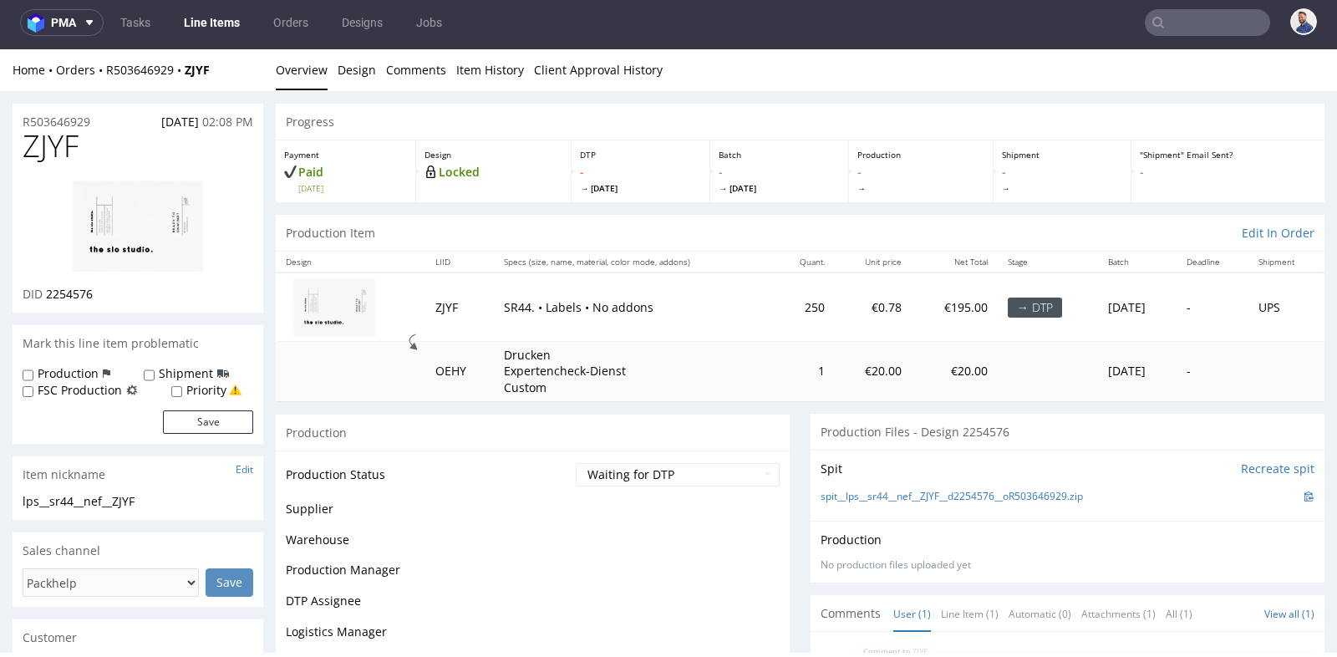
scroll to position [0, 0]
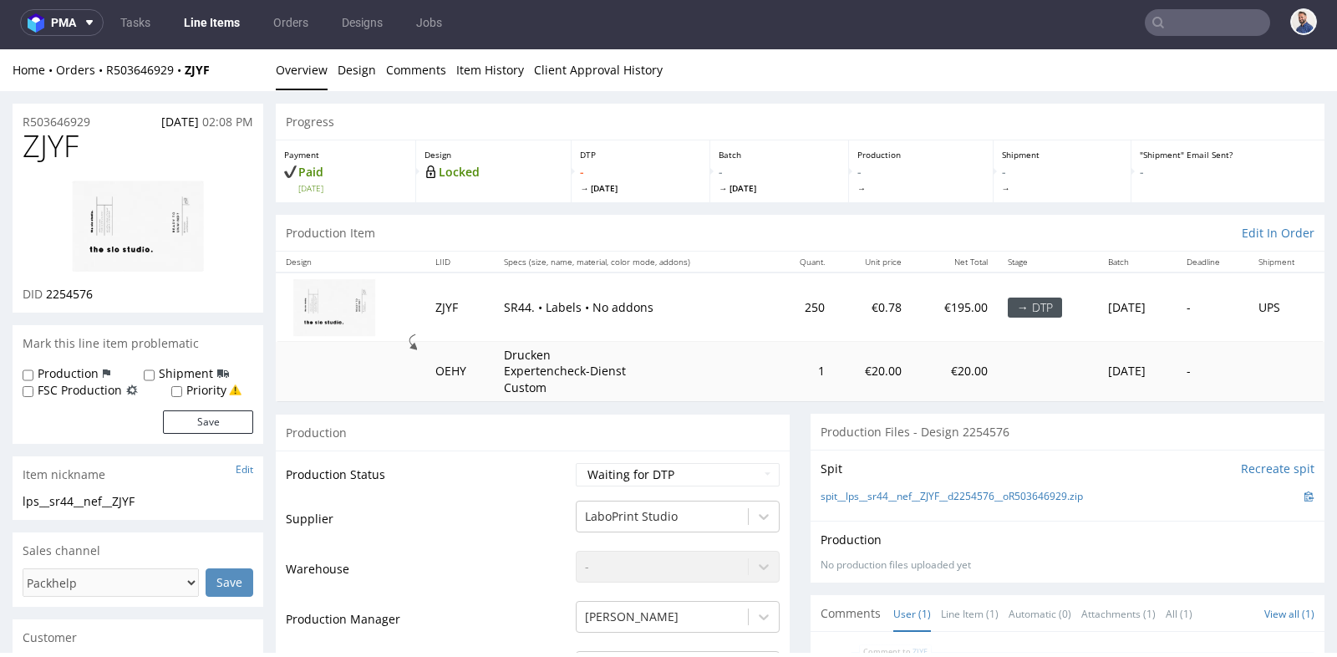
click at [1178, 18] on input "text" at bounding box center [1207, 22] width 125 height 27
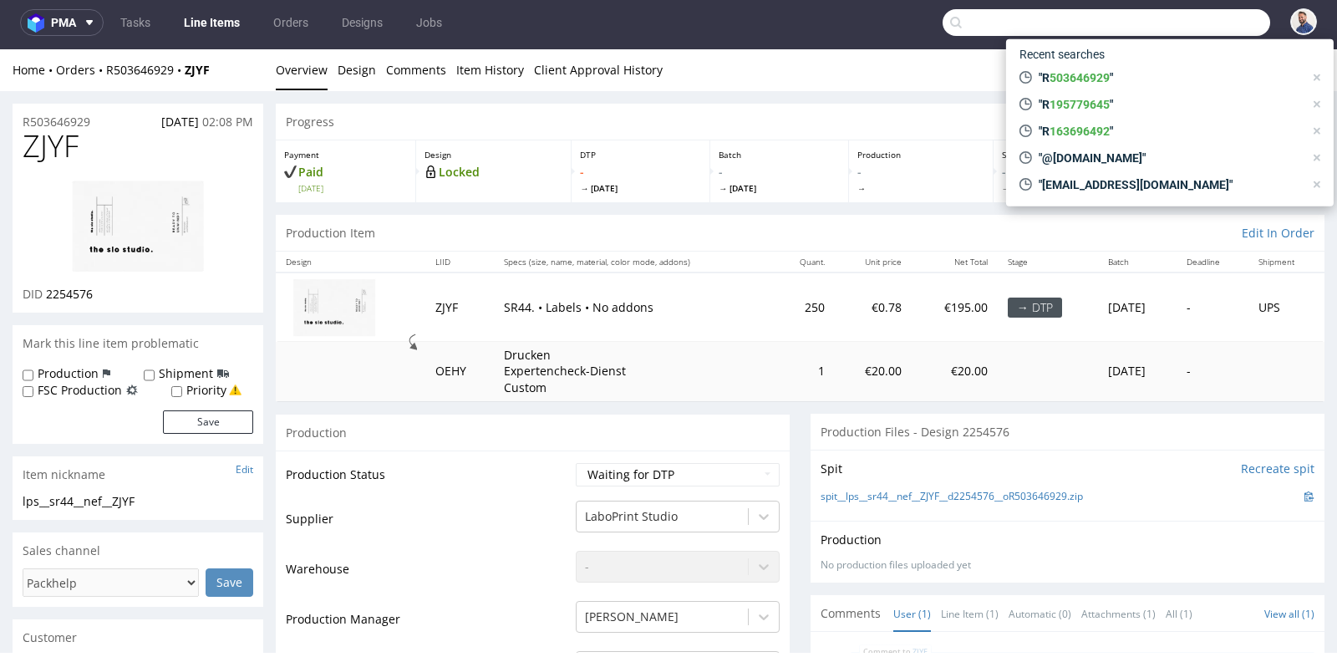
paste input "papallonesybolboretas@gmail.com"
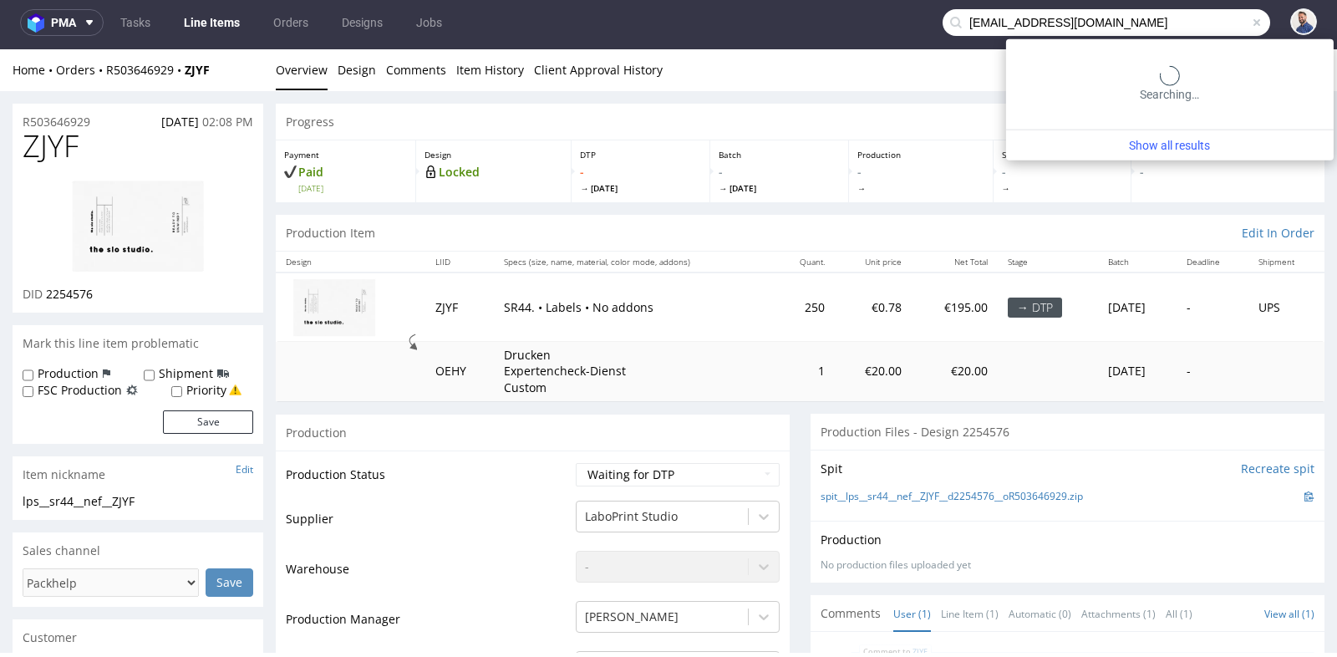
type input "papallonesybolboretas@gmail.com"
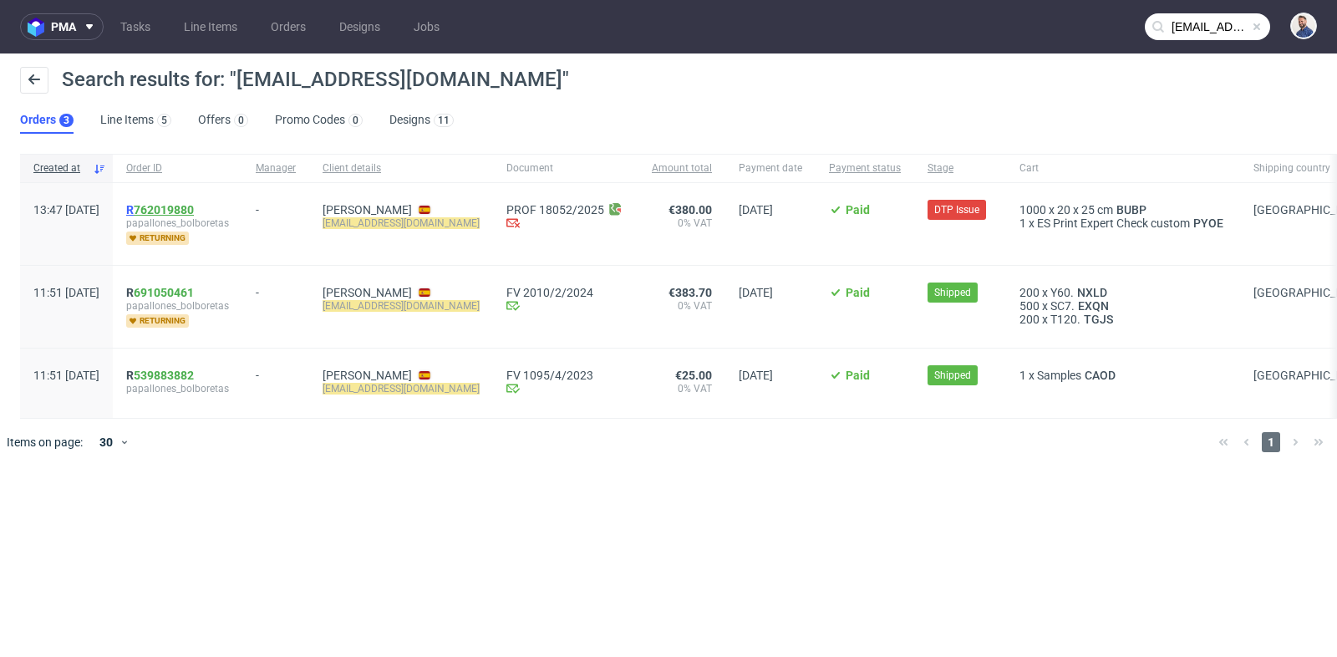
click at [194, 208] on link "762019880" at bounding box center [164, 209] width 60 height 13
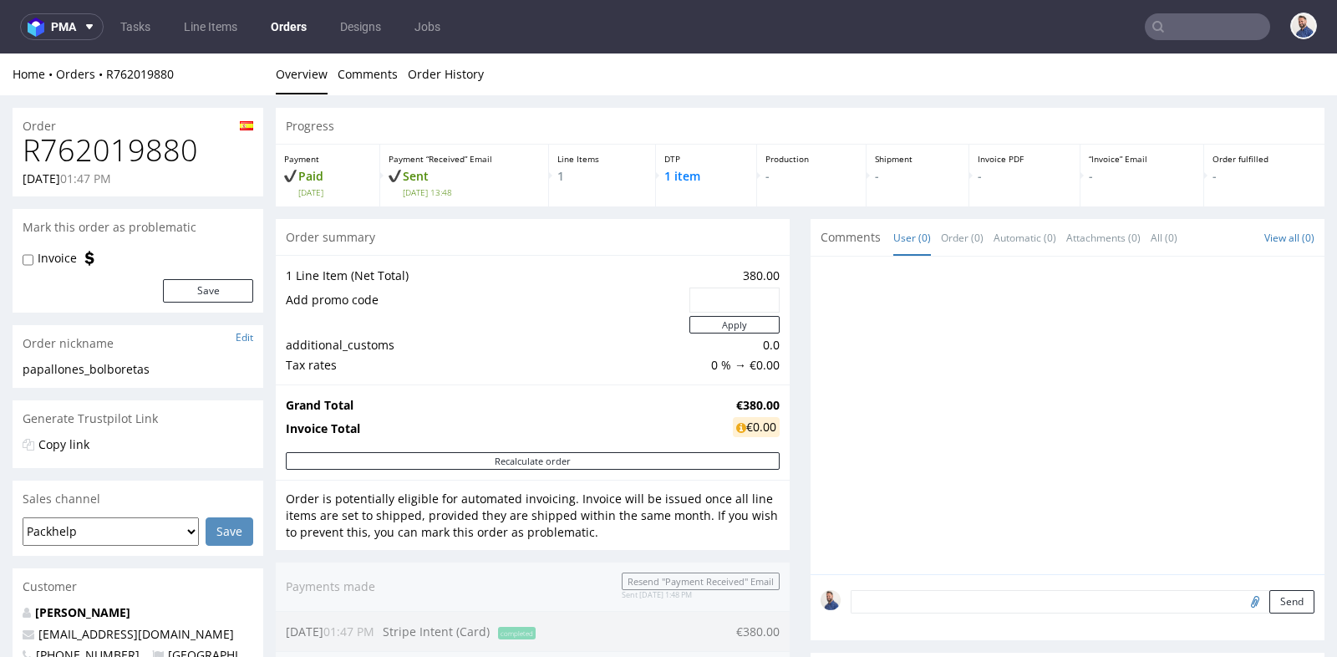
click at [811, 296] on div at bounding box center [1068, 416] width 514 height 318
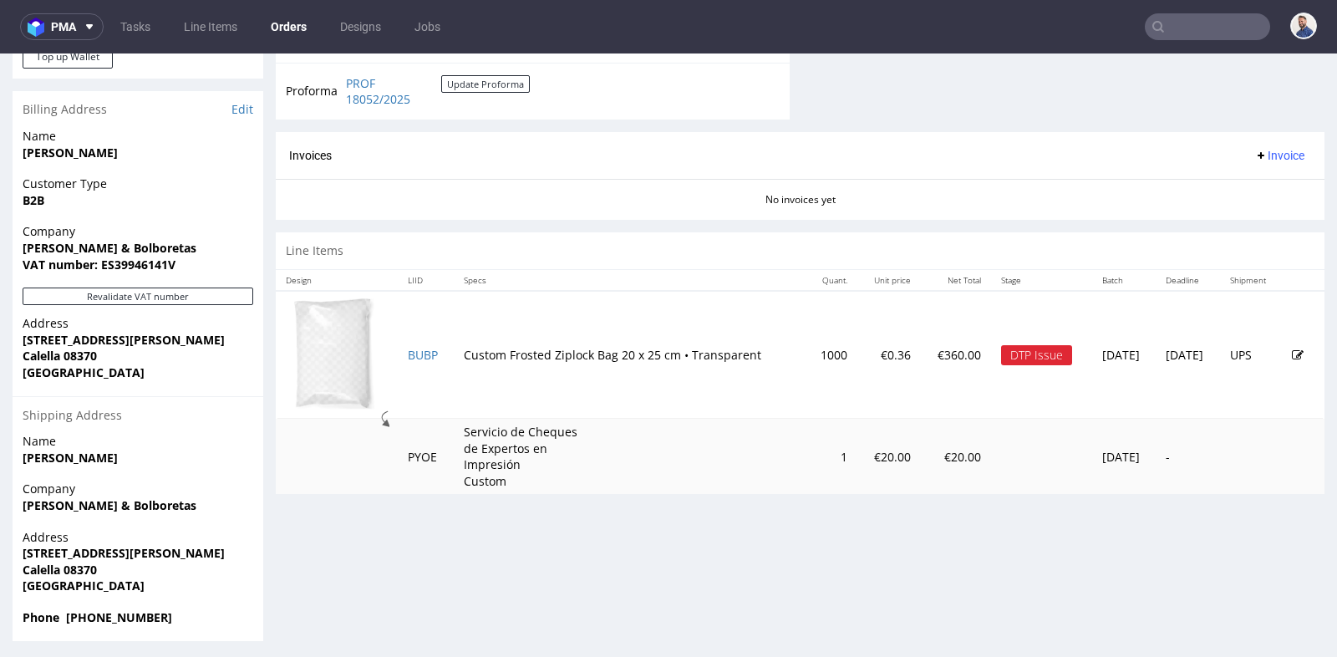
scroll to position [4, 0]
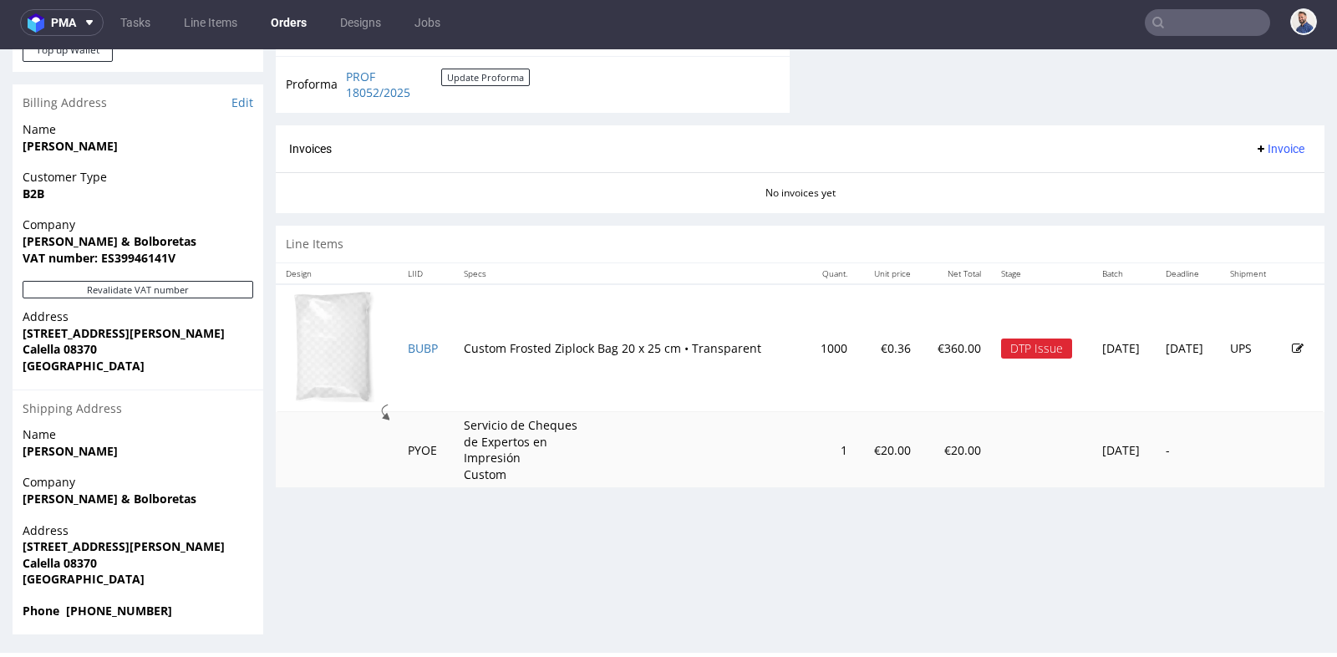
click at [400, 340] on td "BUBP" at bounding box center [426, 348] width 56 height 128
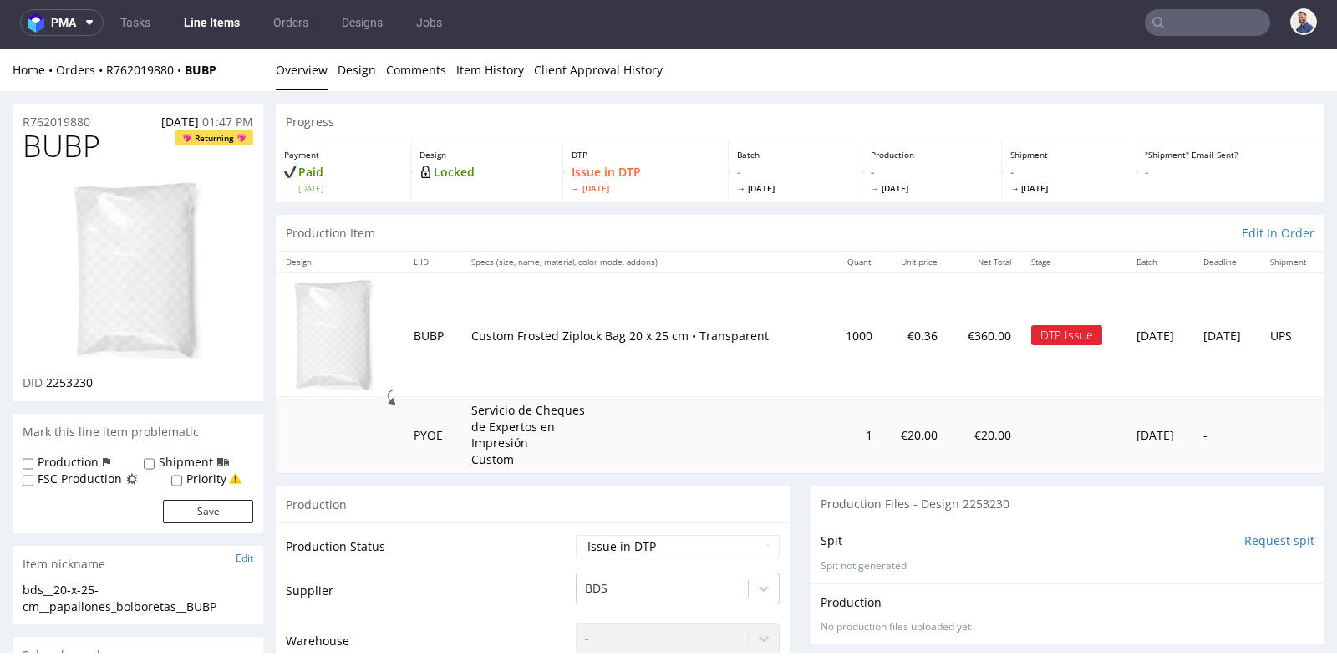
click at [828, 456] on td "1" at bounding box center [855, 434] width 54 height 75
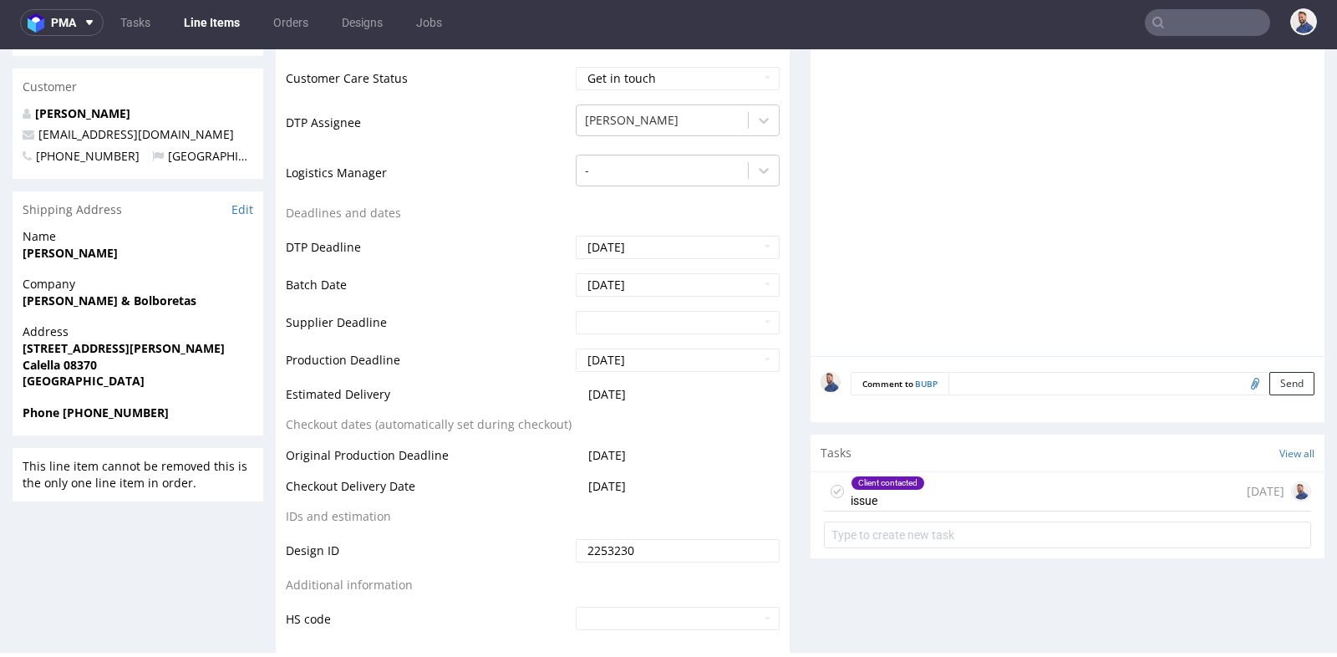
scroll to position [705, 0]
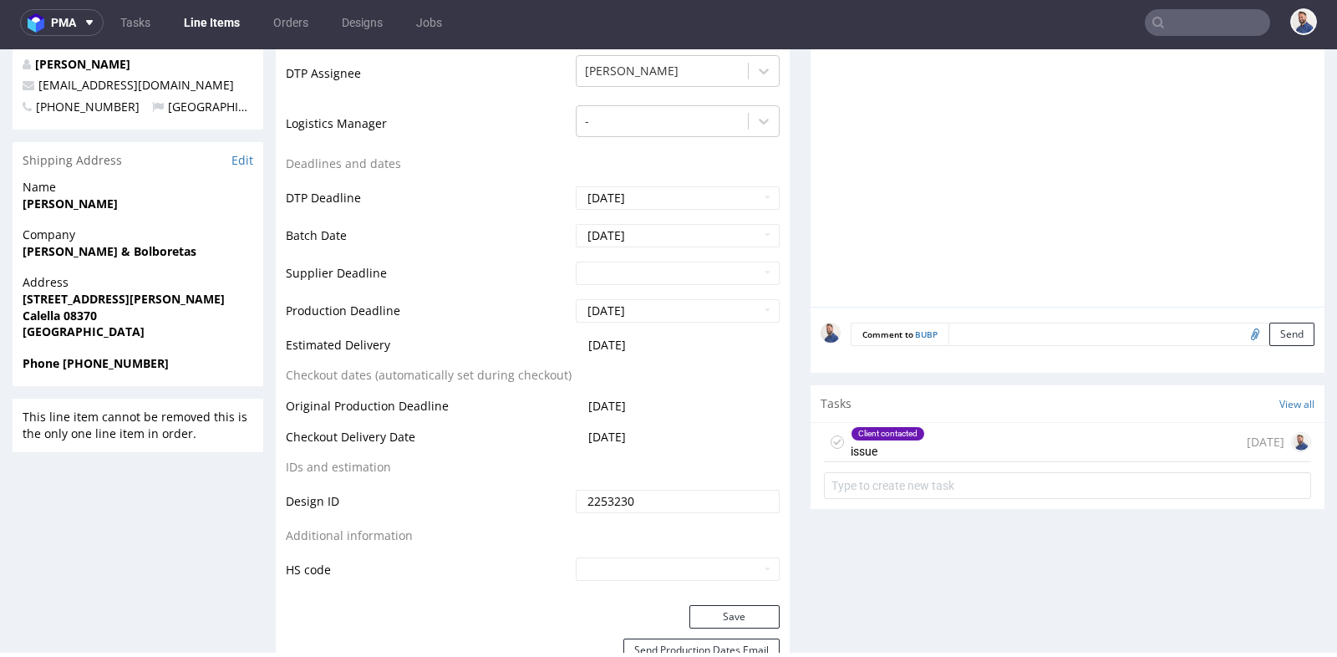
click at [949, 435] on div "Client contacted issue today" at bounding box center [1067, 442] width 487 height 39
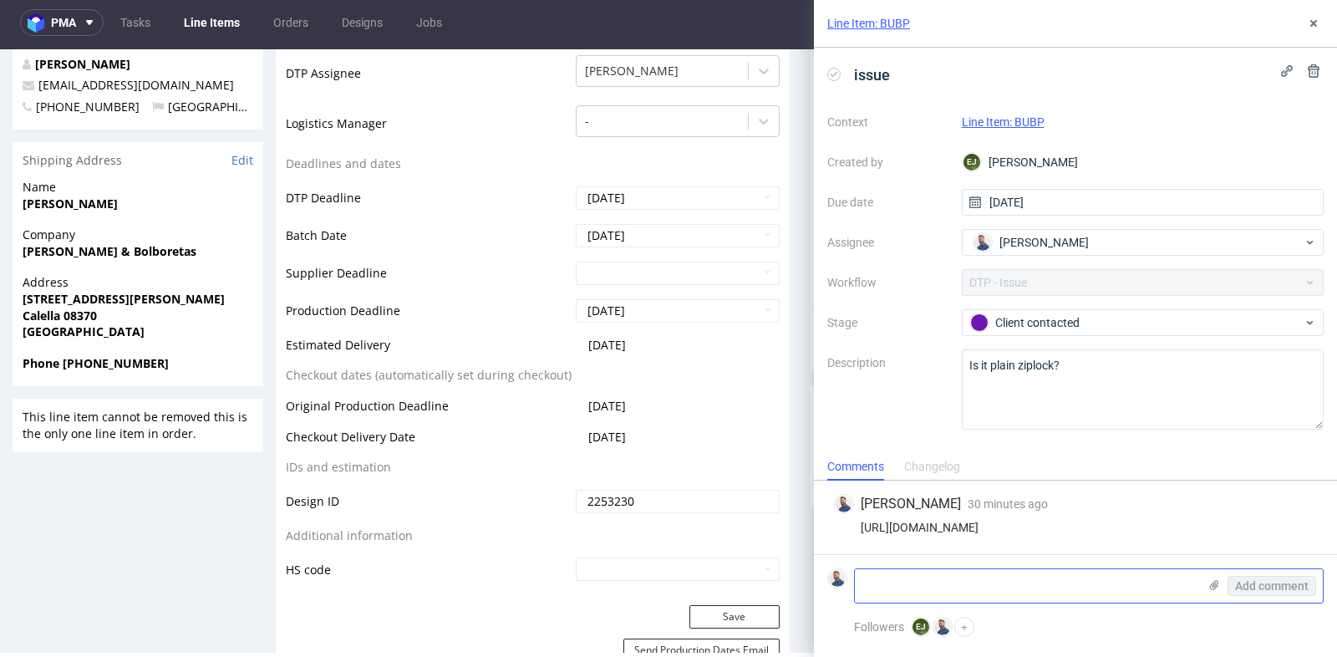
click at [962, 590] on textarea at bounding box center [1026, 585] width 343 height 33
type textarea "Klientka potwierdza, to zwykły ziplock"
click at [1254, 589] on span "Add comment" at bounding box center [1272, 586] width 74 height 12
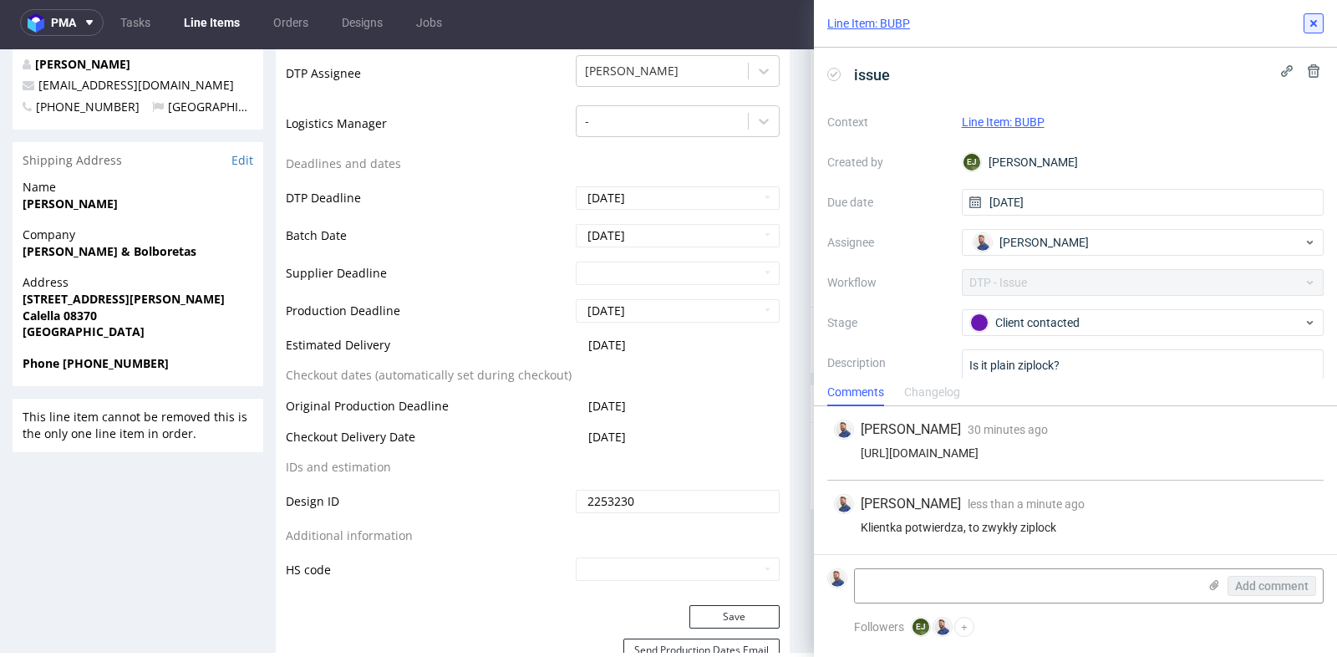
click at [1309, 20] on icon at bounding box center [1313, 23] width 13 height 13
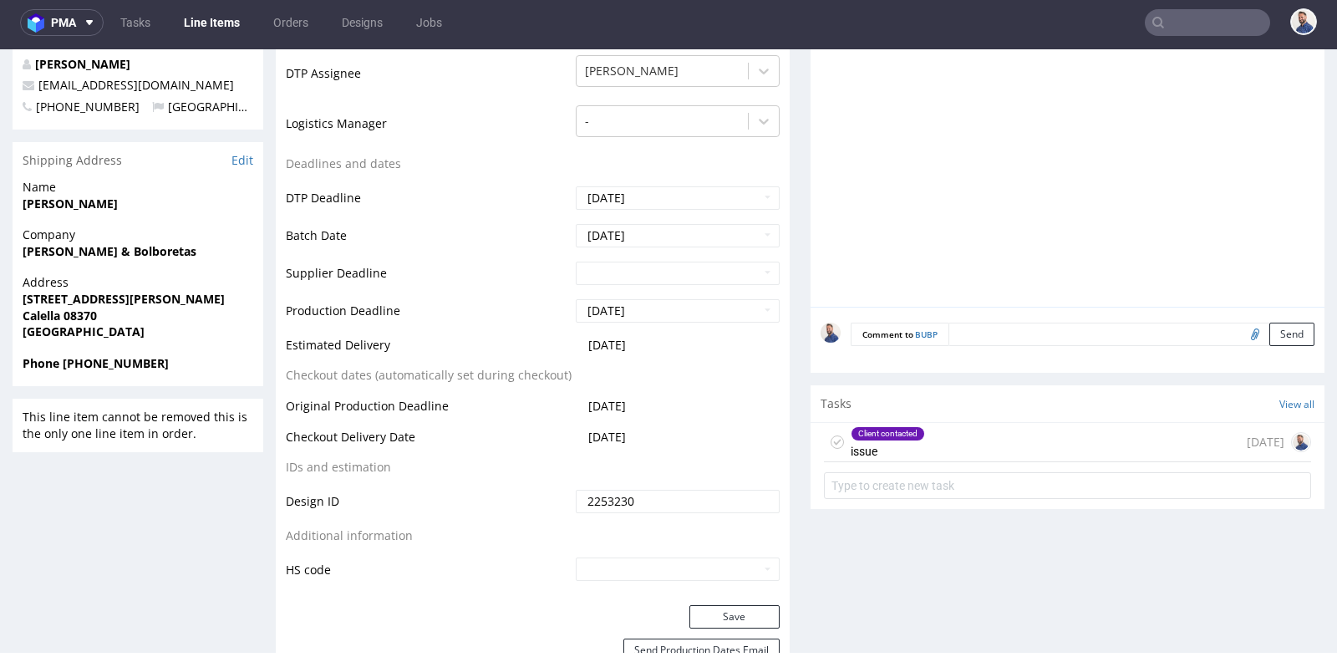
click at [785, 249] on div "Progress Payment Paid Tue 26 Aug Design Locked DTP Issue in DTP Fri 29 Aug Batc…" at bounding box center [800, 653] width 1049 height 2510
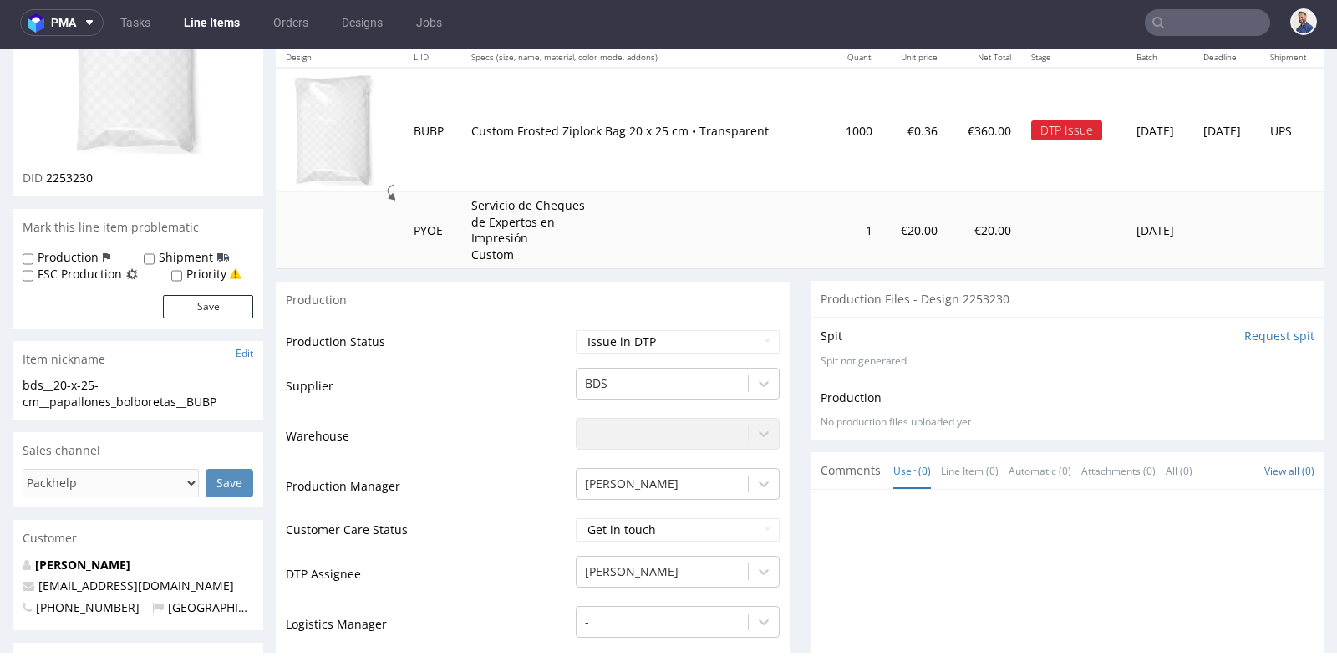
scroll to position [186, 0]
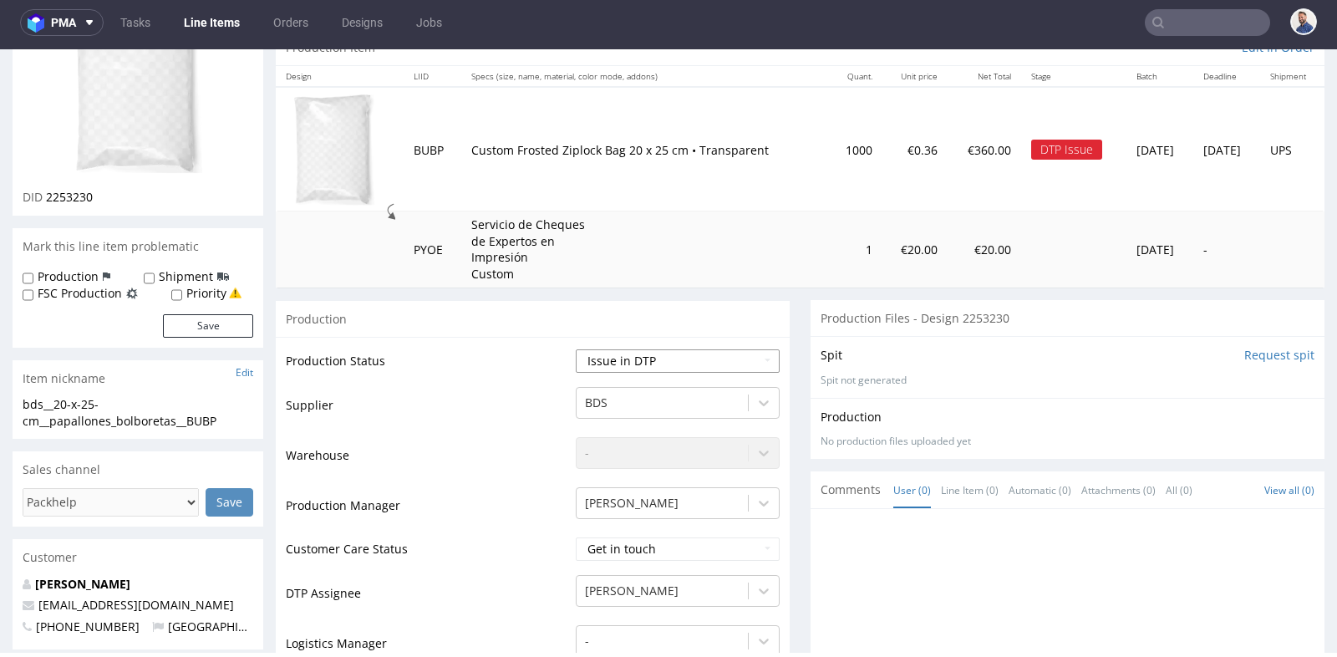
click at [723, 352] on select "Waiting for Artwork Waiting for Diecut Waiting for Mockup Waiting for DTP Waiti…" at bounding box center [678, 360] width 204 height 23
select select "back_for_dtp"
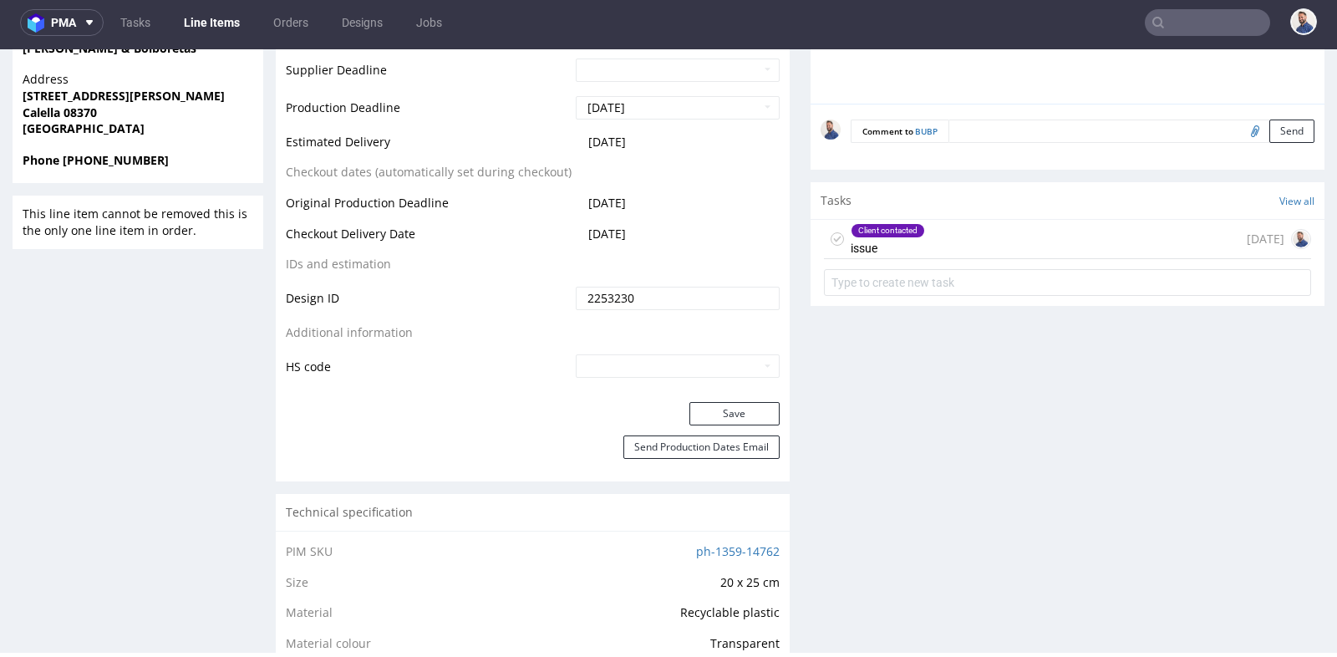
scroll to position [929, 0]
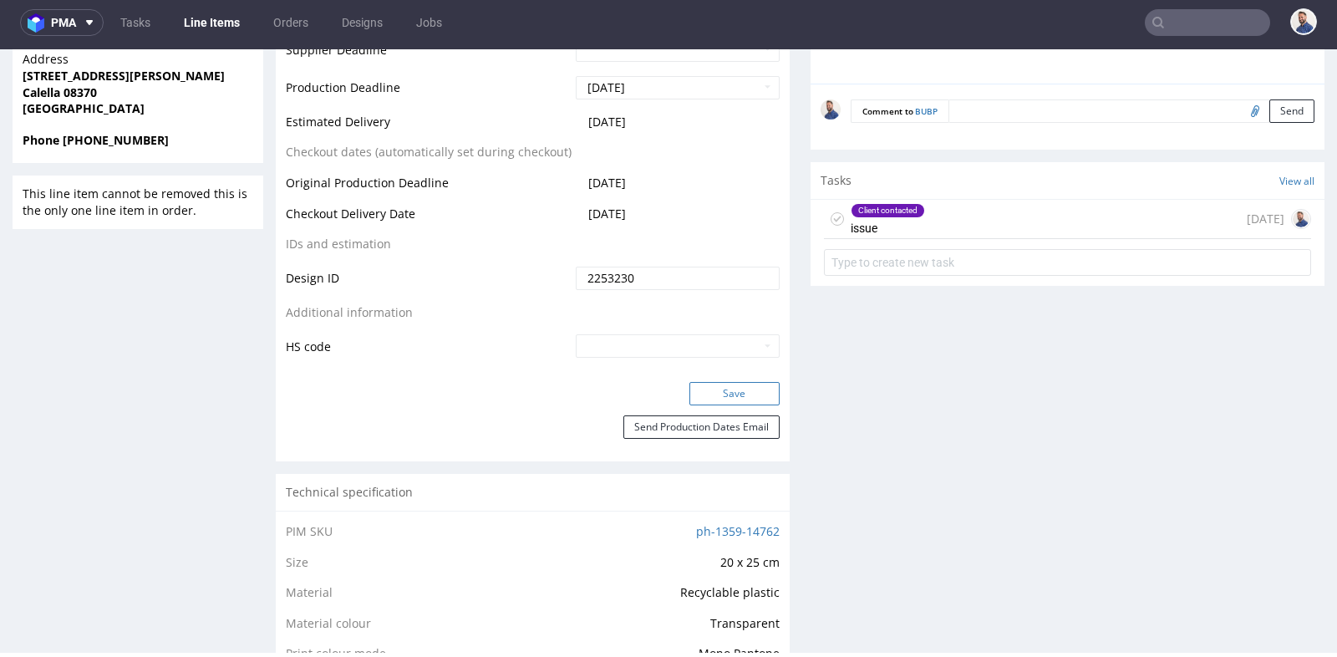
click at [749, 382] on button "Save" at bounding box center [735, 393] width 90 height 23
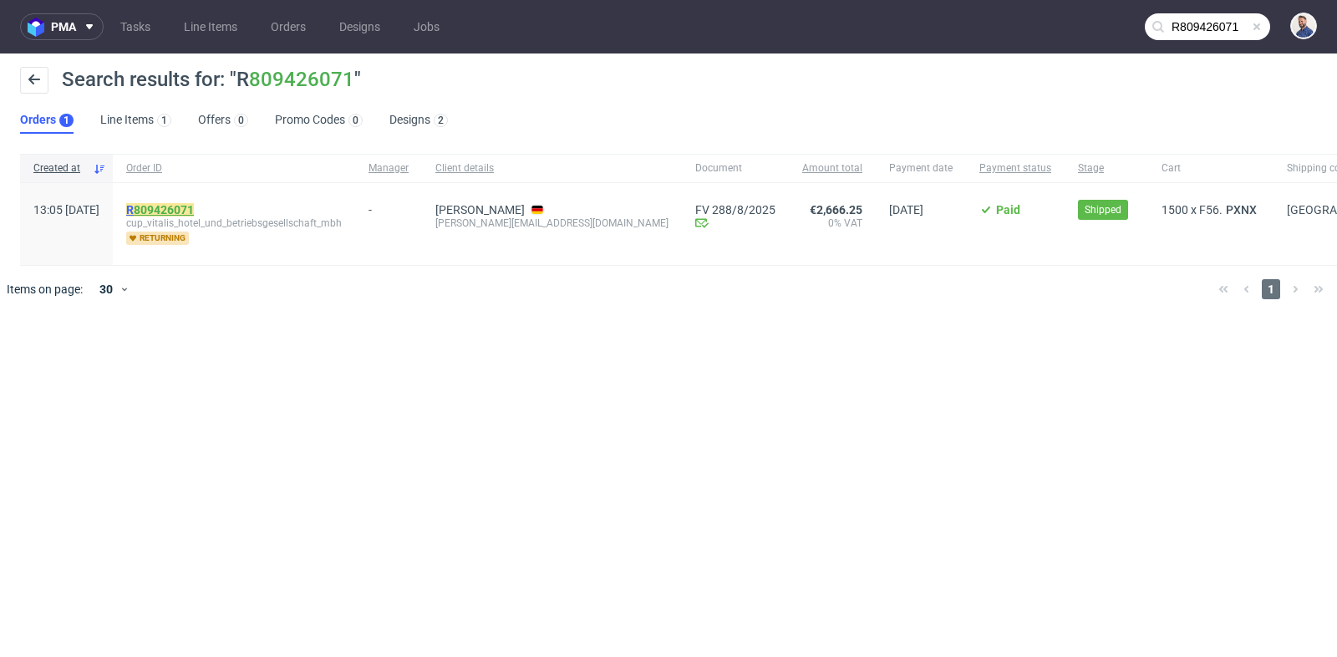
click at [194, 211] on link "809426071" at bounding box center [164, 209] width 60 height 13
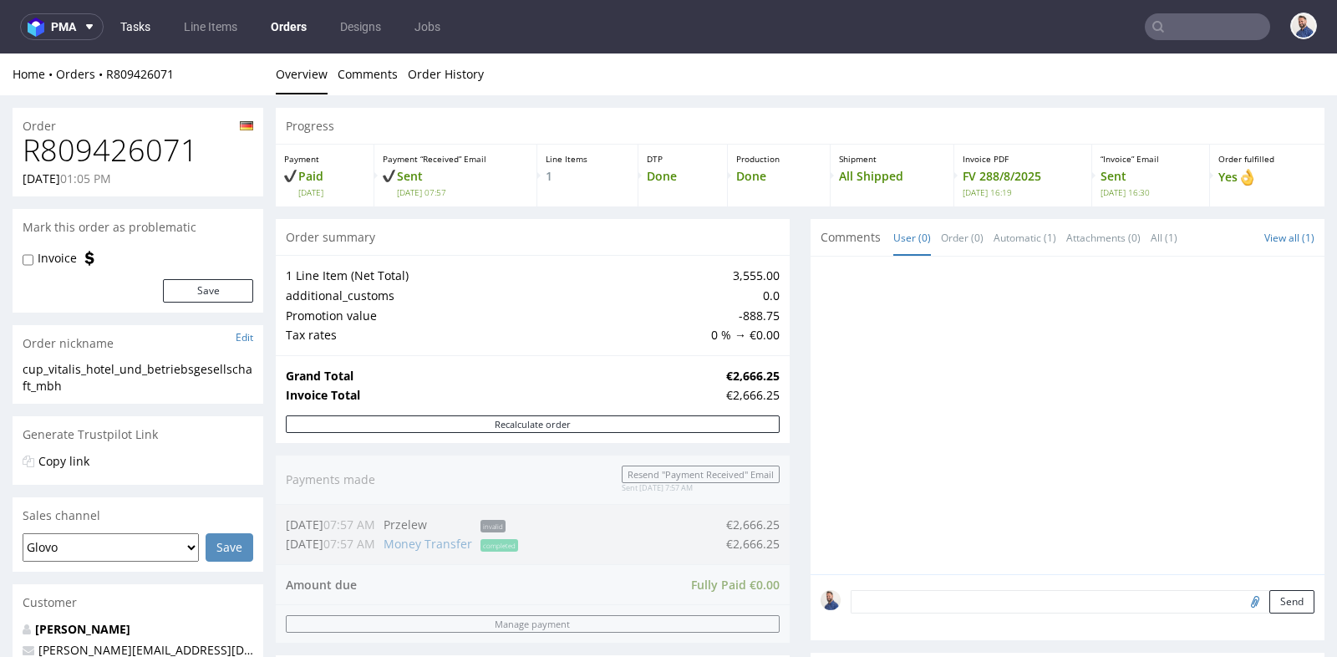
click at [133, 28] on link "Tasks" at bounding box center [135, 26] width 50 height 27
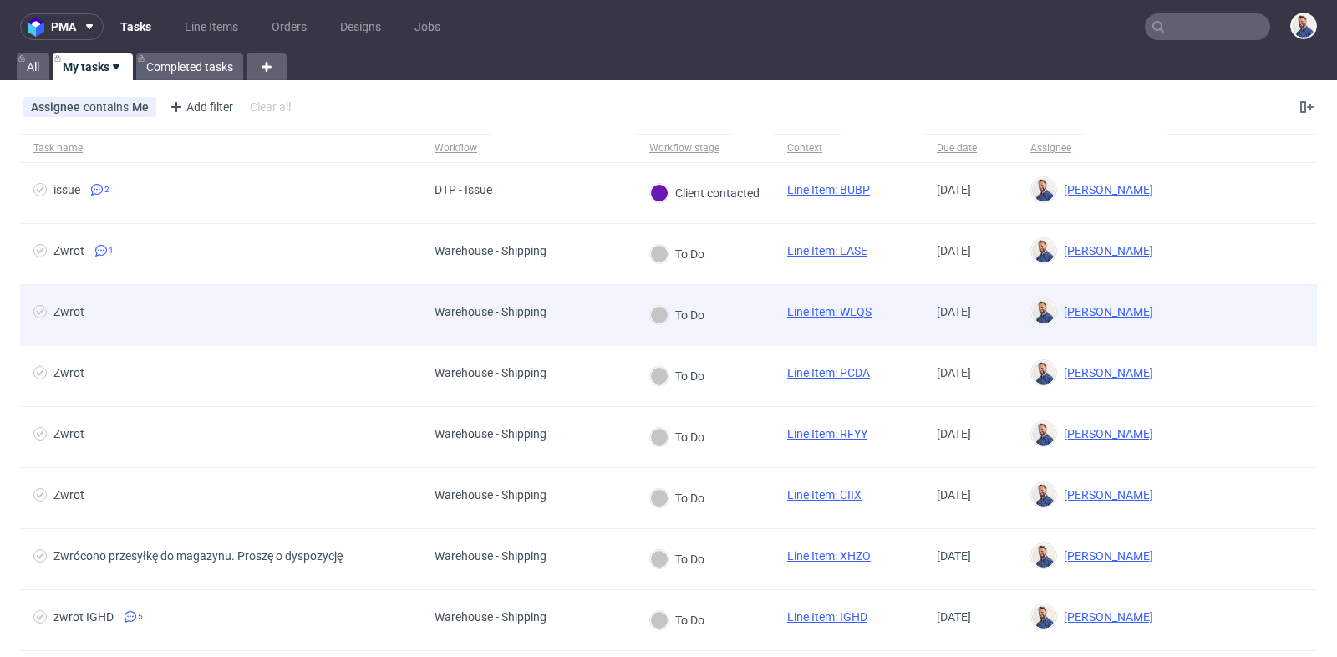
click at [78, 305] on div "Zwrot" at bounding box center [68, 311] width 31 height 13
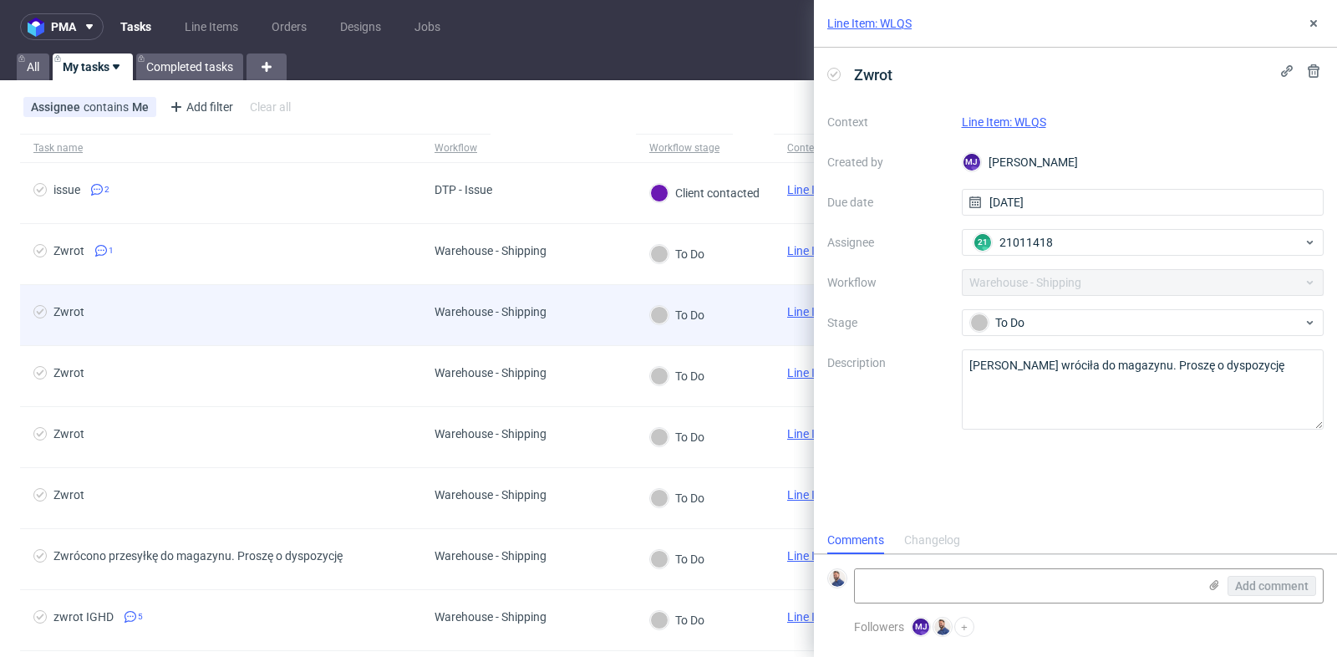
scroll to position [13, 0]
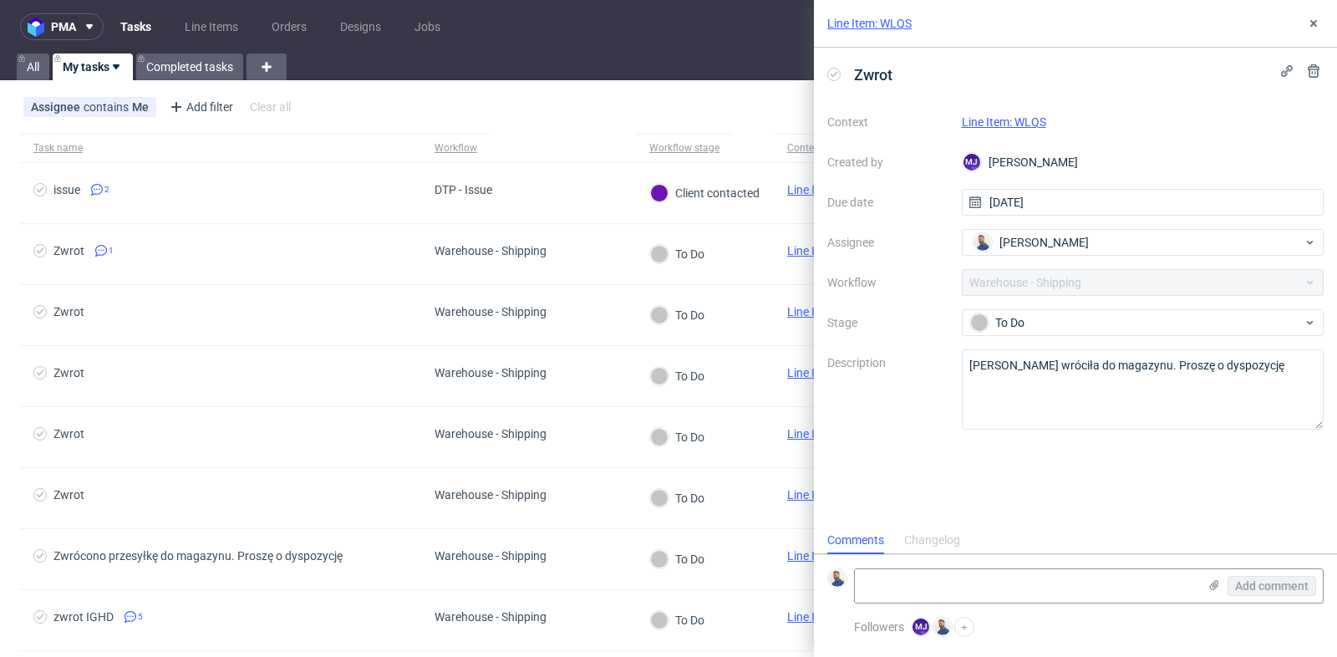
click at [994, 116] on link "Line Item: WLQS" at bounding box center [1004, 121] width 84 height 13
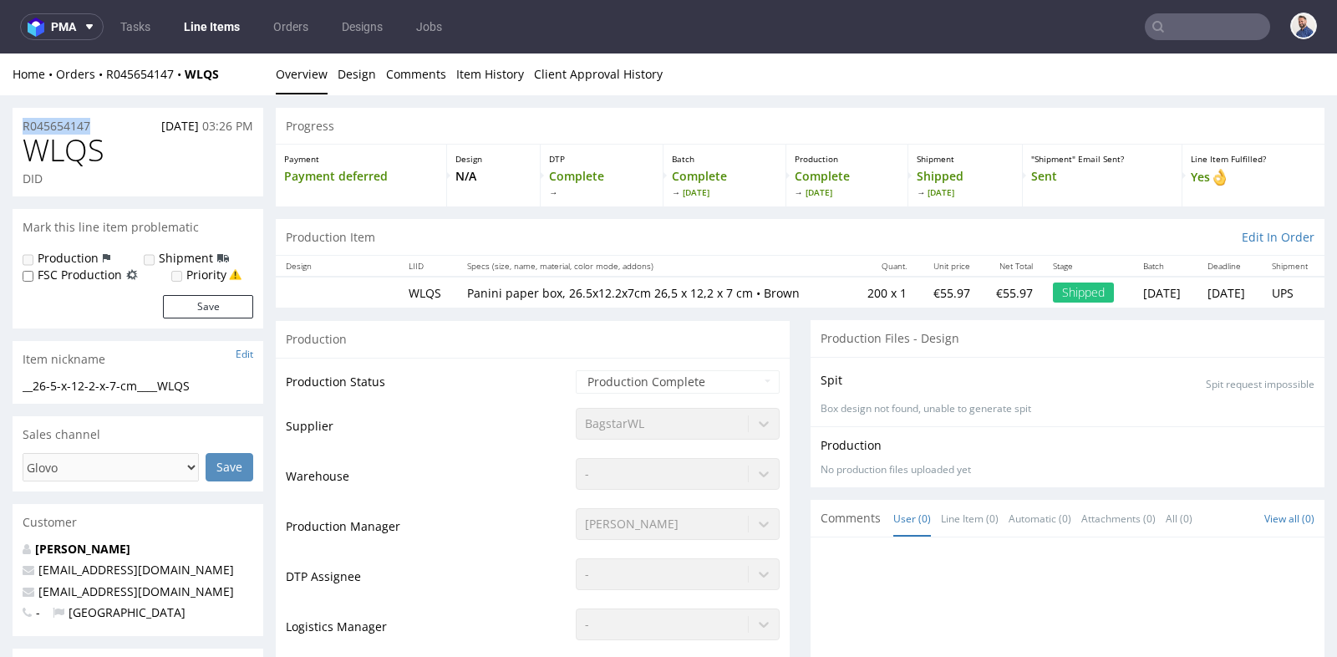
drag, startPoint x: 107, startPoint y: 120, endPoint x: 13, endPoint y: 122, distance: 94.5
click at [13, 122] on div "R045654147 [DATE] 03:26 PM" at bounding box center [138, 121] width 251 height 27
copy p "R045654147"
click at [822, 351] on div "Production Files - Design" at bounding box center [1068, 338] width 514 height 37
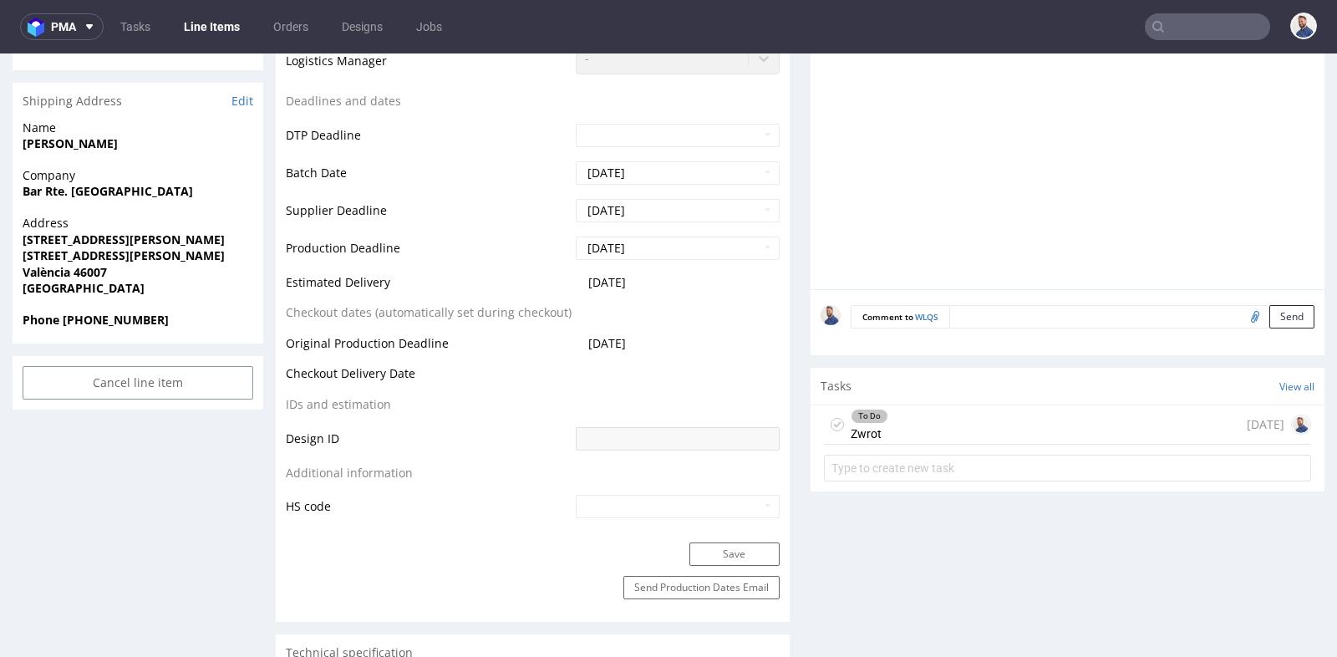
scroll to position [594, 0]
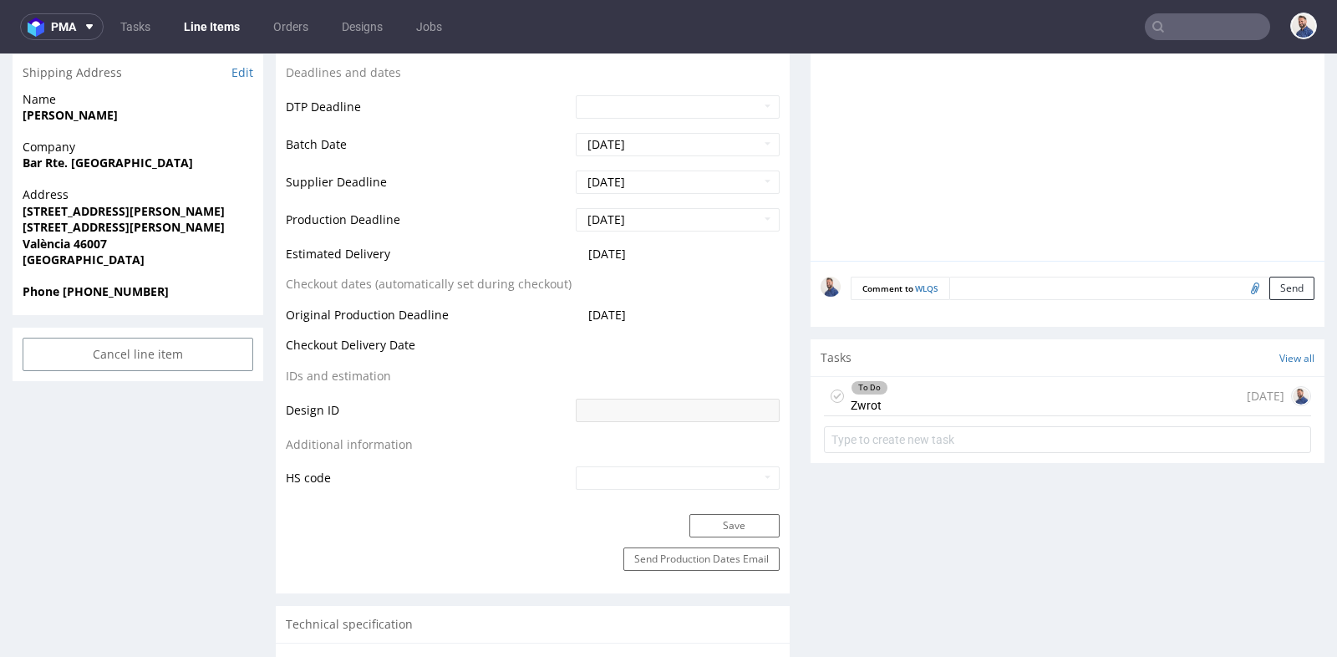
click at [912, 380] on div "To Do Zwrot [DATE]" at bounding box center [1067, 396] width 487 height 39
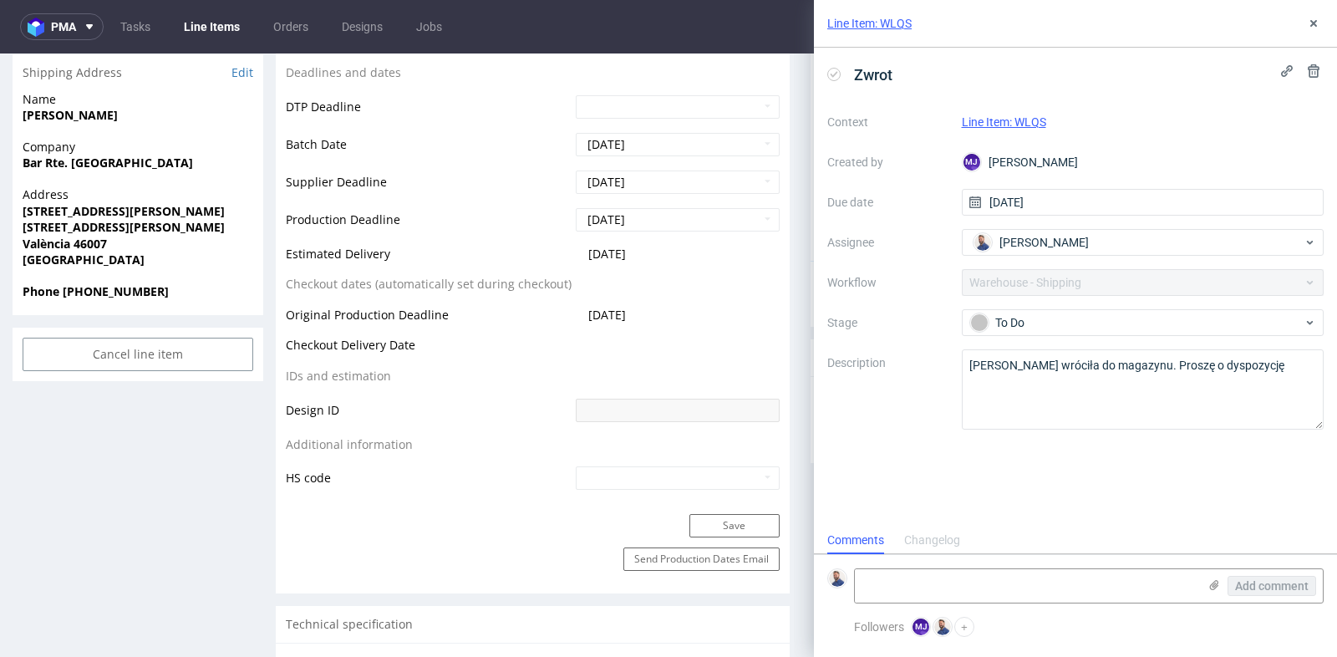
scroll to position [13, 0]
click at [980, 574] on textarea at bounding box center [1026, 585] width 343 height 33
paste textarea "[URL][DOMAIN_NAME]"
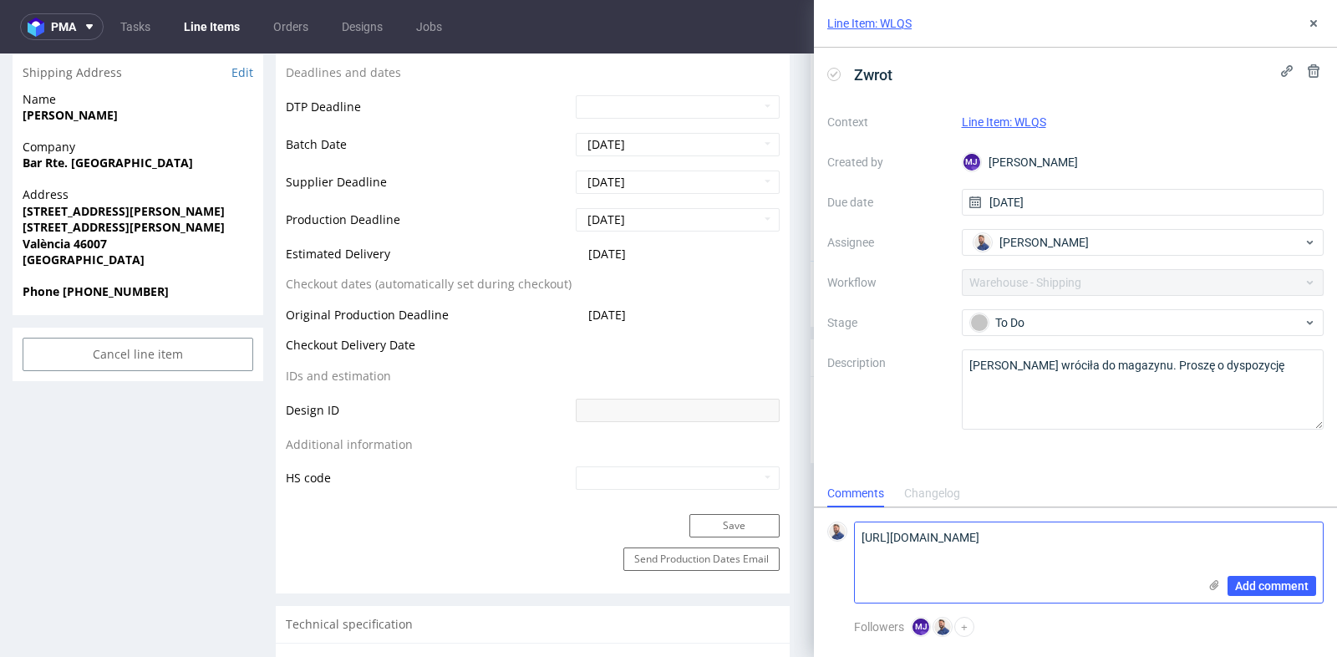
scroll to position [0, 0]
type textarea "[URL][DOMAIN_NAME]"
click at [1273, 584] on span "Add comment" at bounding box center [1272, 586] width 74 height 12
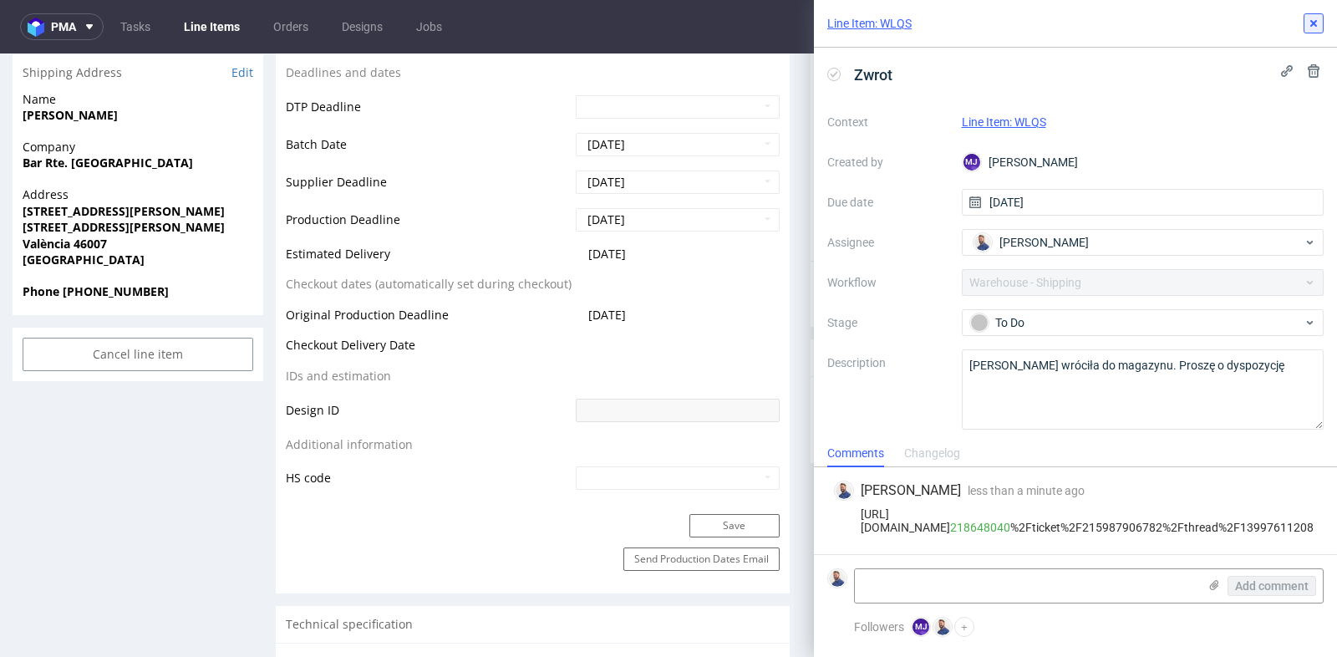
click at [1307, 24] on icon at bounding box center [1313, 23] width 13 height 13
